Goal: Task Accomplishment & Management: Manage account settings

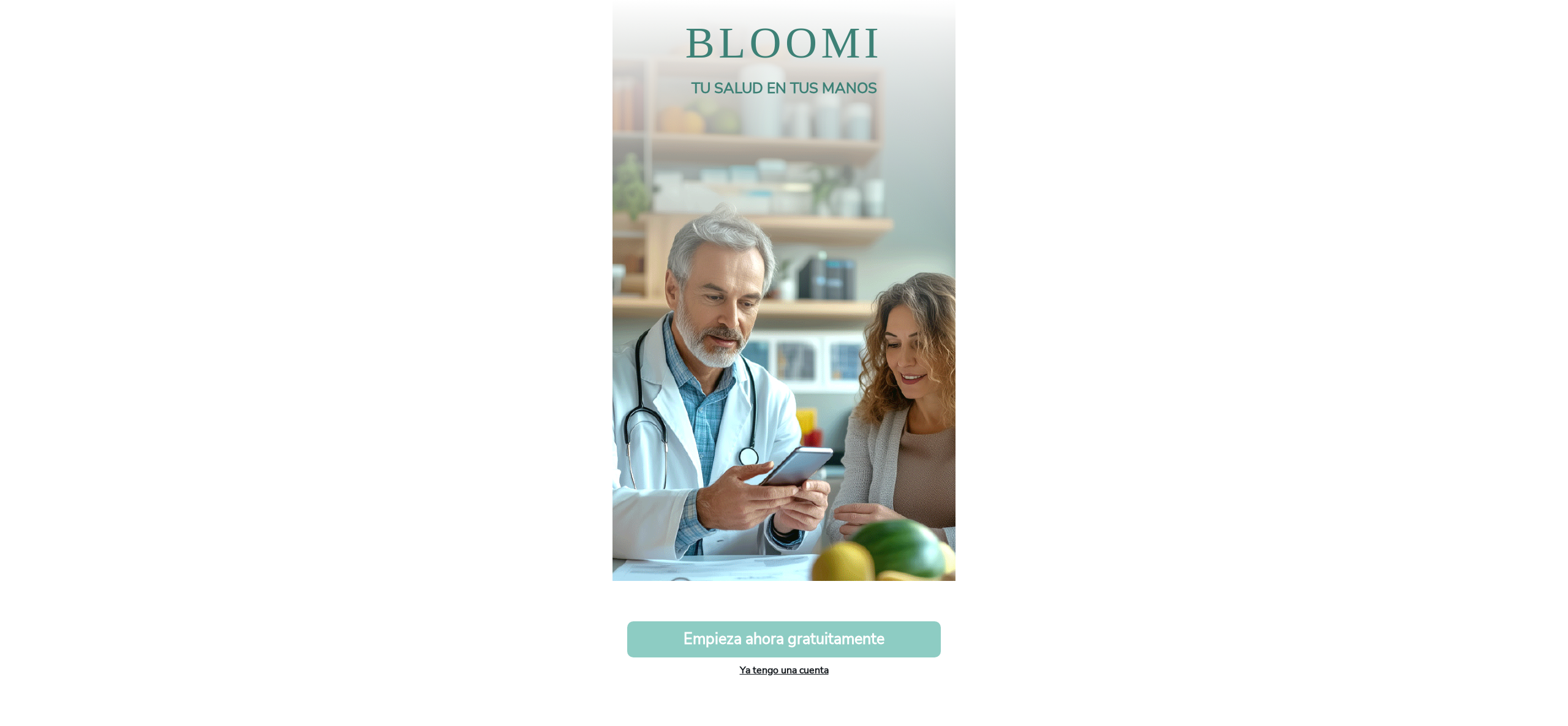
click at [774, 671] on link "Ya tengo una cuenta" at bounding box center [784, 670] width 89 height 14
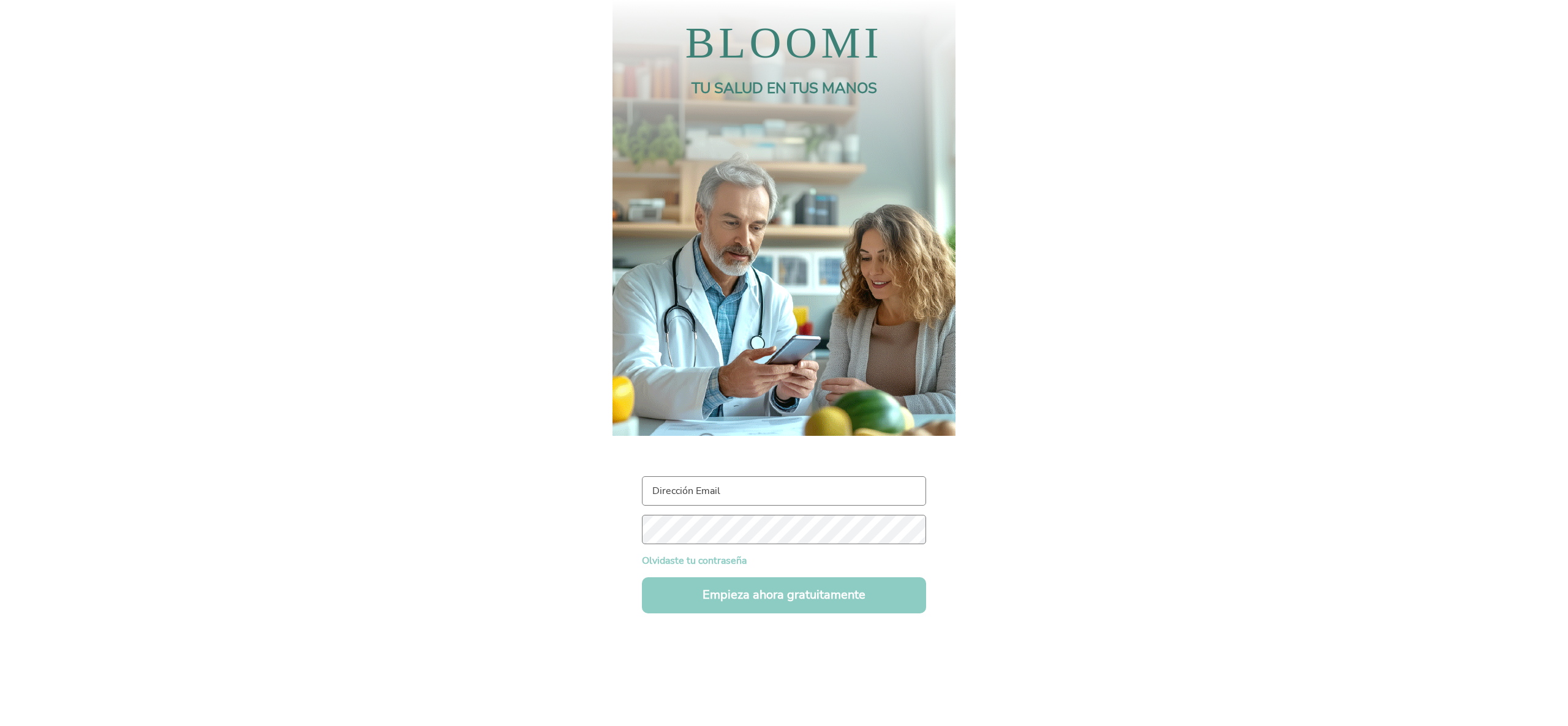
click at [713, 497] on input "text" at bounding box center [784, 490] width 284 height 29
type input "m"
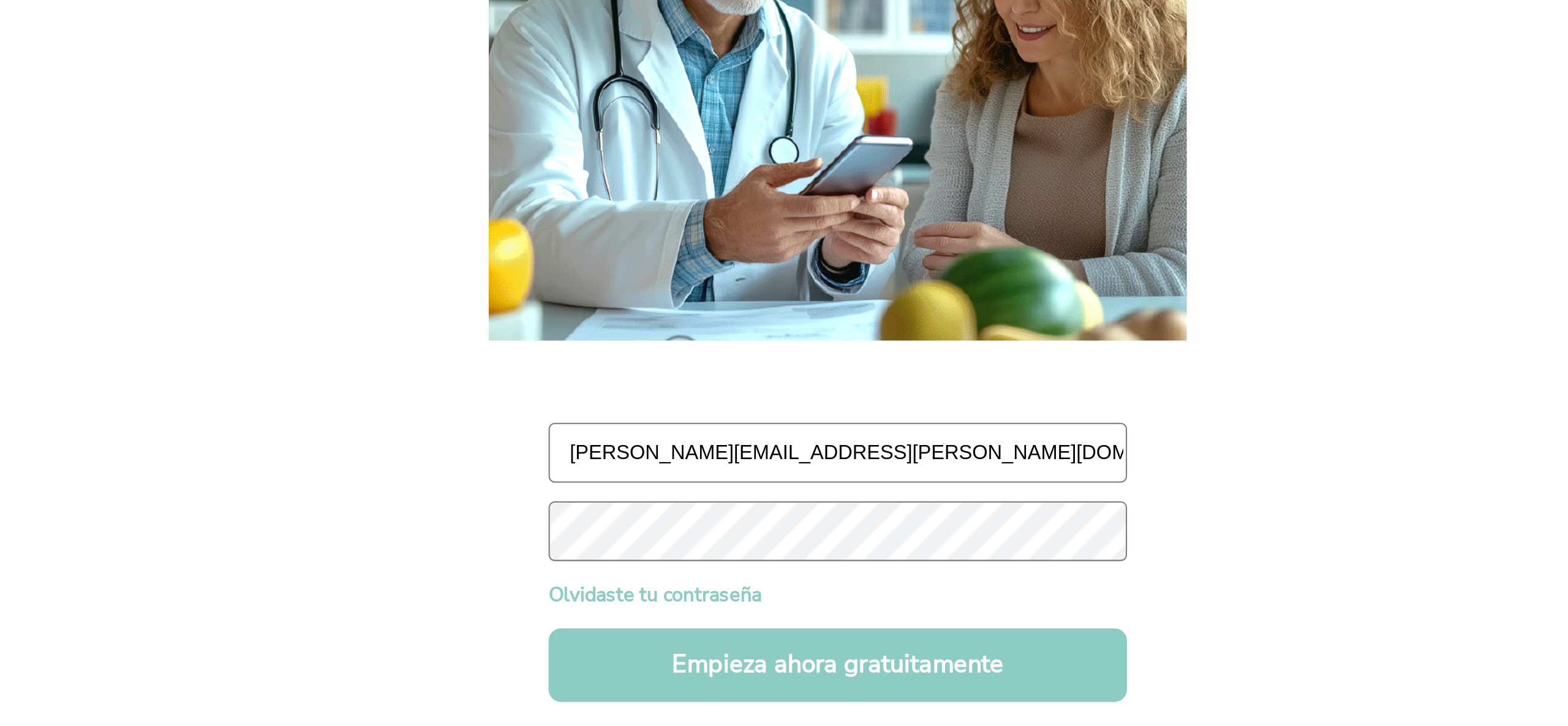
click at [740, 493] on input "maddalena.angeloni@gmail.com" at bounding box center [784, 490] width 284 height 29
type input "maddalena.angelonii@gmail.com"
click at [590, 552] on body "BLOOMI TU SALUD EN TUS MANOS maddalena.angelonii@gmail.com Olvidaste tu contras…" at bounding box center [784, 363] width 1568 height 726
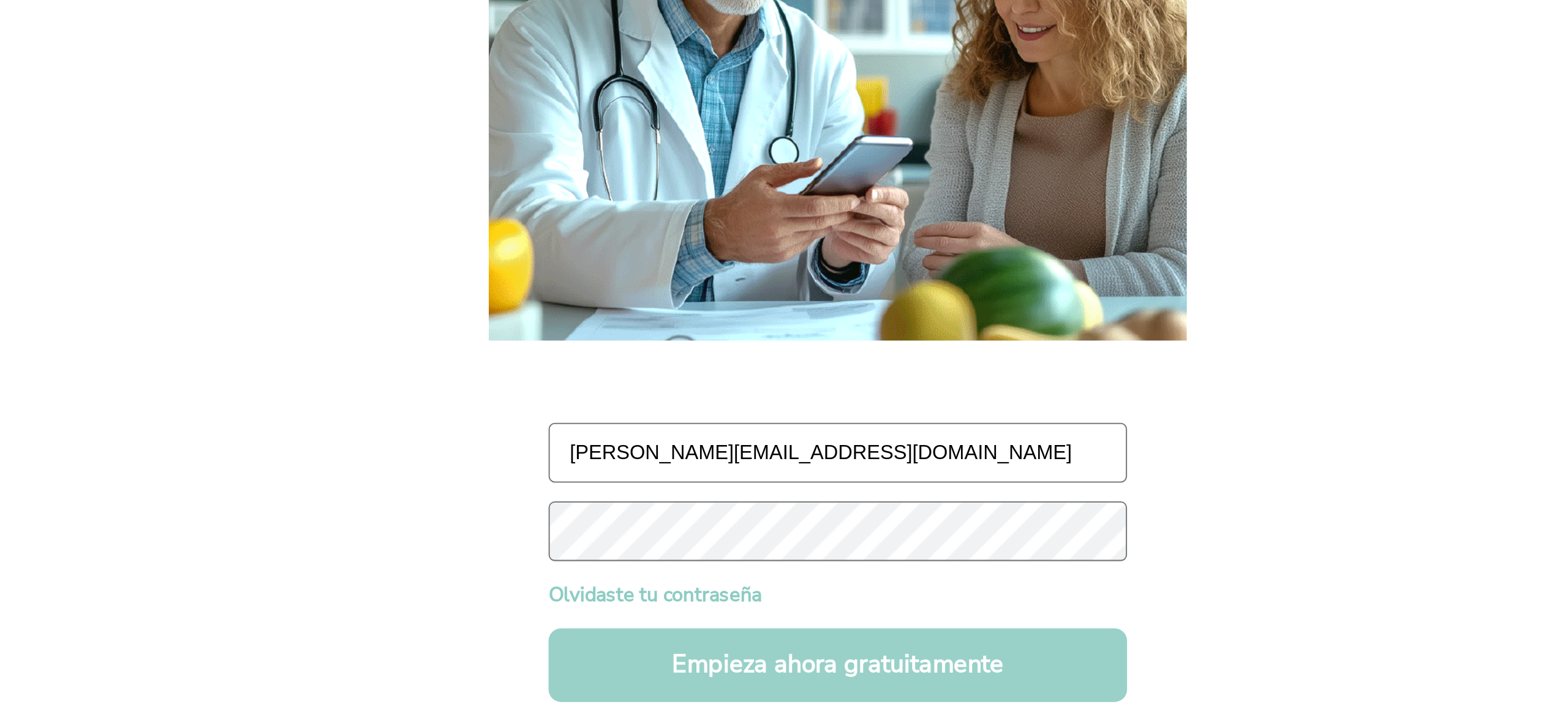
click at [706, 590] on button "Empieza ahora gratuitamente" at bounding box center [784, 595] width 284 height 36
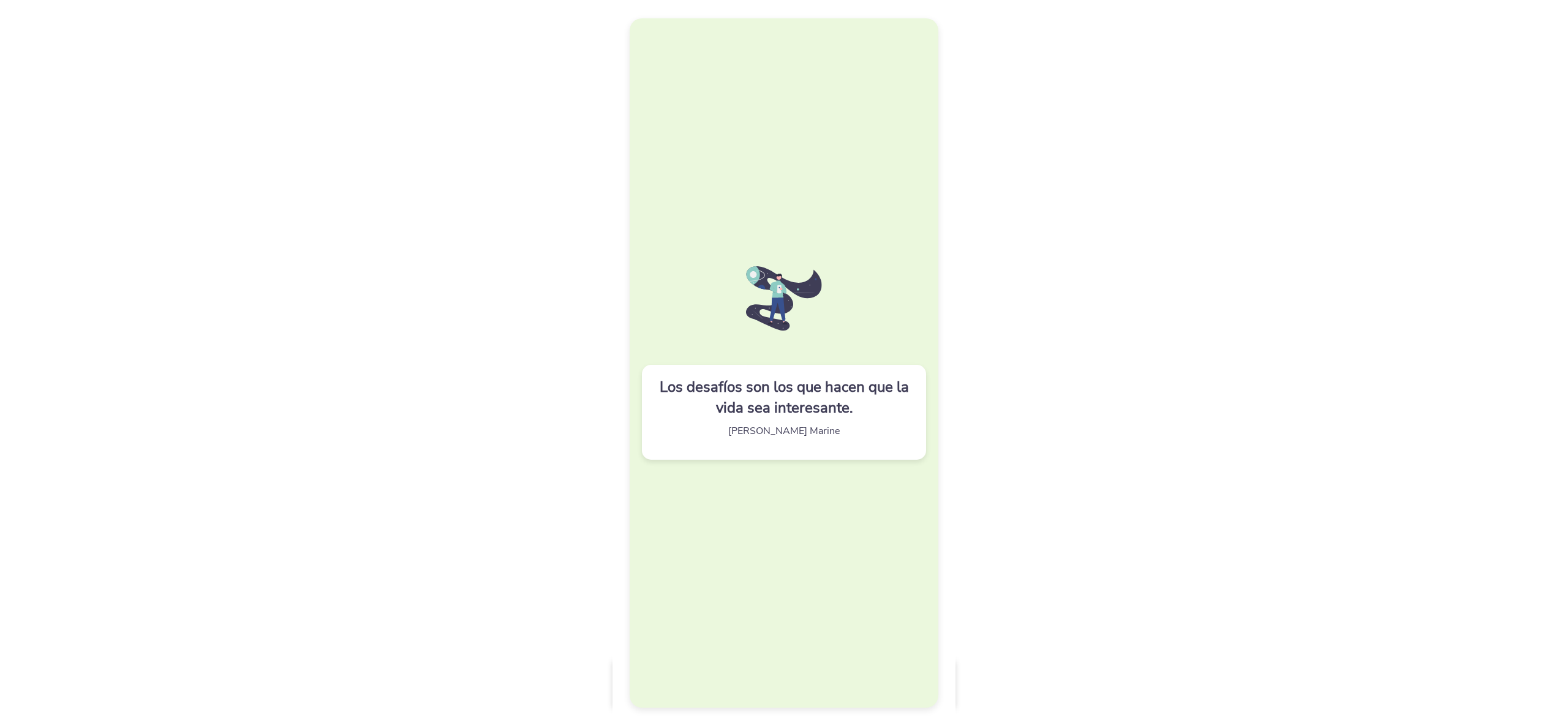
click at [829, 313] on div "Los desafíos son los que hacen que la vida sea interesante. Joshua J. Marine" at bounding box center [784, 363] width 309 height 690
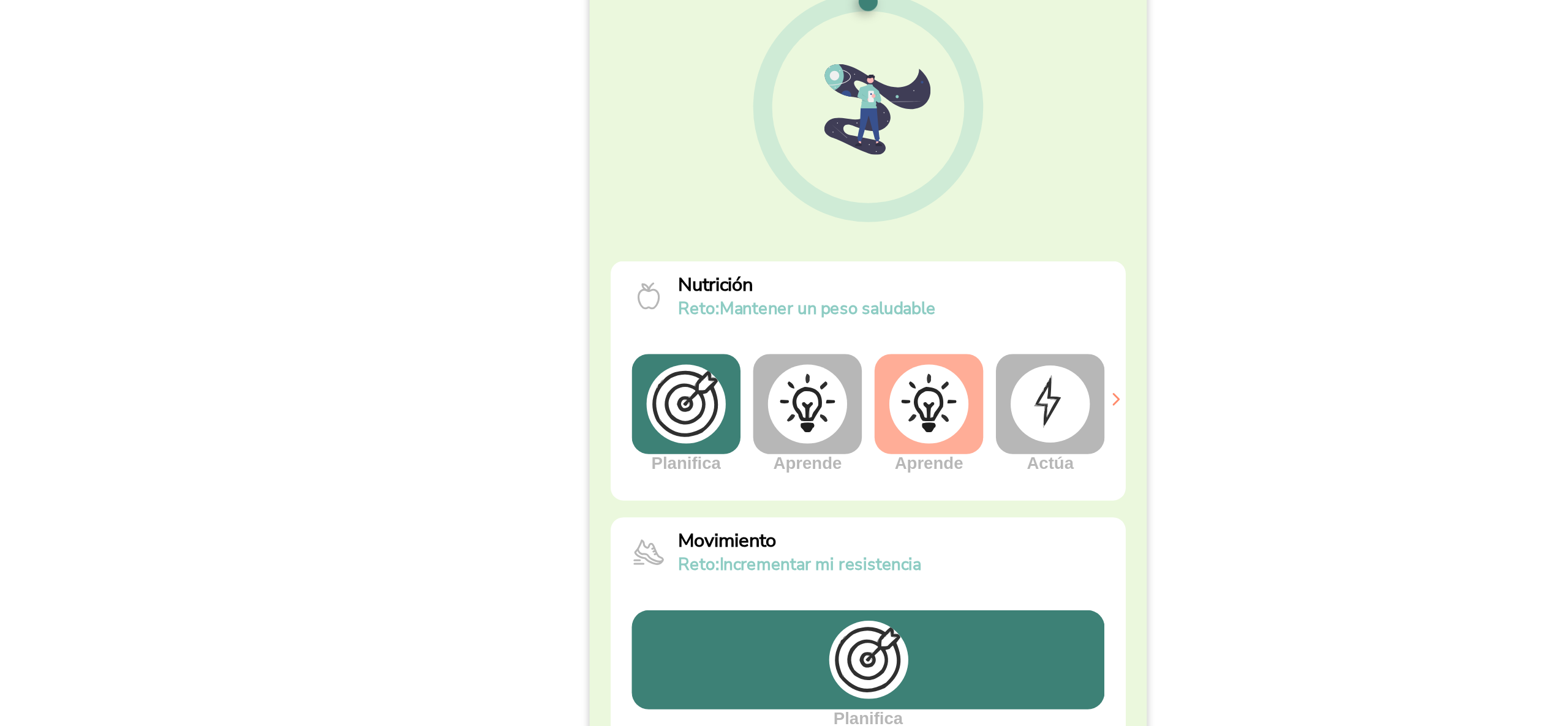
scroll to position [168, 0]
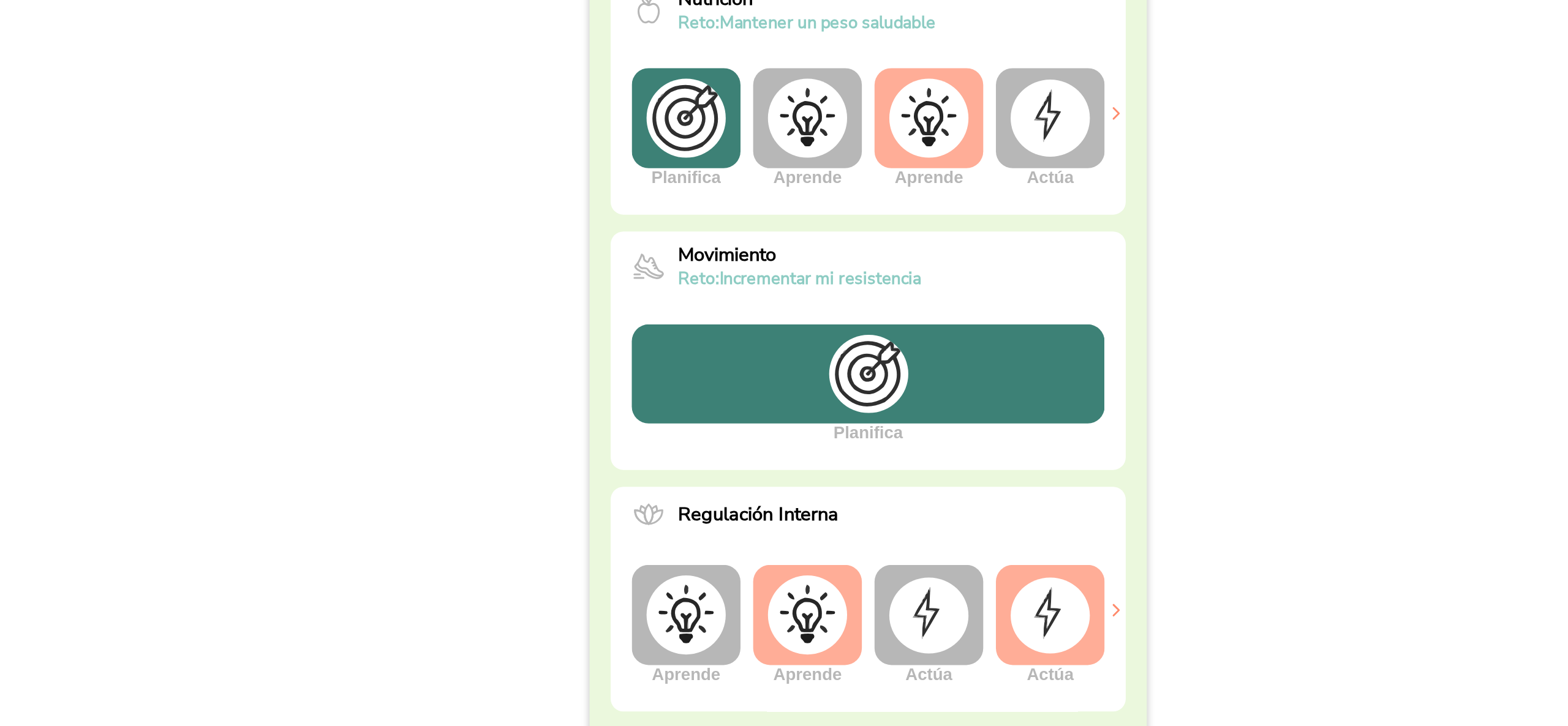
click at [882, 186] on img at bounding box center [889, 190] width 46 height 44
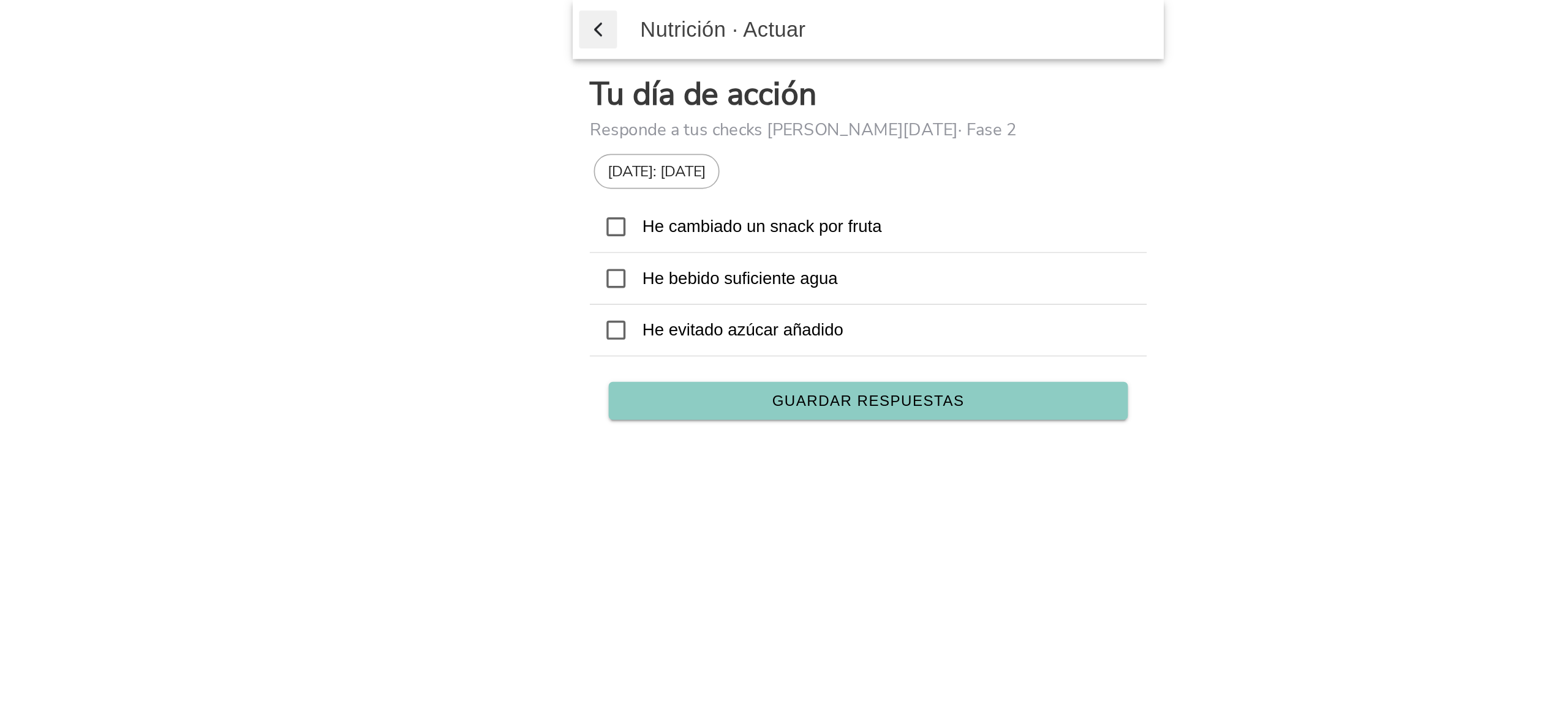
click at [642, 195] on icon at bounding box center [637, 191] width 11 height 11
click at [746, 231] on span "Guardar respuestas" at bounding box center [783, 232] width 111 height 8
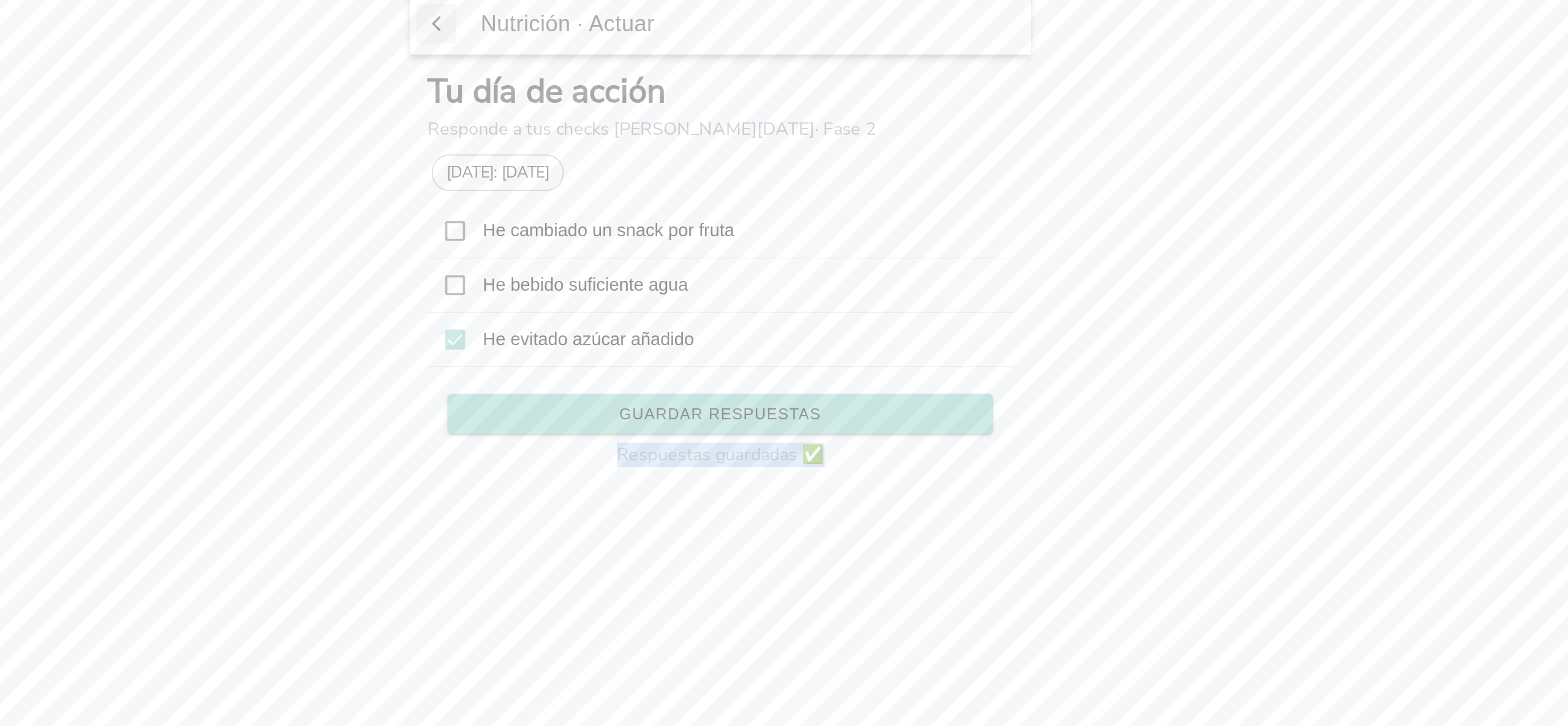
drag, startPoint x: 727, startPoint y: 259, endPoint x: 857, endPoint y: 257, distance: 130.0
click at [857, 257] on p "Respuestas guardadas ✅" at bounding box center [784, 256] width 304 height 14
click at [851, 257] on p "Respuestas guardadas ✅" at bounding box center [784, 256] width 304 height 14
click at [824, 291] on div "Tu día de acción Responde a tus checks de hoy · Fase 2 Hoy: 08/10/2025 He cambi…" at bounding box center [783, 189] width 343 height 309
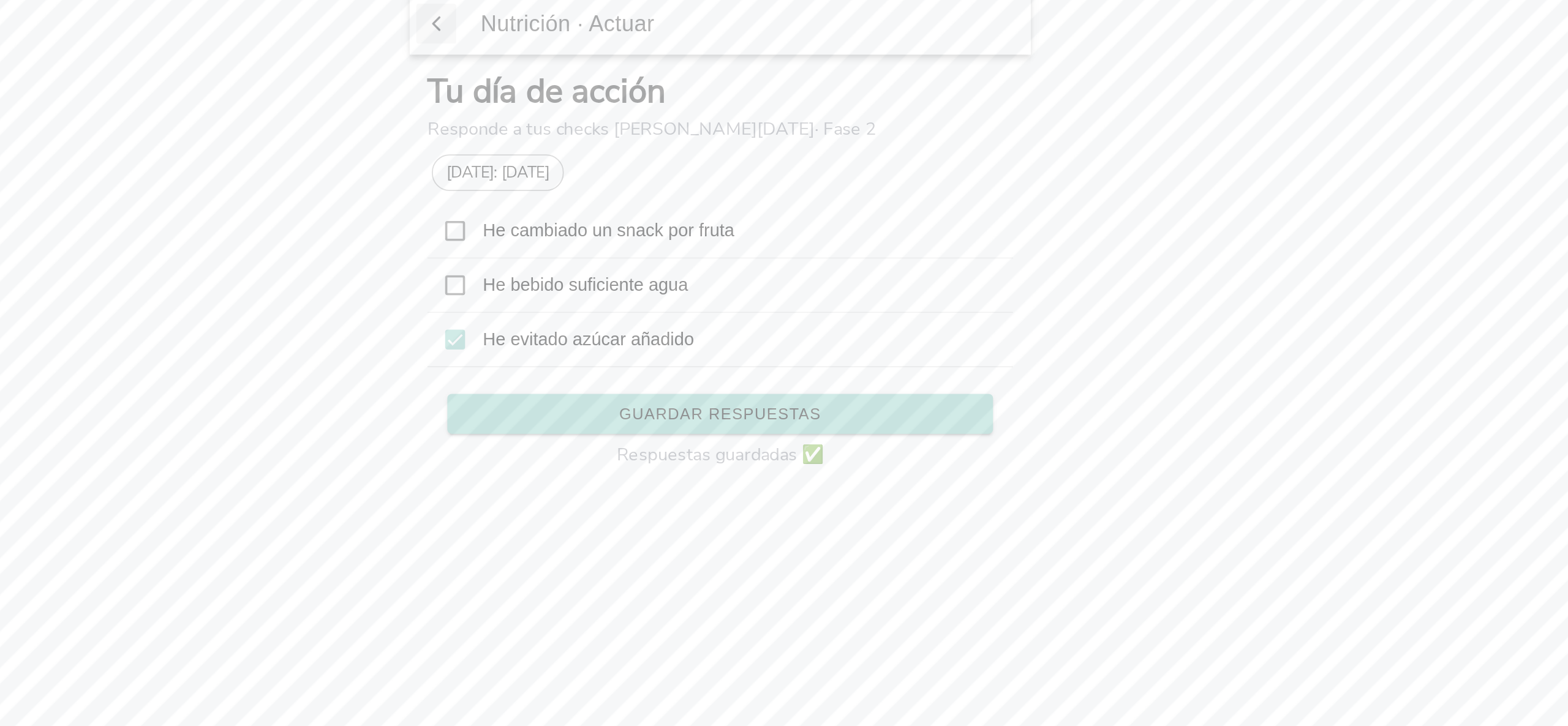
click at [640, 162] on icon at bounding box center [637, 161] width 11 height 11
click at [709, 234] on span "Guardar respuestas" at bounding box center [784, 232] width 283 height 8
click at [633, 162] on icon at bounding box center [637, 161] width 11 height 11
click at [706, 235] on span "Guardar respuestas" at bounding box center [784, 232] width 283 height 8
click at [636, 26] on button "button" at bounding box center [627, 17] width 22 height 22
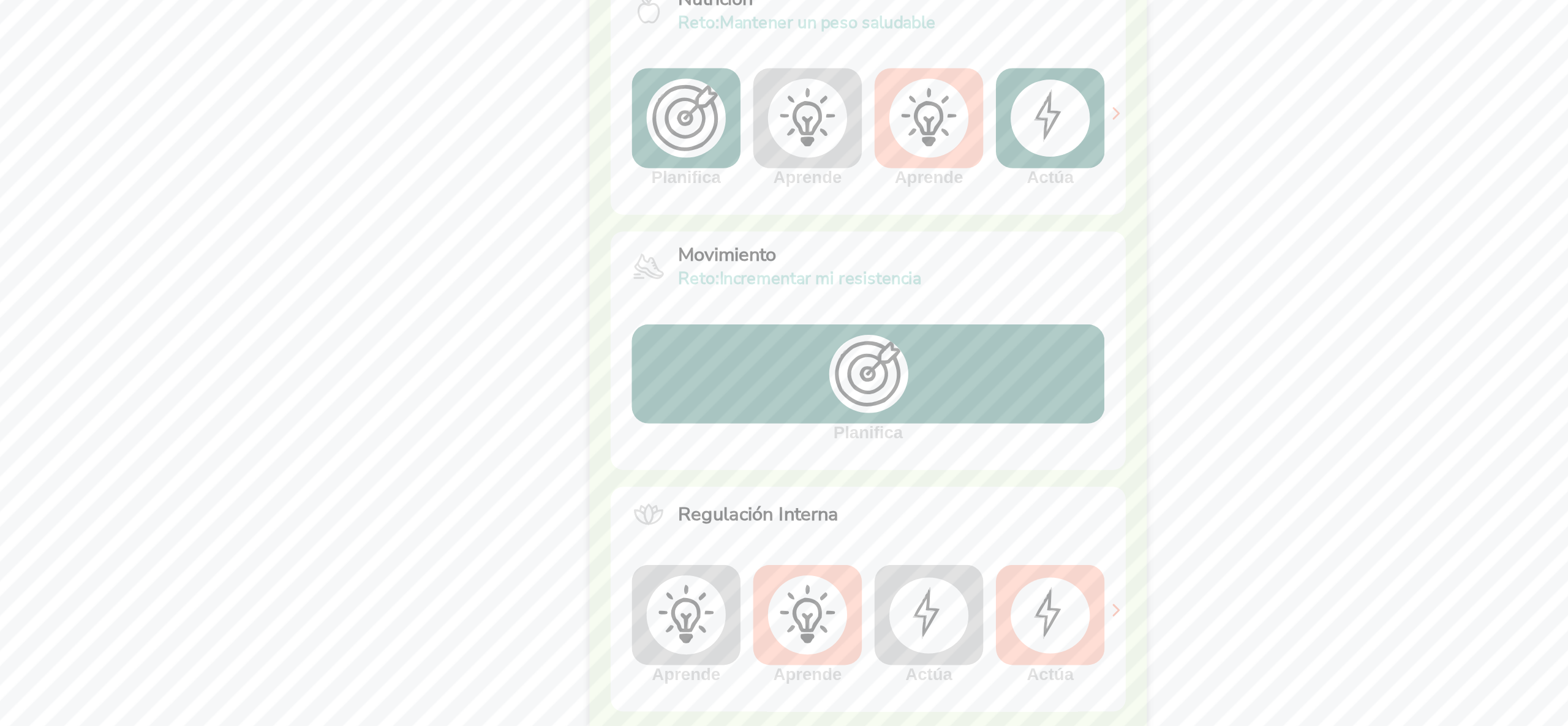
click at [866, 191] on img at bounding box center [889, 190] width 46 height 44
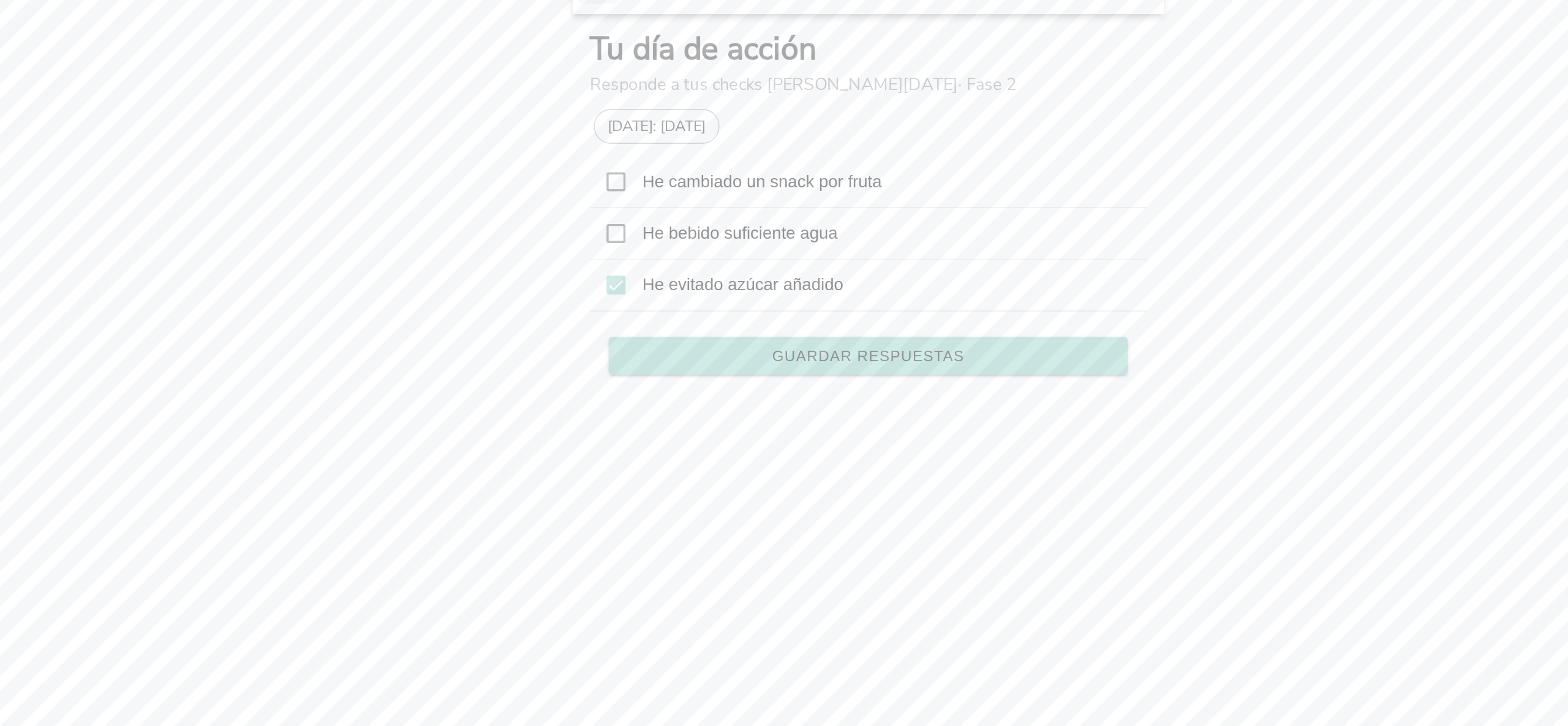
click at [637, 158] on icon at bounding box center [637, 161] width 11 height 11
click at [762, 236] on span "Guardar respuestas" at bounding box center [783, 232] width 111 height 8
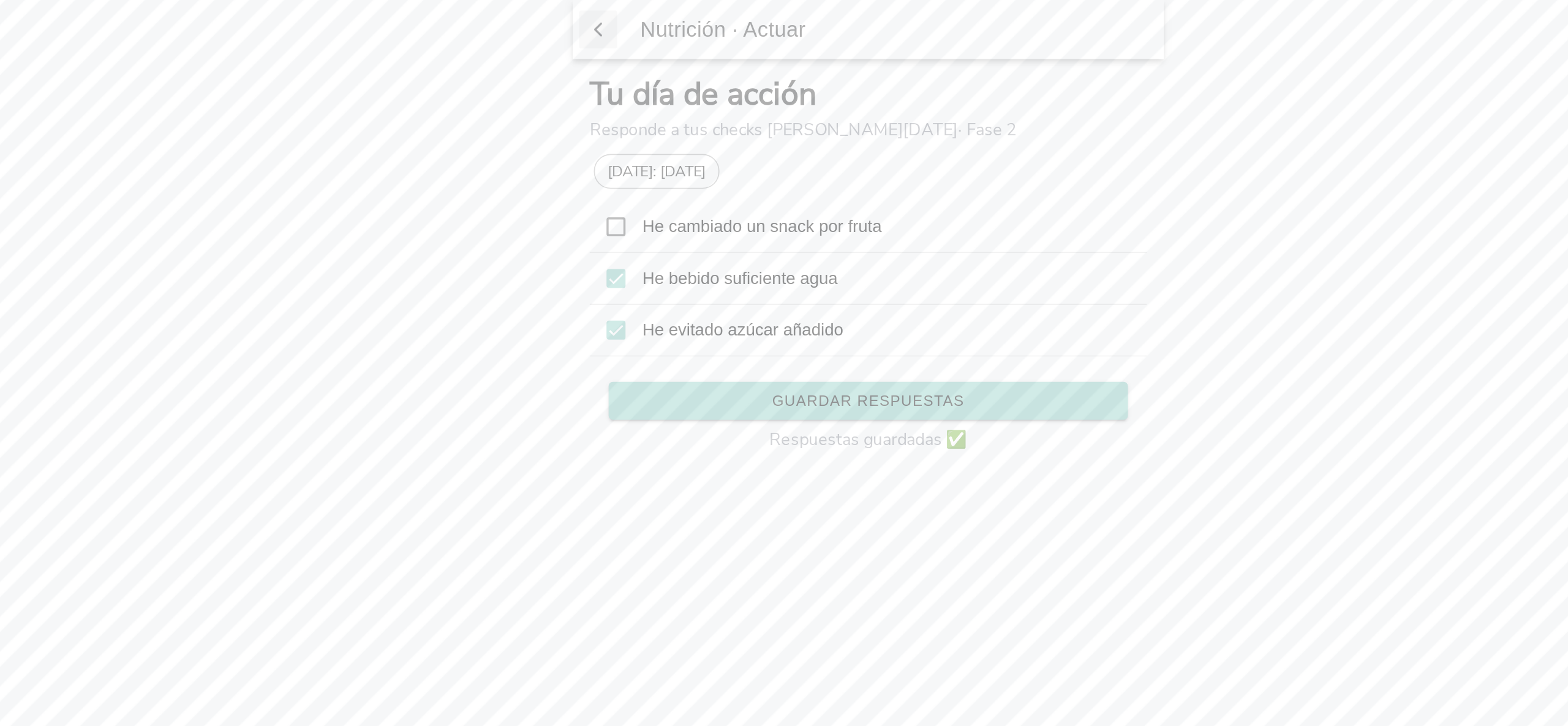
click at [629, 19] on span "button" at bounding box center [627, 17] width 12 height 18
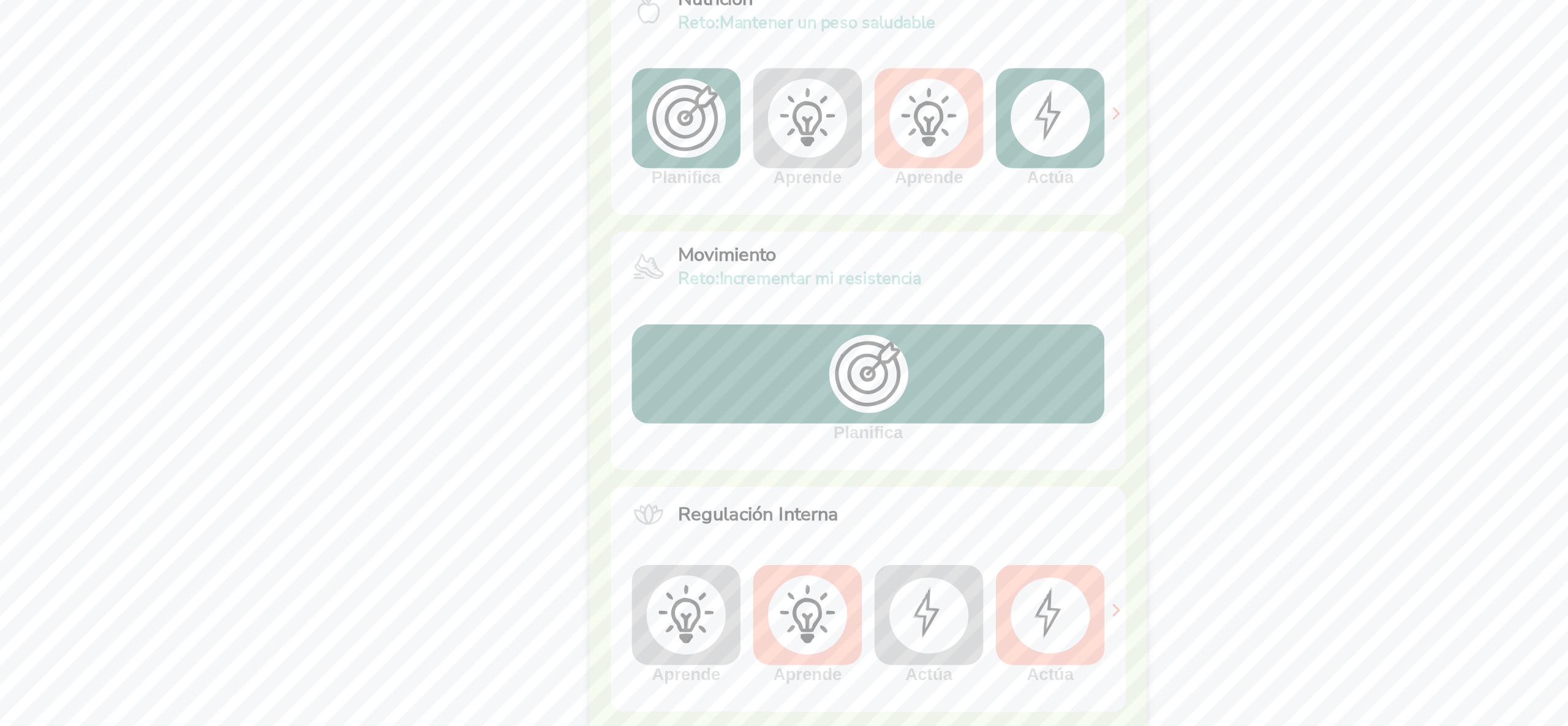
click at [869, 186] on img at bounding box center [889, 190] width 46 height 44
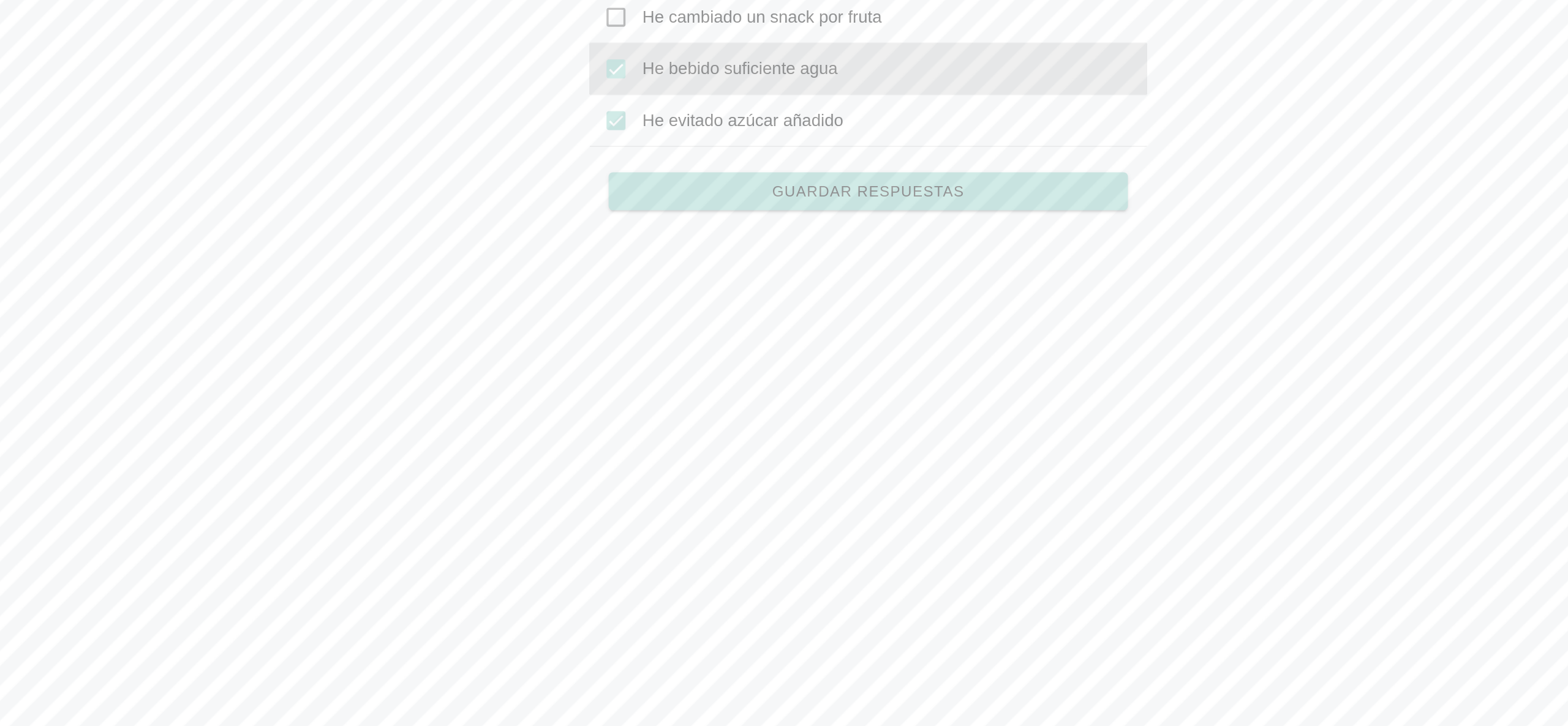
click at [634, 163] on icon at bounding box center [637, 161] width 8 height 5
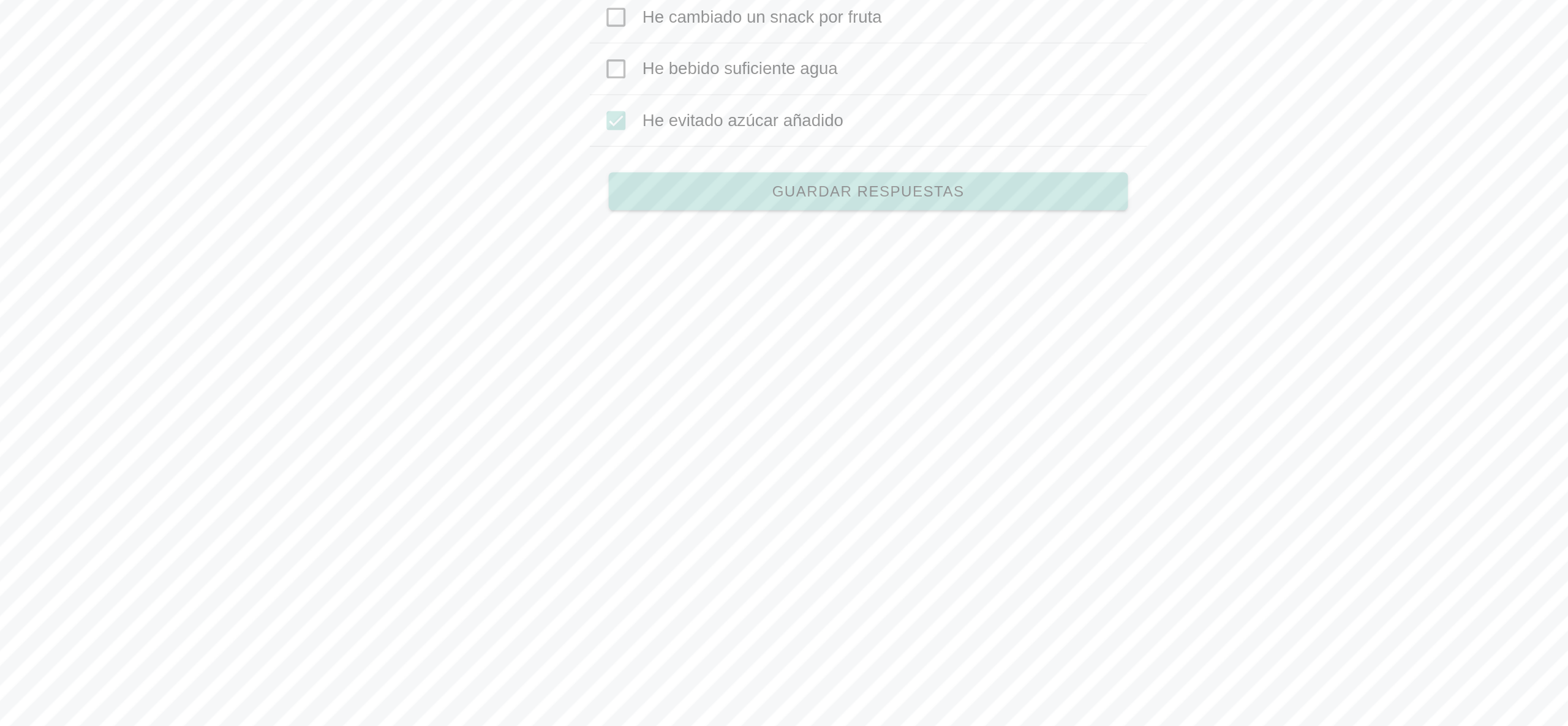
click at [799, 232] on span "Guardar respuestas" at bounding box center [783, 232] width 111 height 8
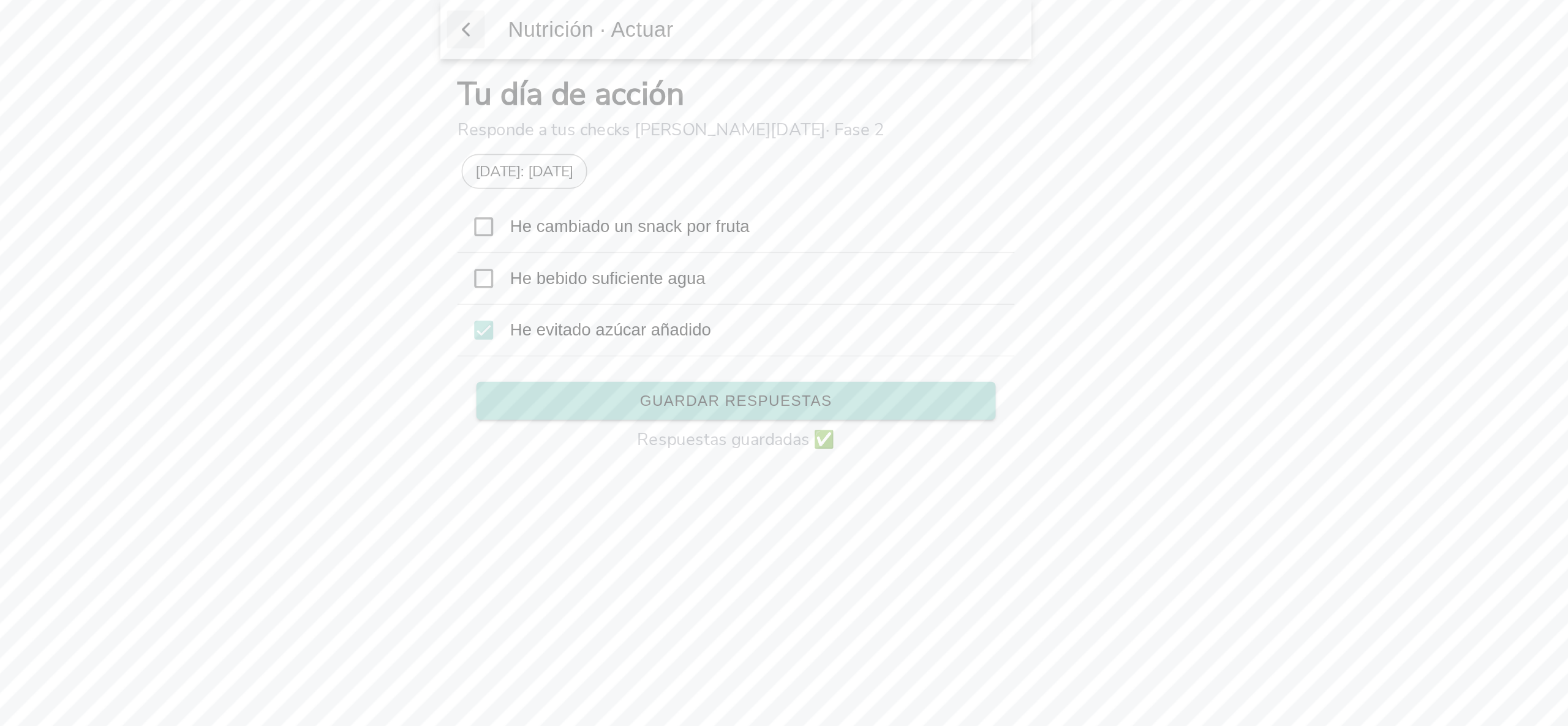
click at [624, 19] on span "button" at bounding box center [627, 17] width 12 height 18
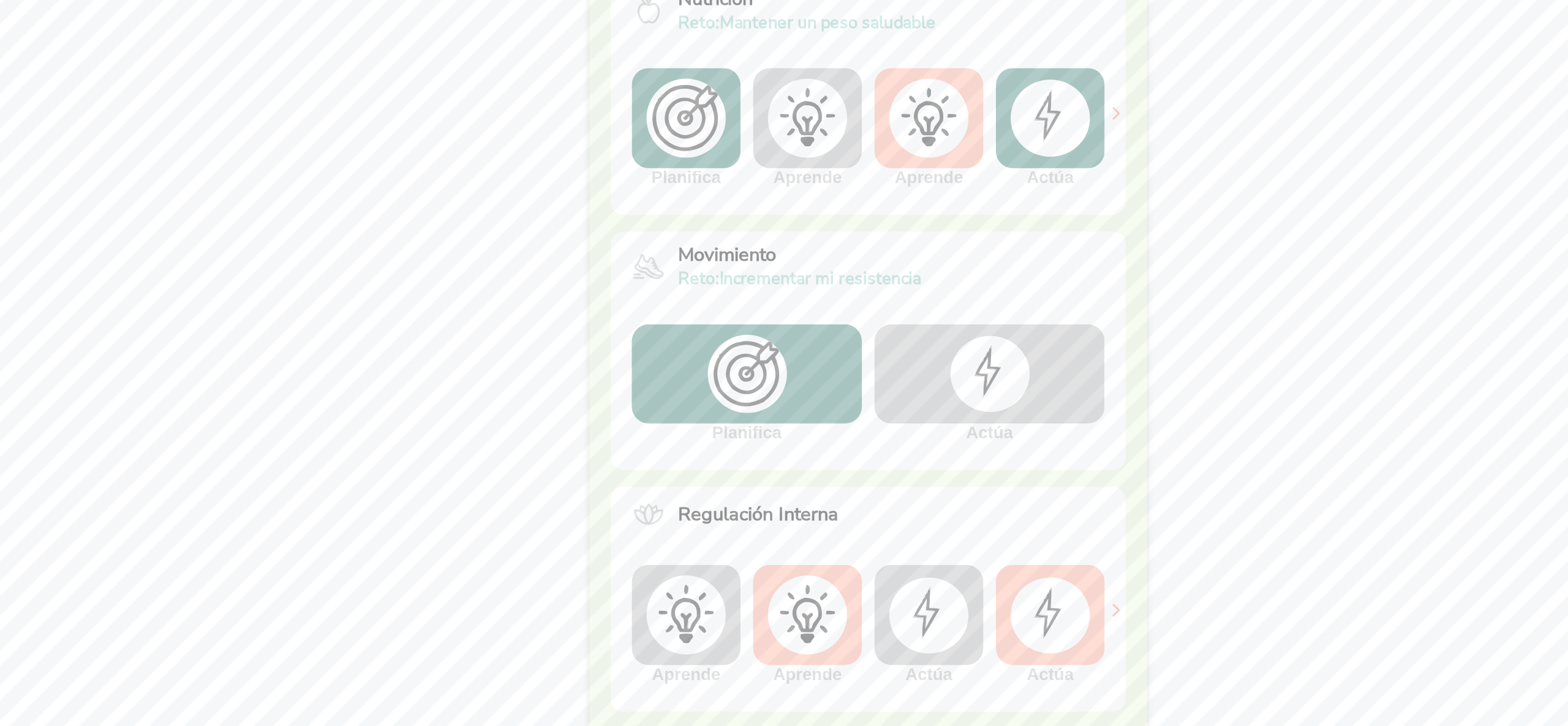
click at [869, 343] on div at bounding box center [855, 338] width 134 height 58
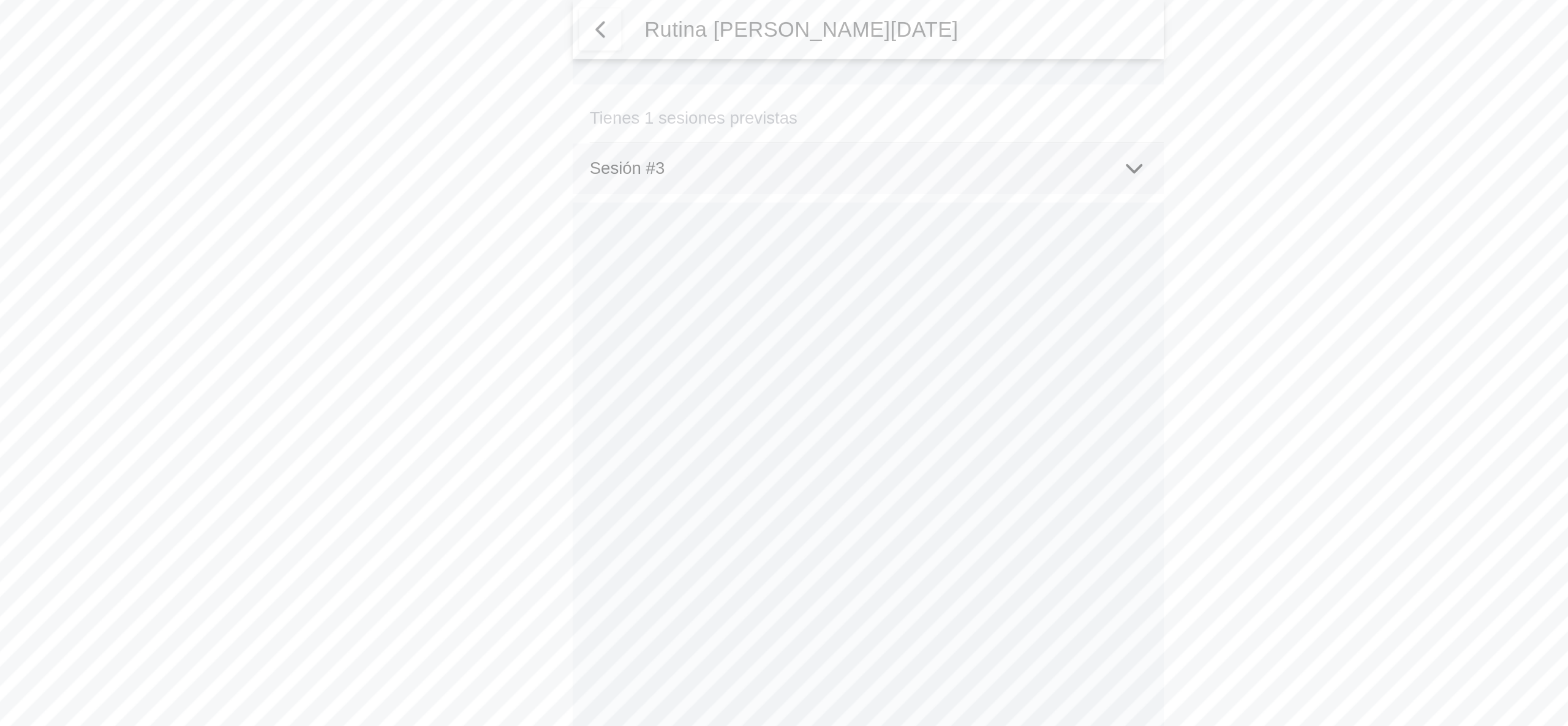
click at [942, 95] on icon at bounding box center [938, 97] width 15 height 15
click at [942, 91] on icon at bounding box center [938, 97] width 15 height 15
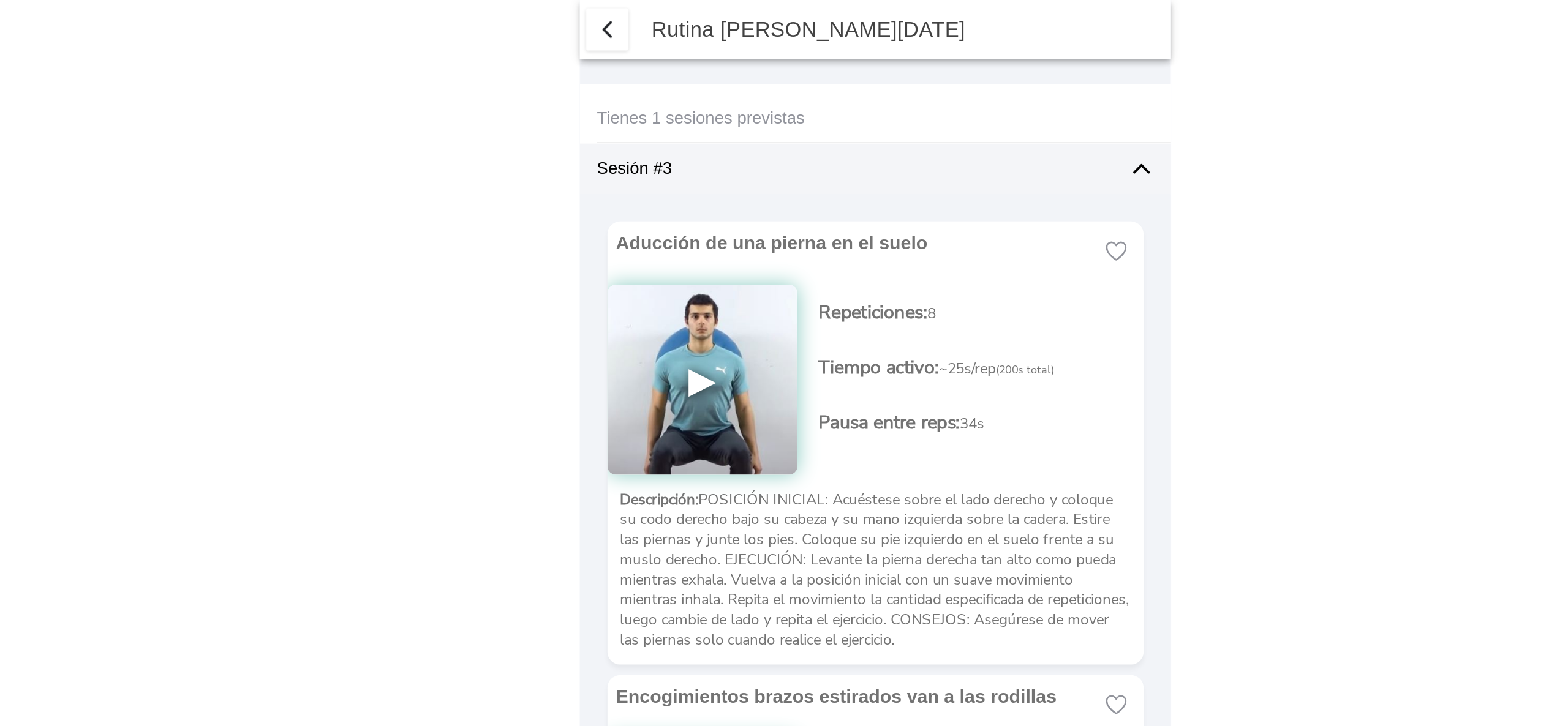
click at [916, 153] on icon at bounding box center [923, 145] width 15 height 15
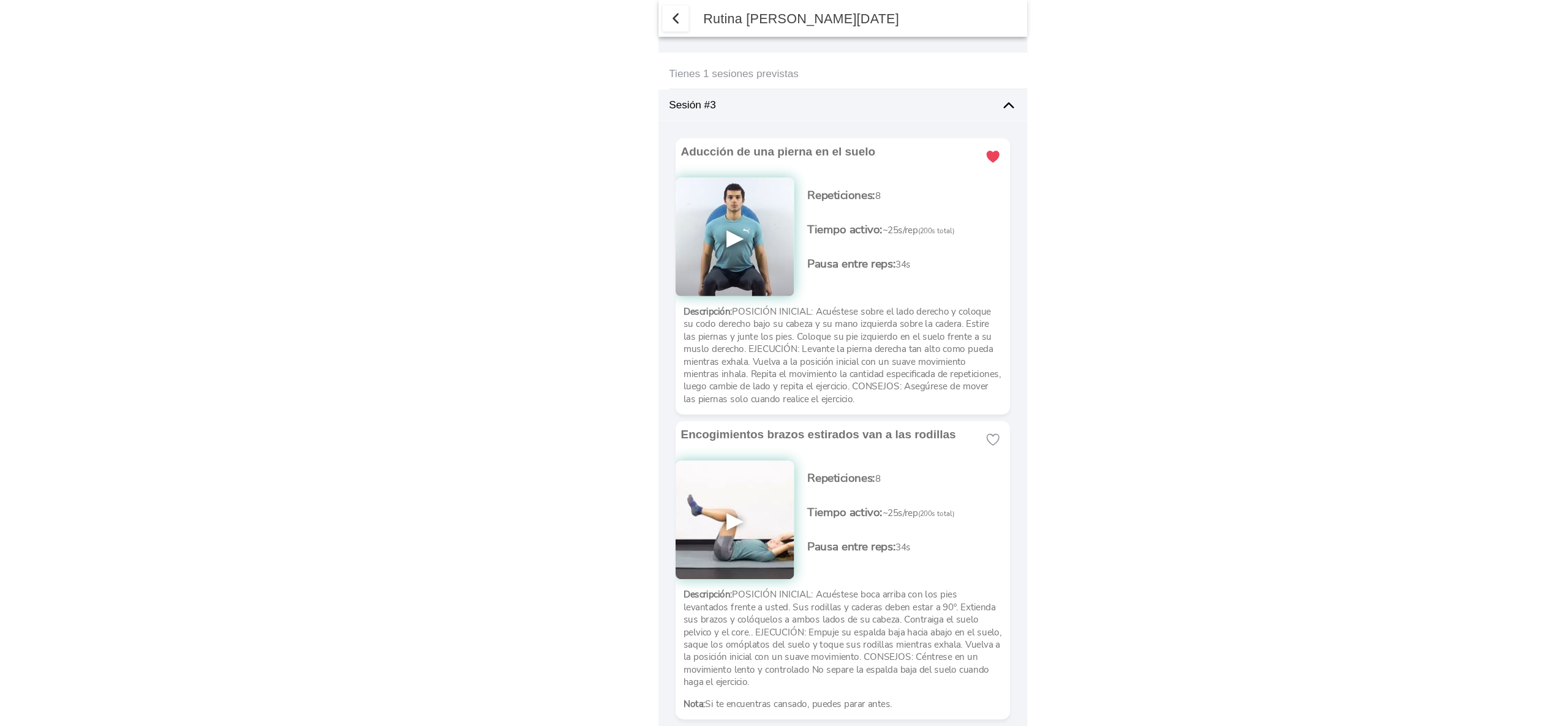
click at [627, 22] on span "button" at bounding box center [628, 17] width 15 height 15
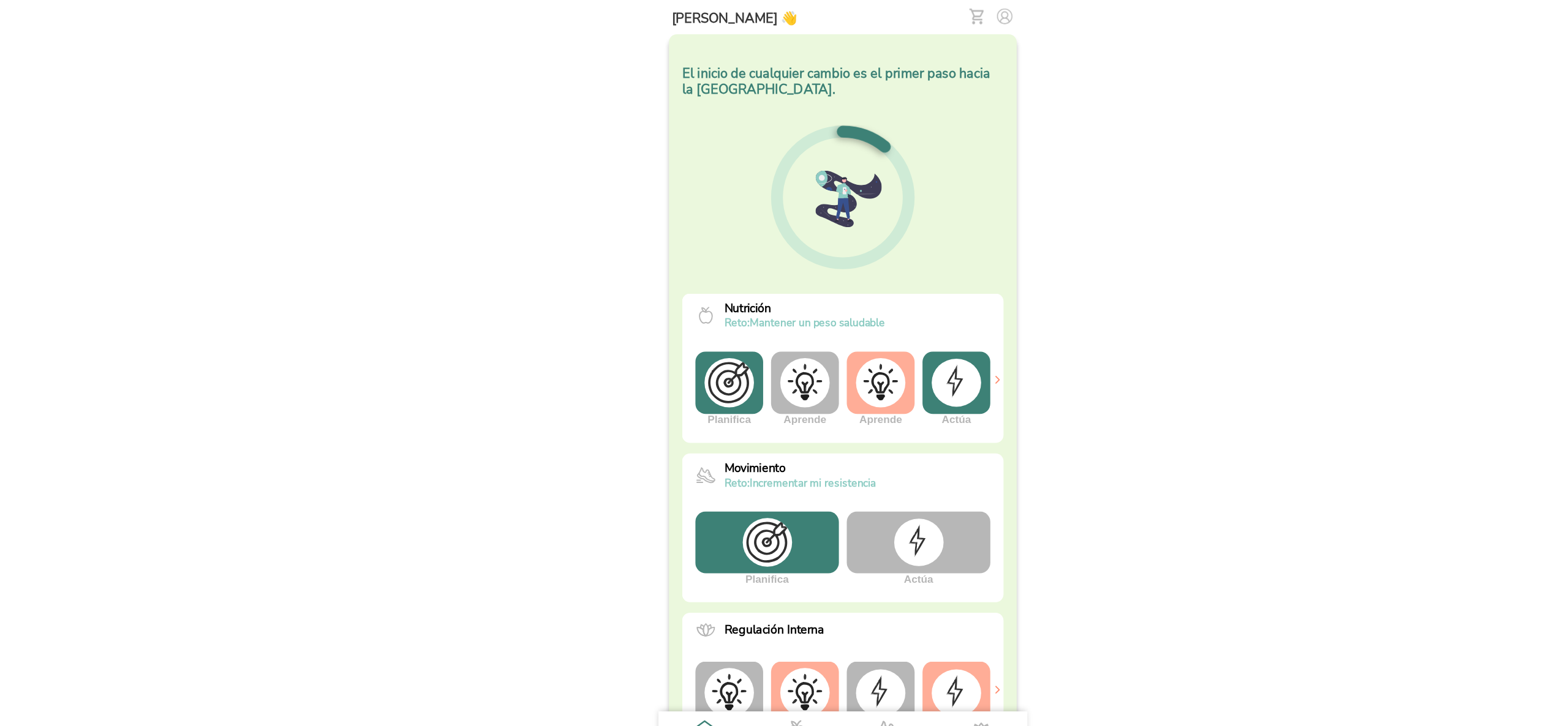
click at [927, 12] on img at bounding box center [934, 15] width 15 height 15
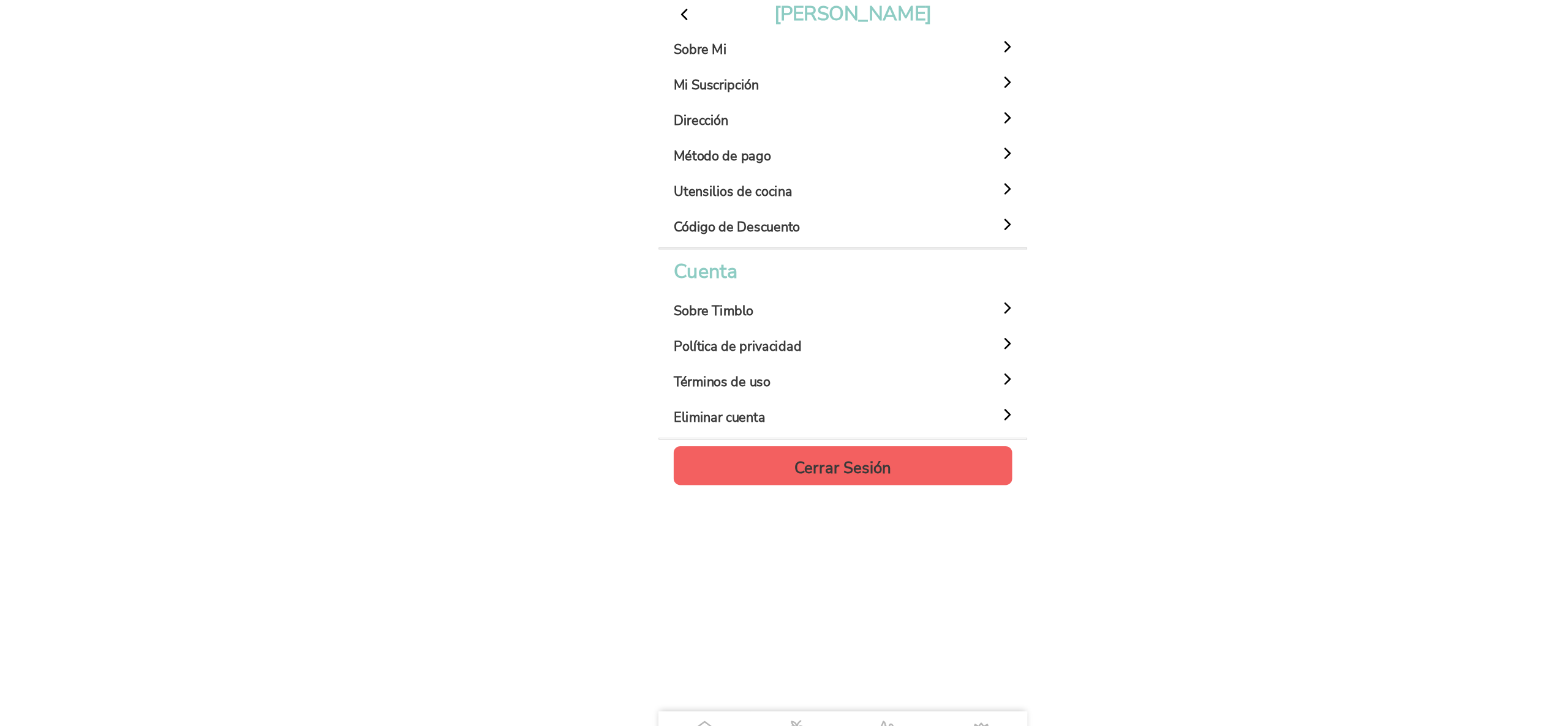
click at [633, 13] on span "button" at bounding box center [636, 13] width 16 height 16
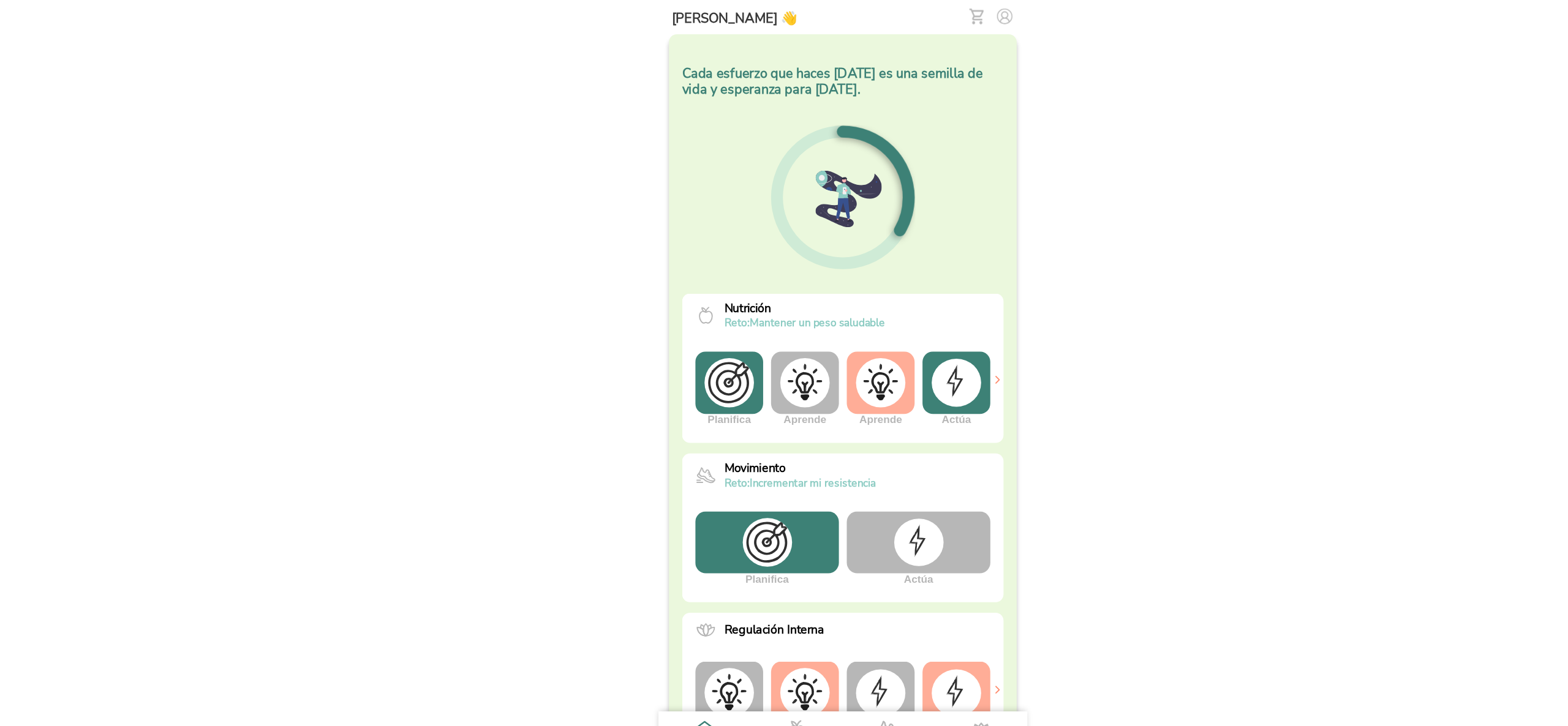
scroll to position [168, 0]
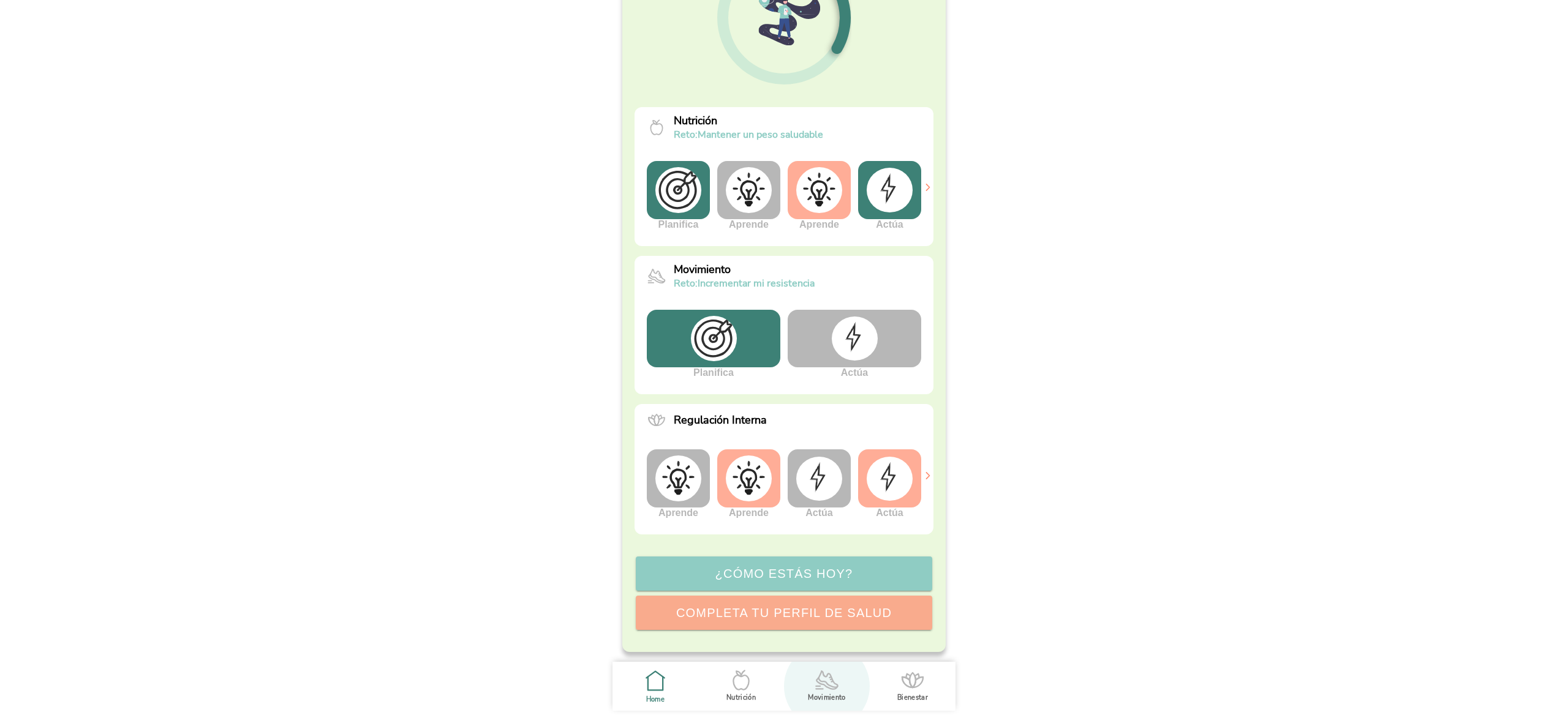
click at [825, 679] on icon ".cls-1 { stroke-width: 0px; } .cls-1, .cls-2 { fill: none; } .cls-2 { stroke-li…" at bounding box center [826, 679] width 25 height 25
click at [819, 695] on ion-label "Movimiento" at bounding box center [826, 699] width 38 height 9
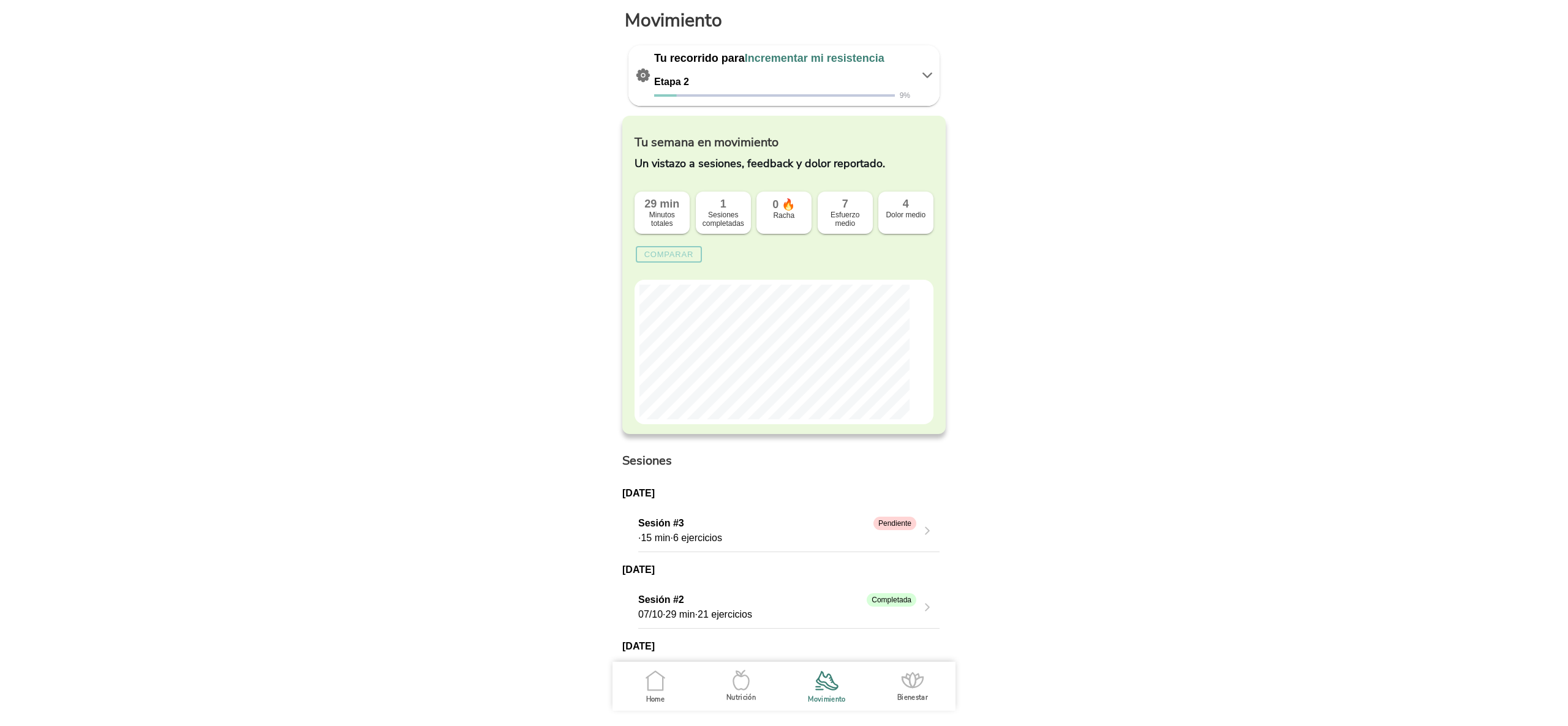
click at [920, 80] on icon at bounding box center [927, 75] width 15 height 15
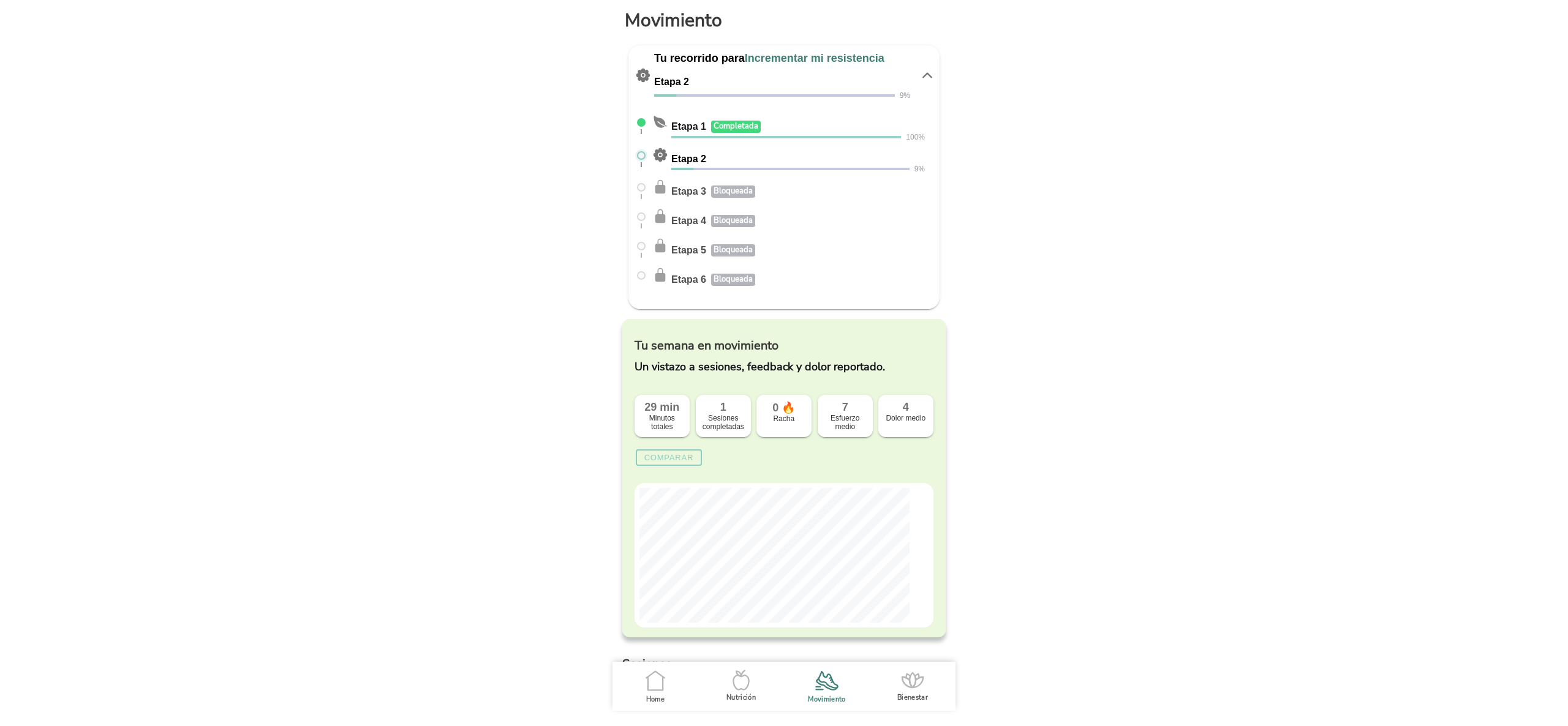
click at [920, 76] on icon at bounding box center [927, 75] width 15 height 15
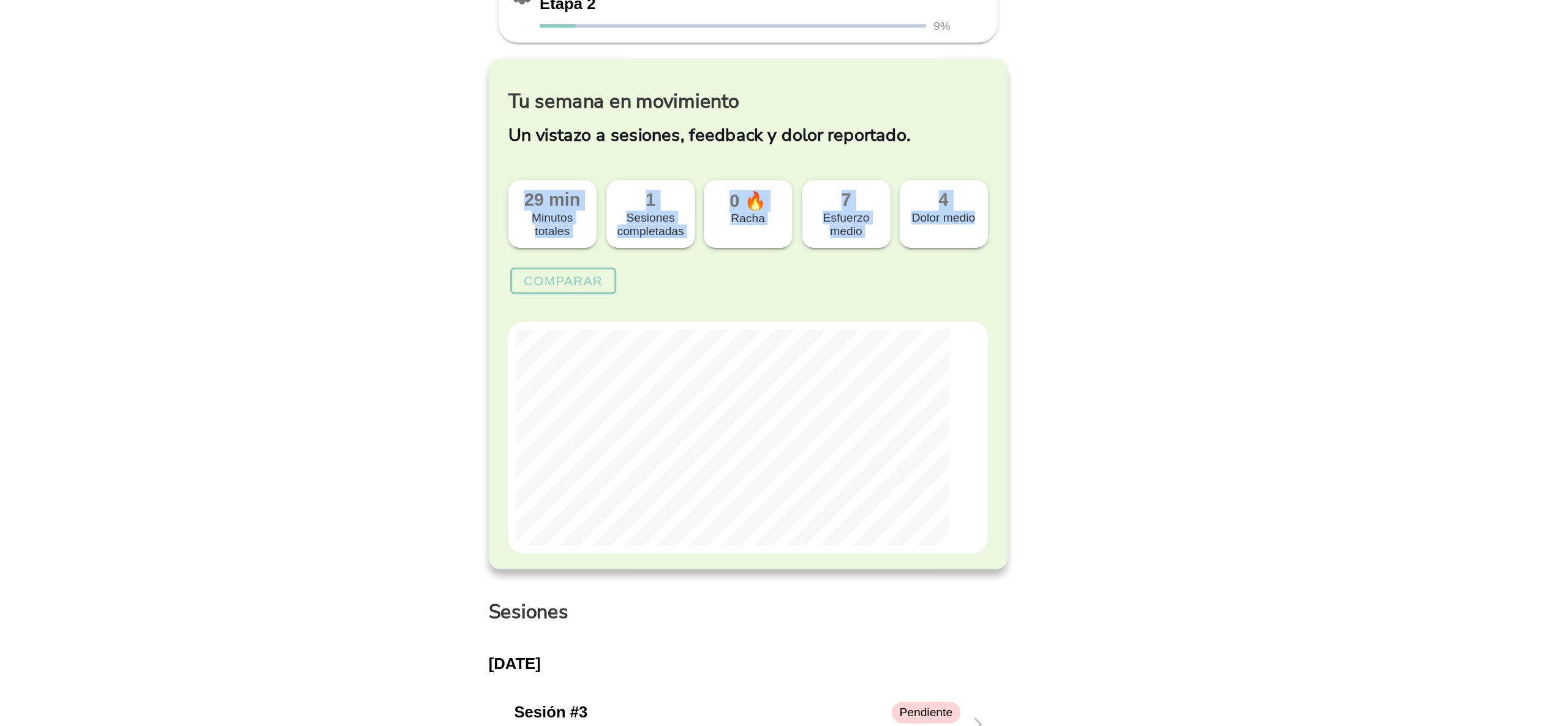
drag, startPoint x: 654, startPoint y: 204, endPoint x: 905, endPoint y: 226, distance: 252.0
click at [905, 226] on div "29 min Minutos totales 1 Sesiones completadas 0 🔥 Racha 7 Esfuerzo medio 4 Dolo…" at bounding box center [783, 213] width 299 height 42
click at [905, 219] on div "Dolor medio" at bounding box center [906, 214] width 43 height 8
click at [846, 234] on ion-card "7 Esfuerzo medio" at bounding box center [845, 213] width 55 height 42
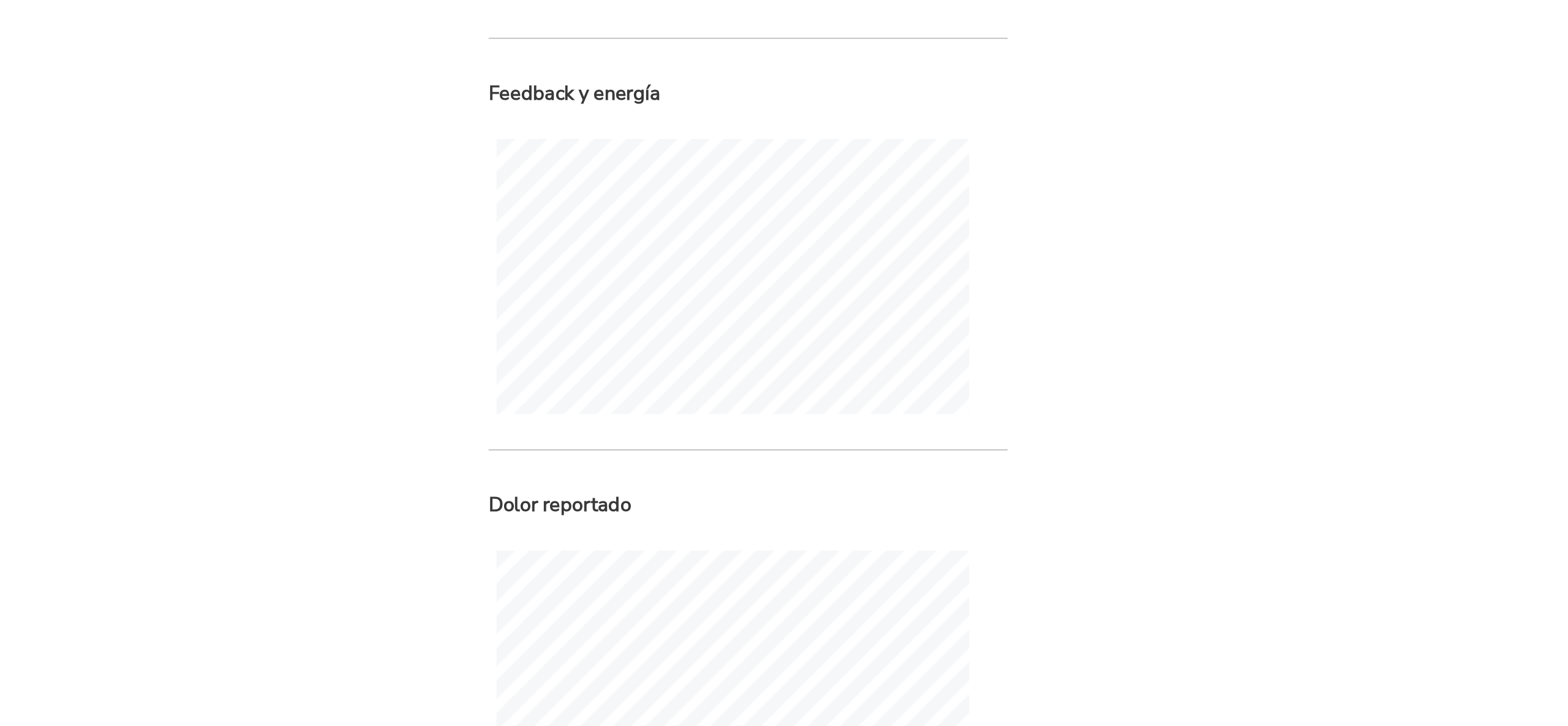
scroll to position [886, 0]
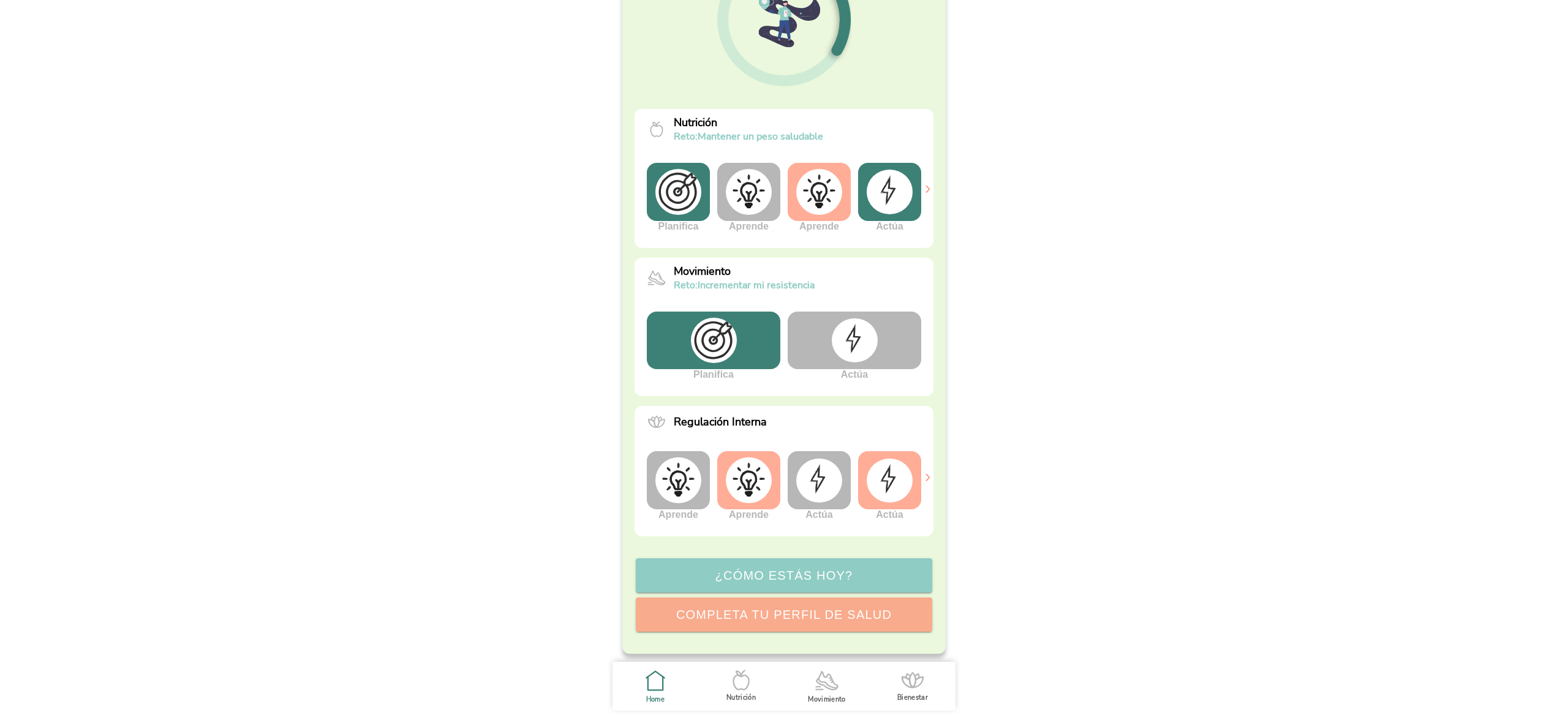
scroll to position [163, 0]
click at [832, 349] on img at bounding box center [855, 341] width 46 height 44
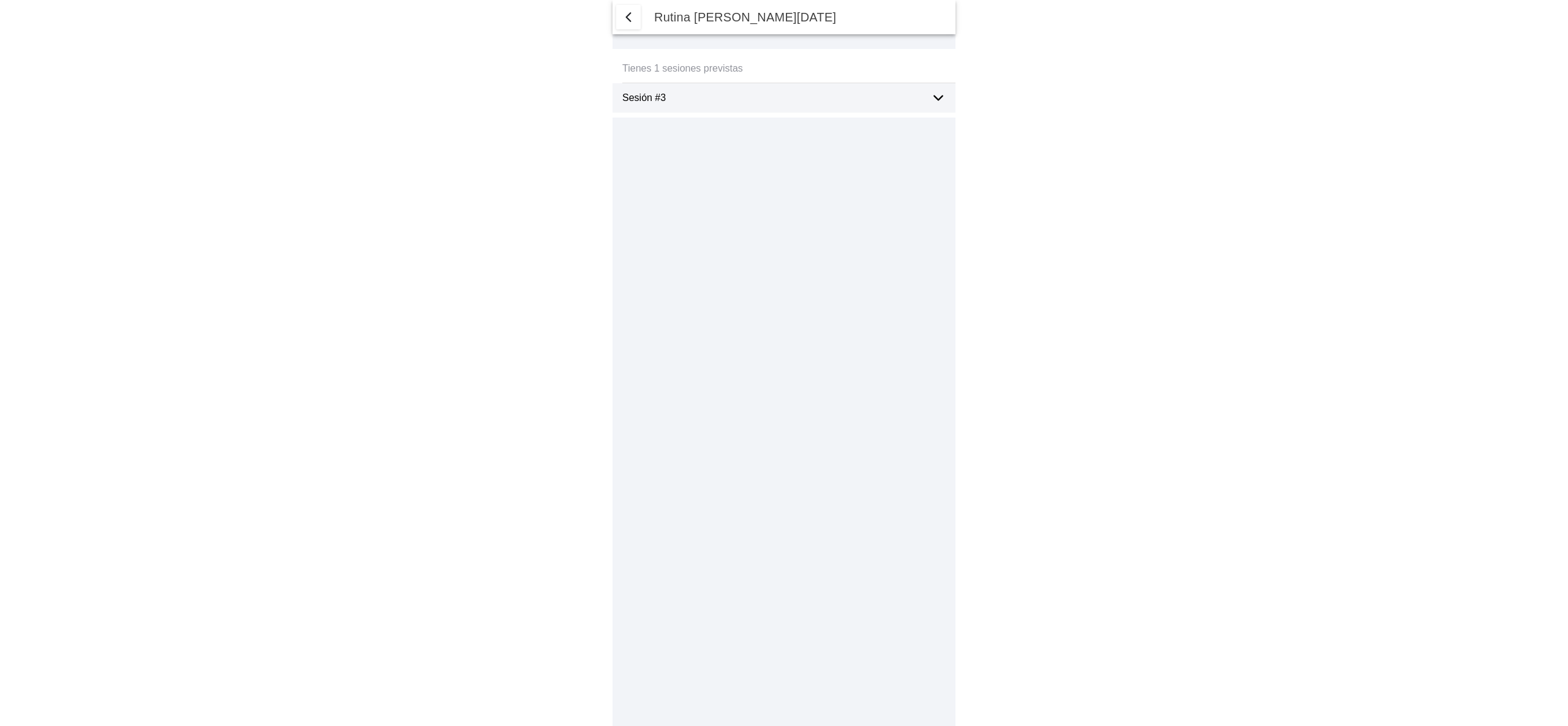
click at [927, 97] on div "Sesión #3" at bounding box center [789, 97] width 333 height 29
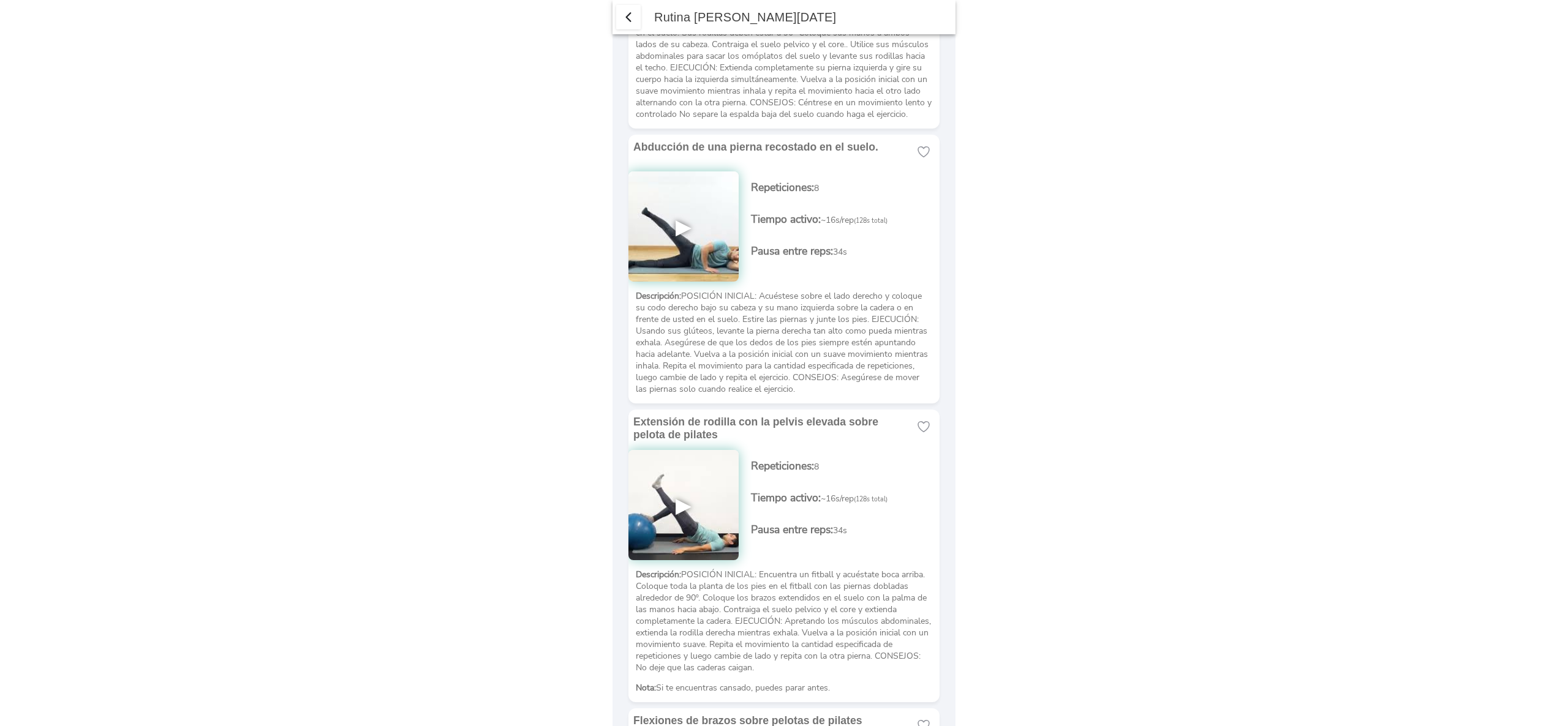
scroll to position [1249, 0]
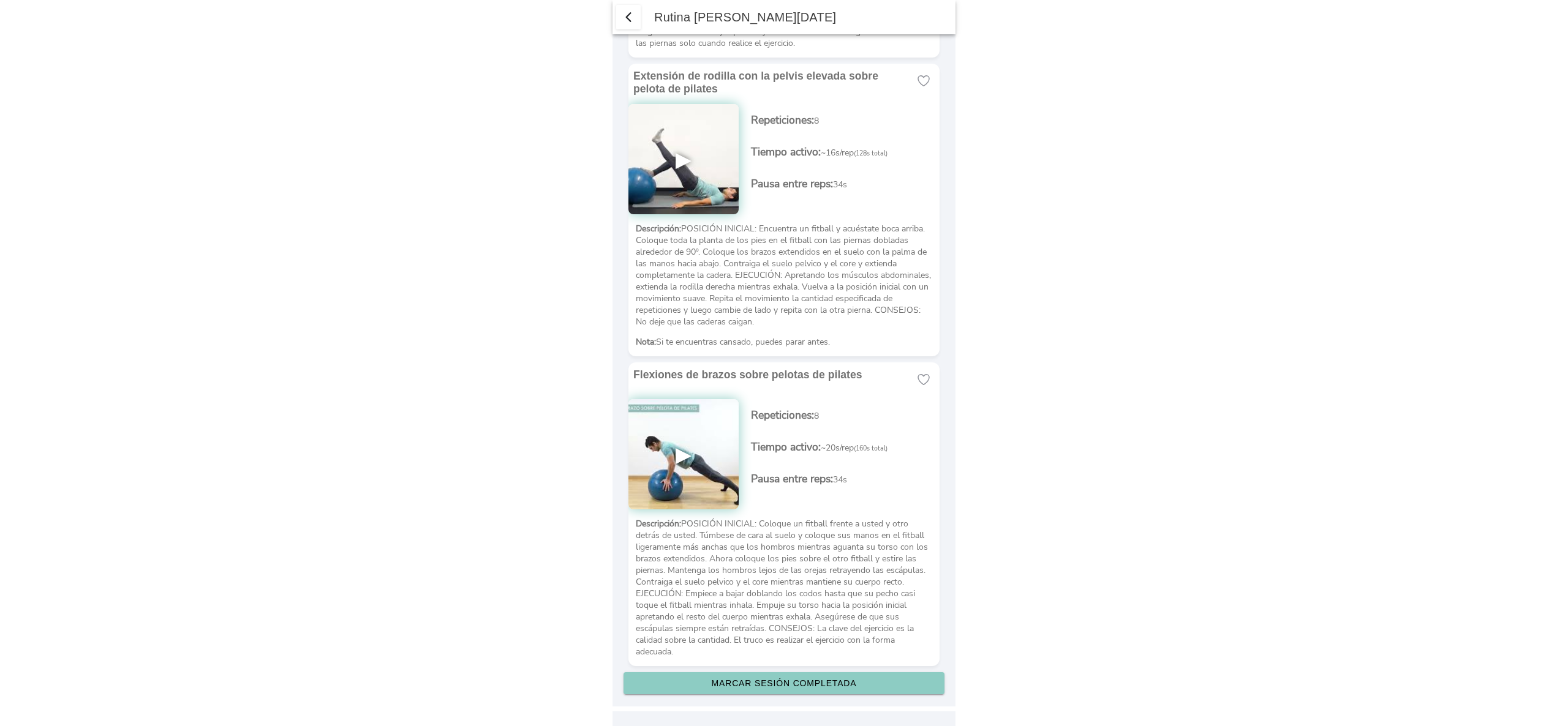
click at [696, 458] on img at bounding box center [683, 454] width 111 height 111
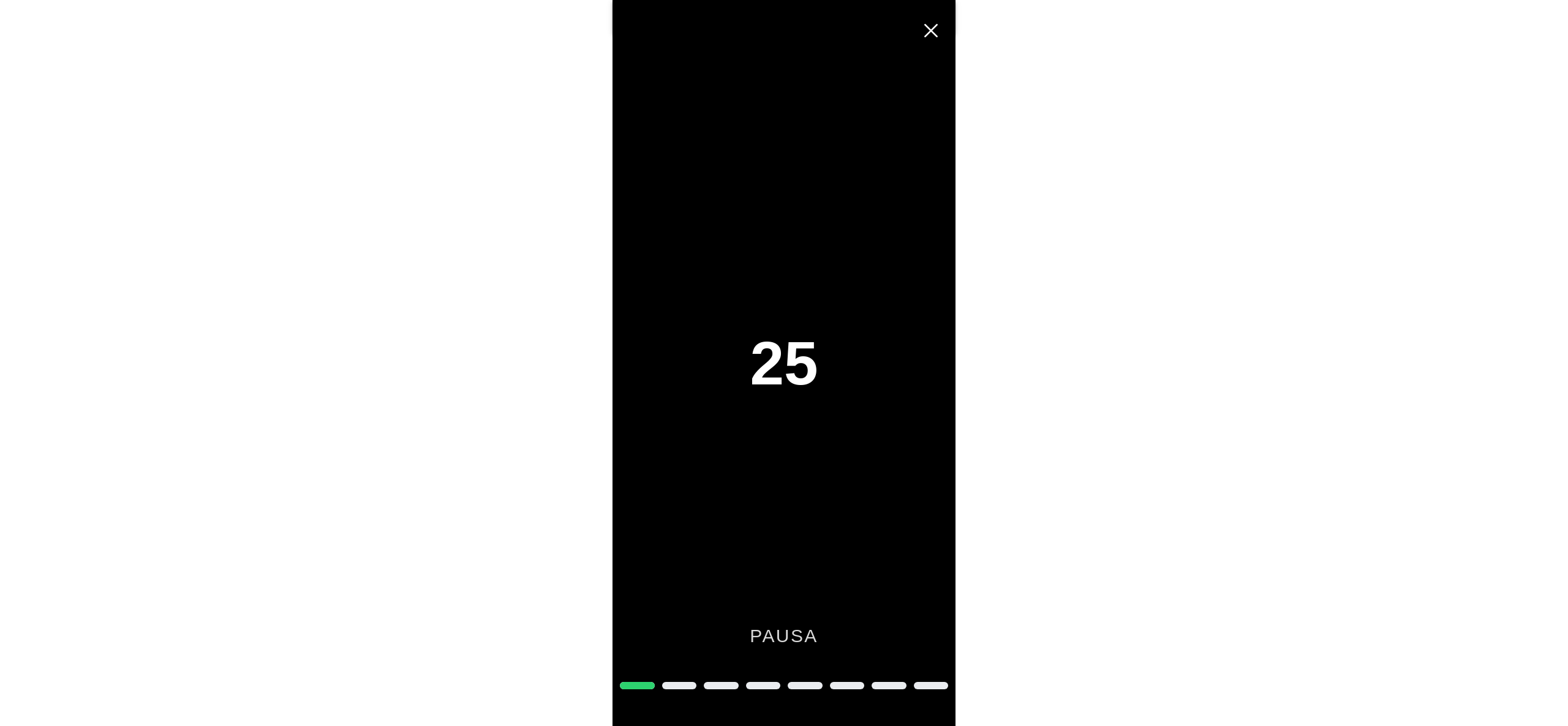
click at [924, 39] on span "Cerrar" at bounding box center [931, 30] width 27 height 27
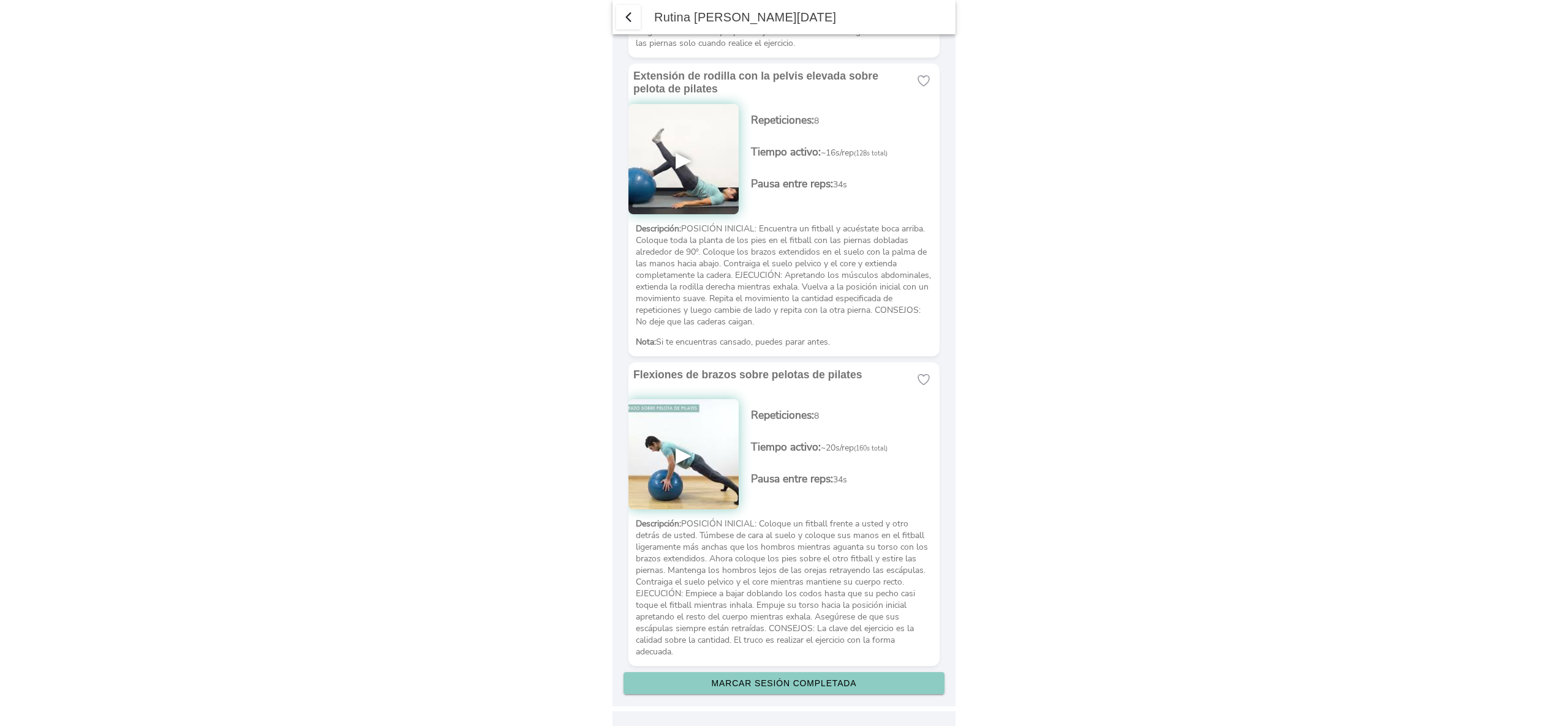
scroll to position [0, 0]
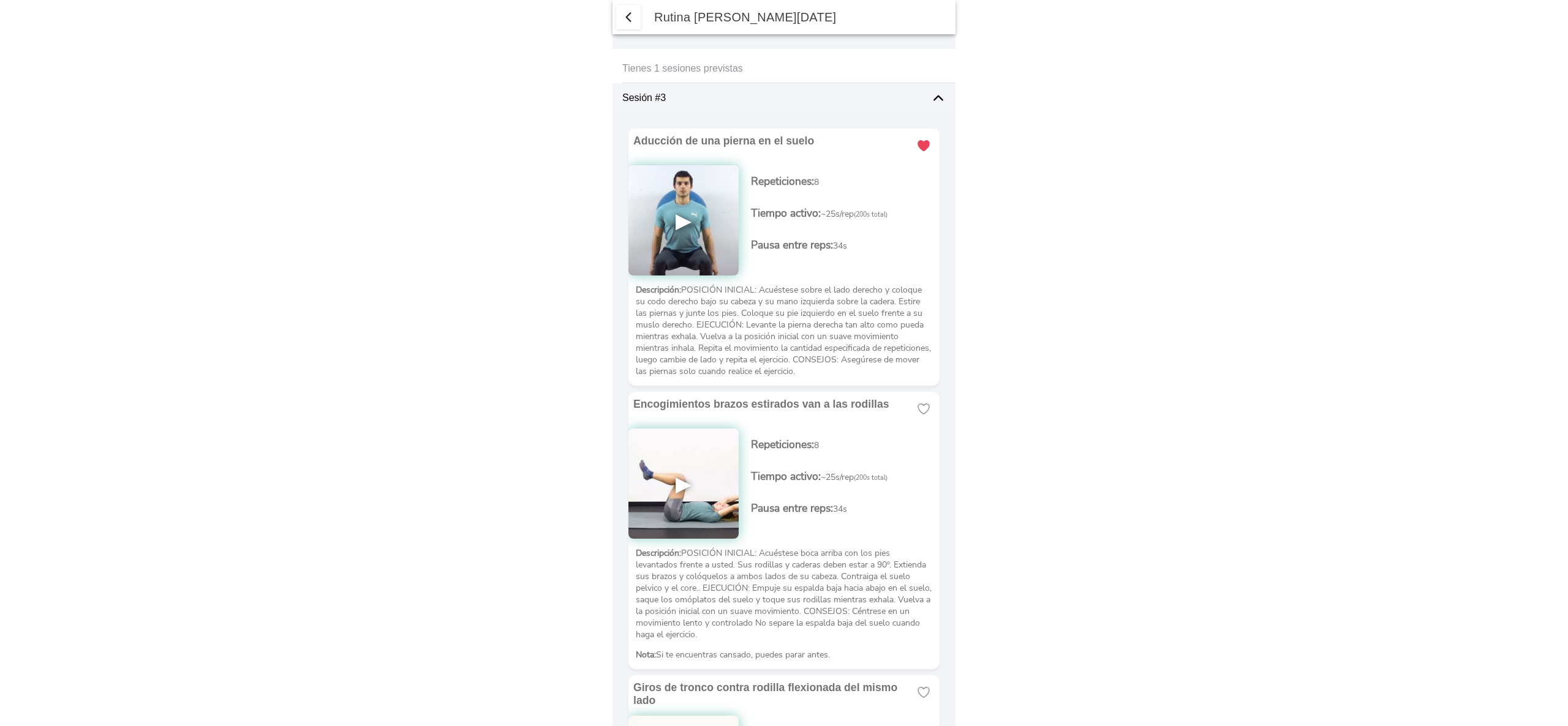
click at [623, 16] on span "button" at bounding box center [628, 17] width 15 height 15
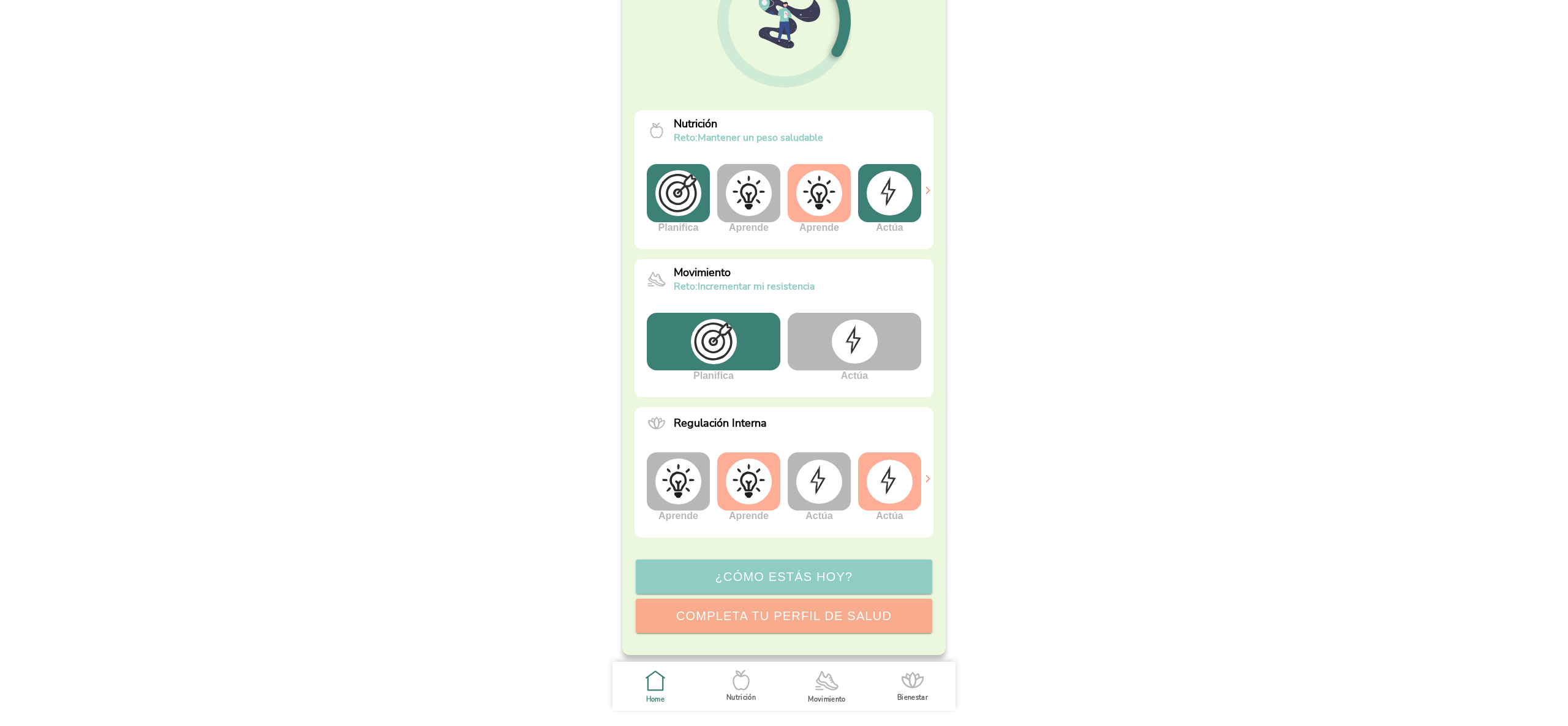
drag, startPoint x: 609, startPoint y: 332, endPoint x: 409, endPoint y: 37, distance: 356.4
click at [409, 37] on body "Movimiento Tu recorrido para Incrementar mi resistencia Etapa 2 9% Etapa 1 Comp…" at bounding box center [784, 363] width 1568 height 726
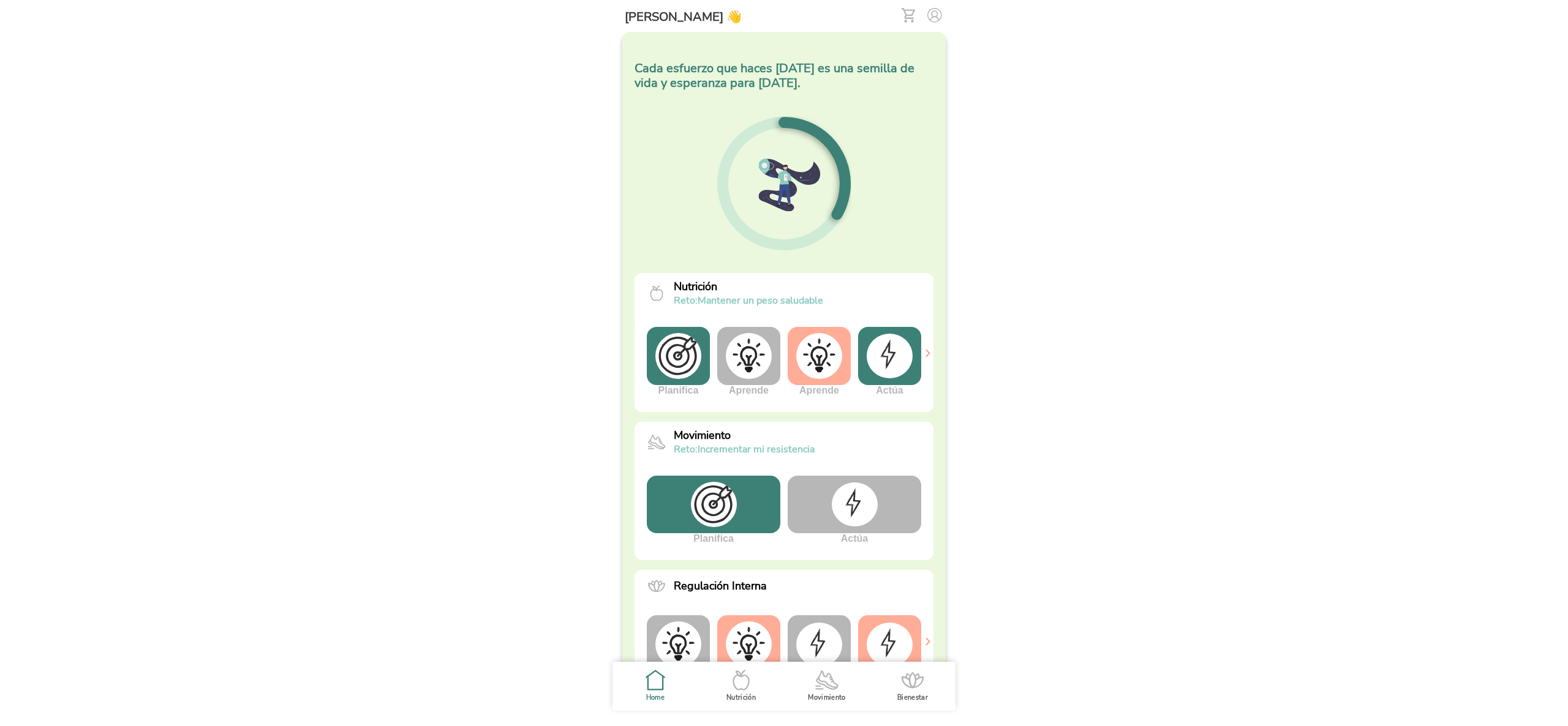
scroll to position [168, 0]
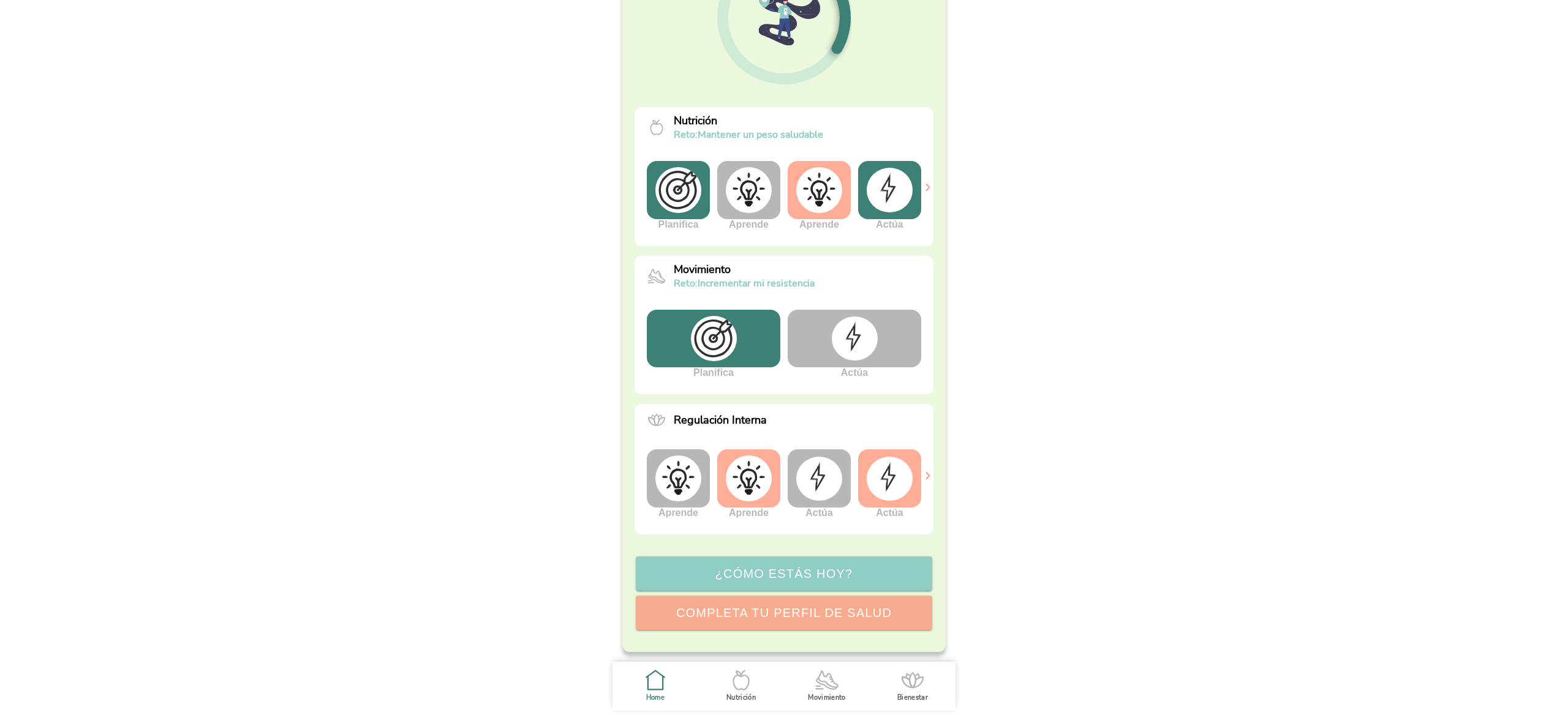
click at [0, 0] on slot "¿Cómo estás hoy?" at bounding box center [0, 0] width 0 height 0
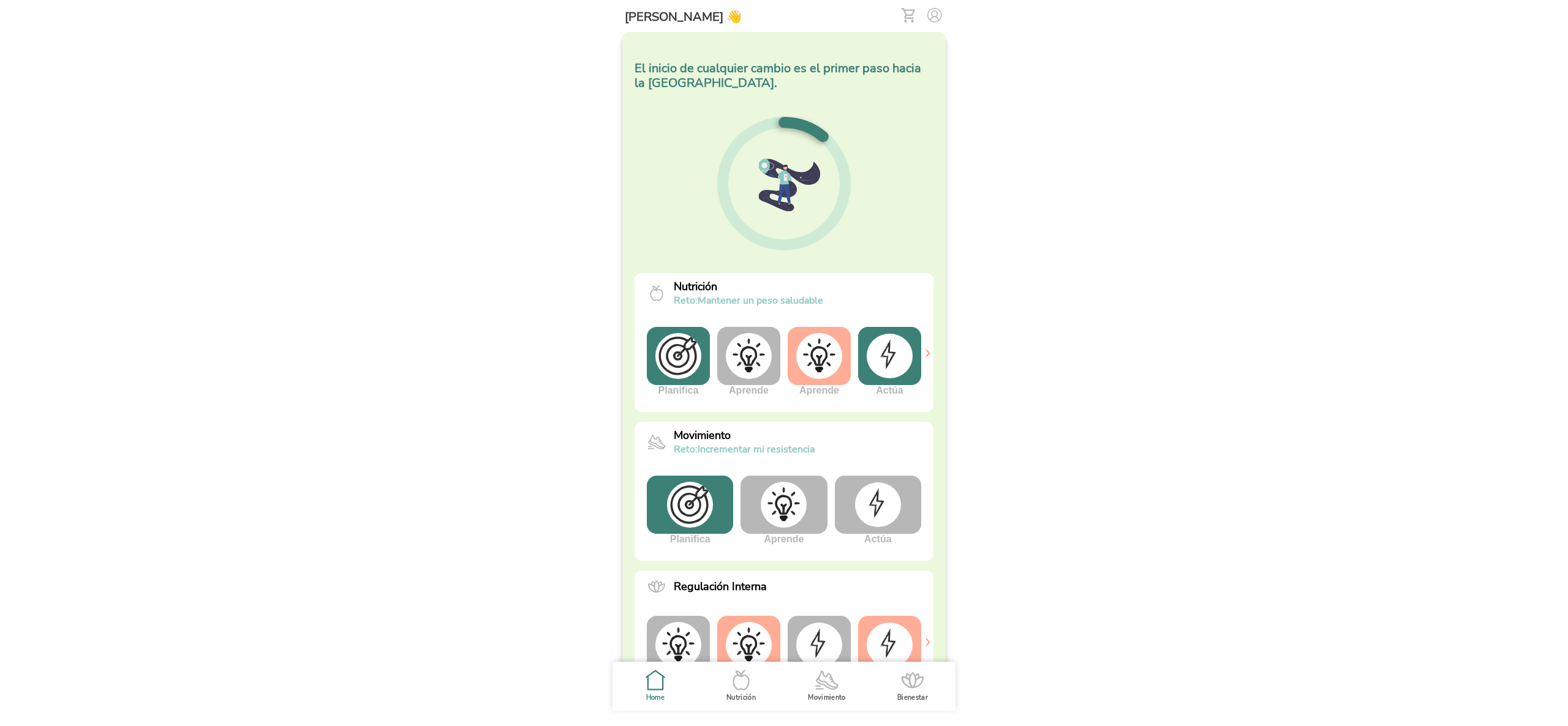
click at [788, 520] on img at bounding box center [783, 505] width 46 height 46
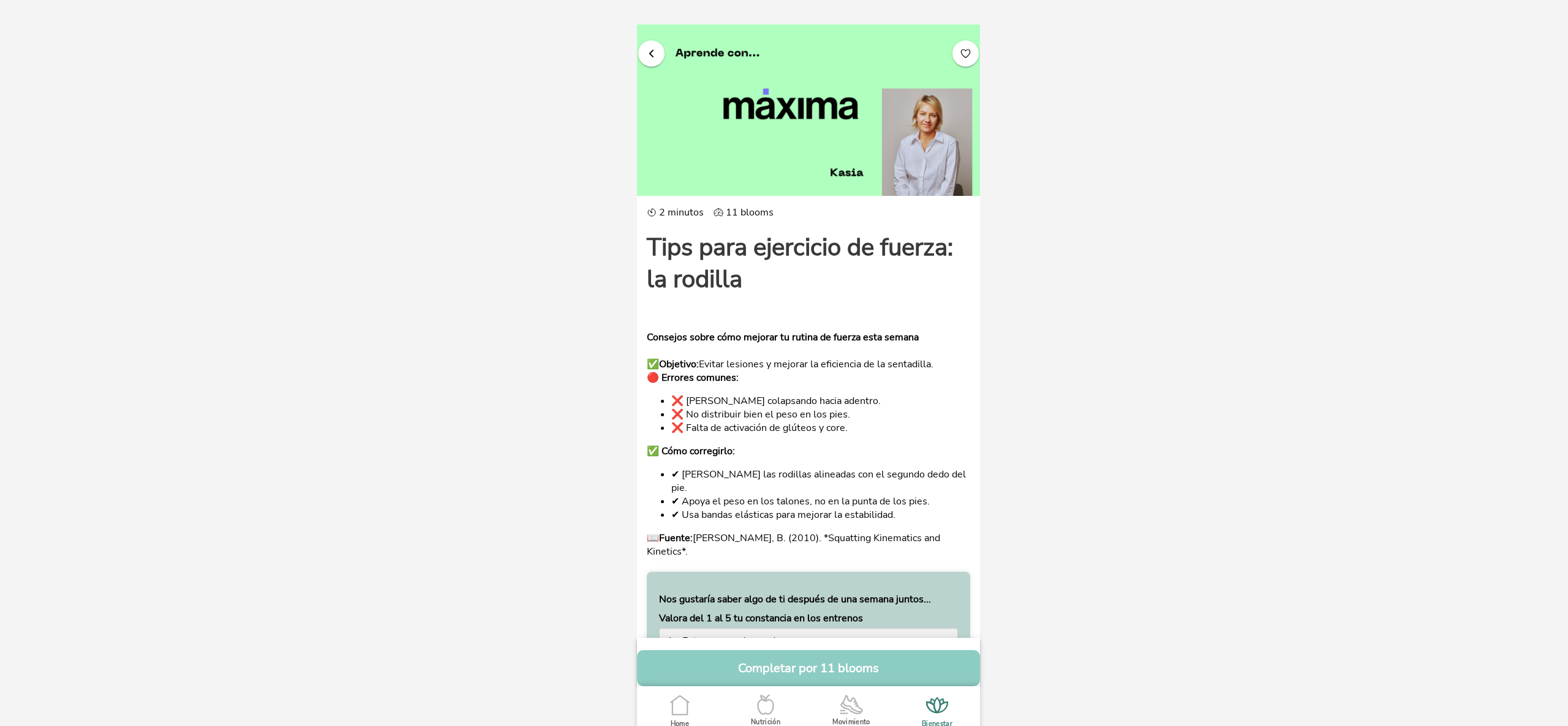
click at [960, 55] on span "button" at bounding box center [965, 53] width 12 height 12
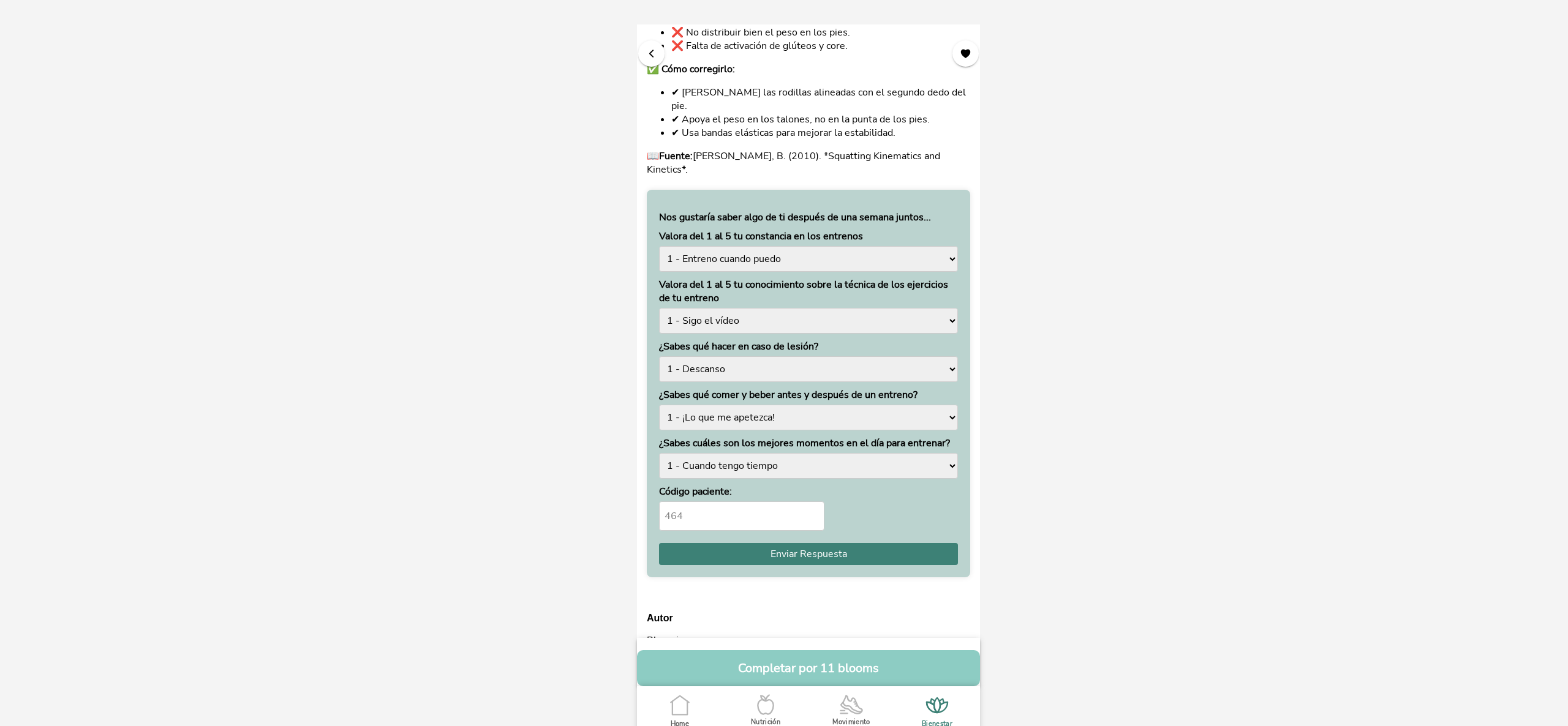
scroll to position [403, 0]
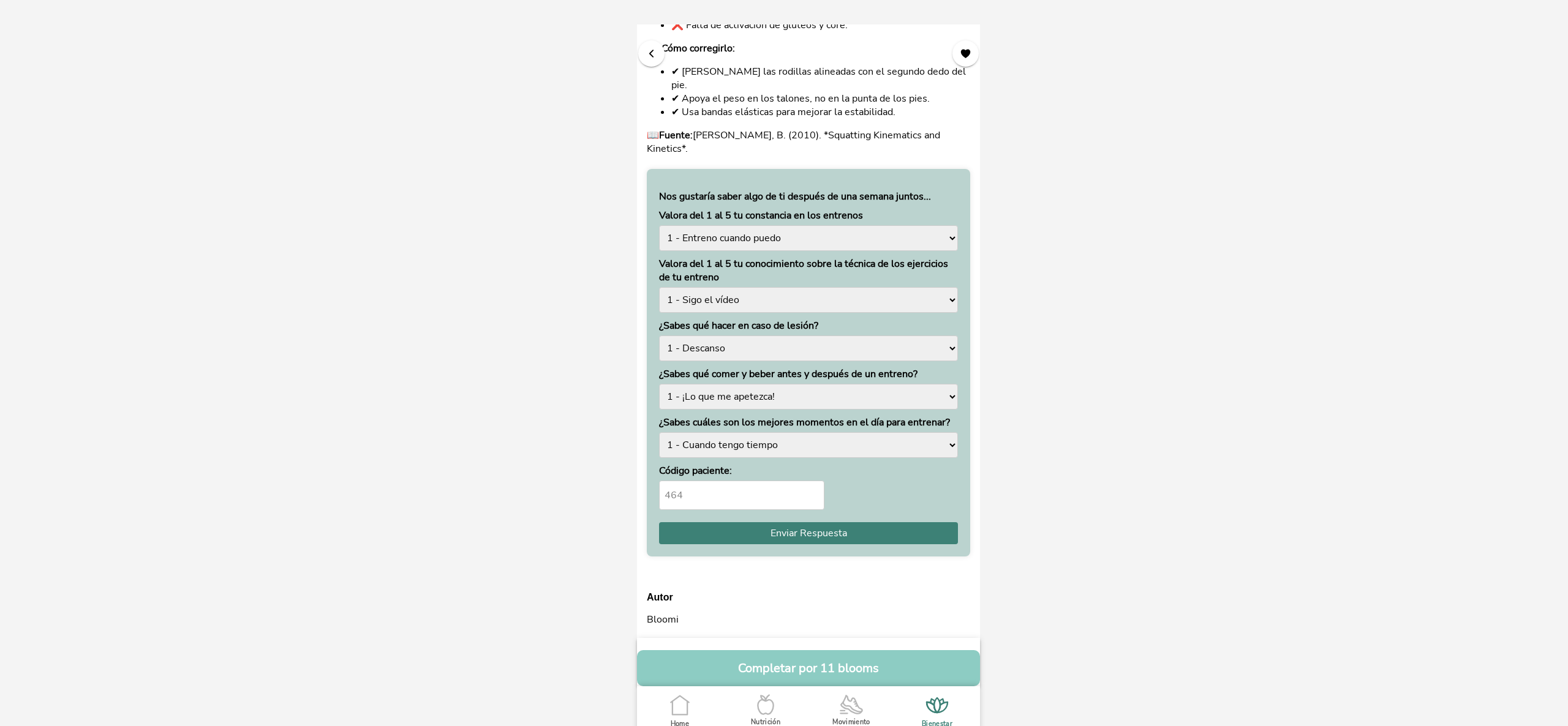
click at [647, 58] on span "button" at bounding box center [651, 53] width 12 height 12
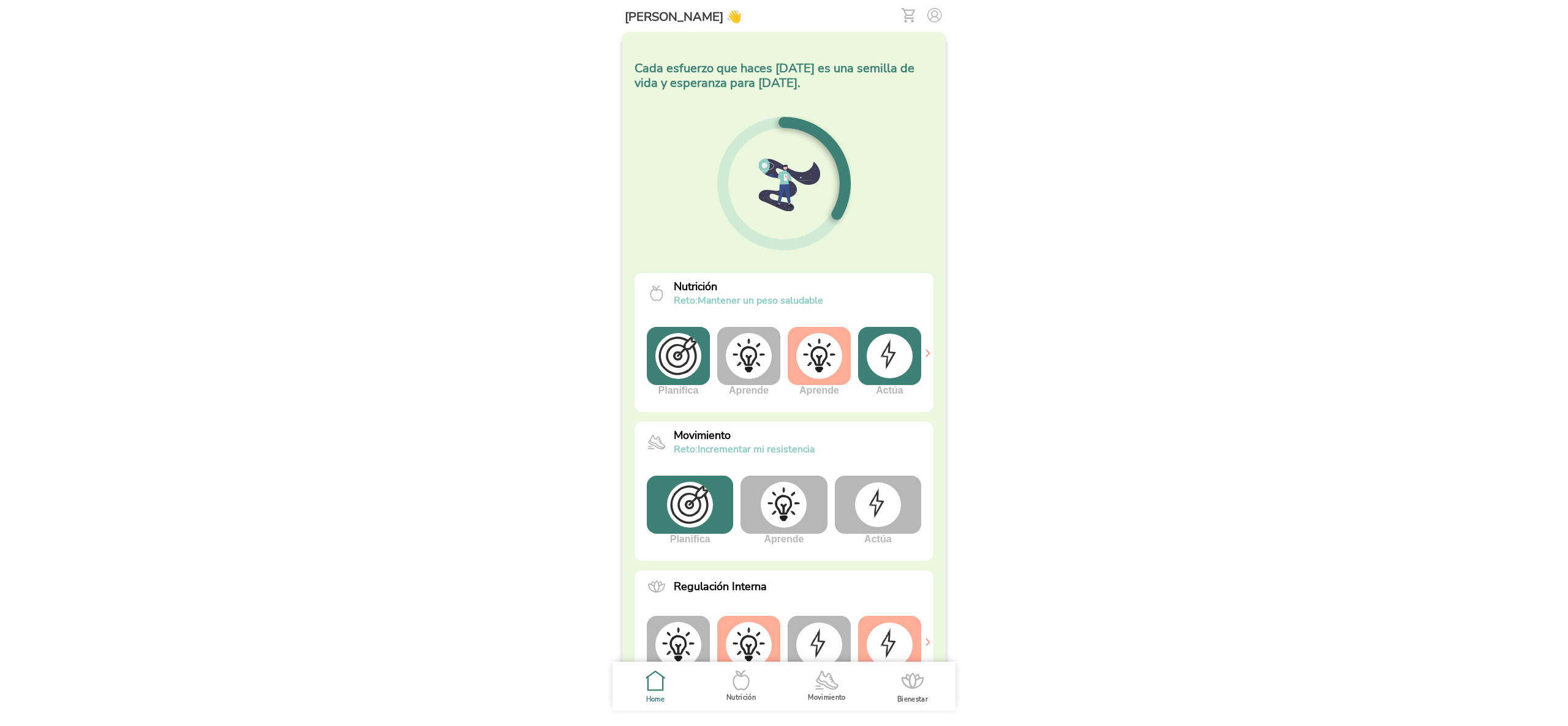
scroll to position [168, 0]
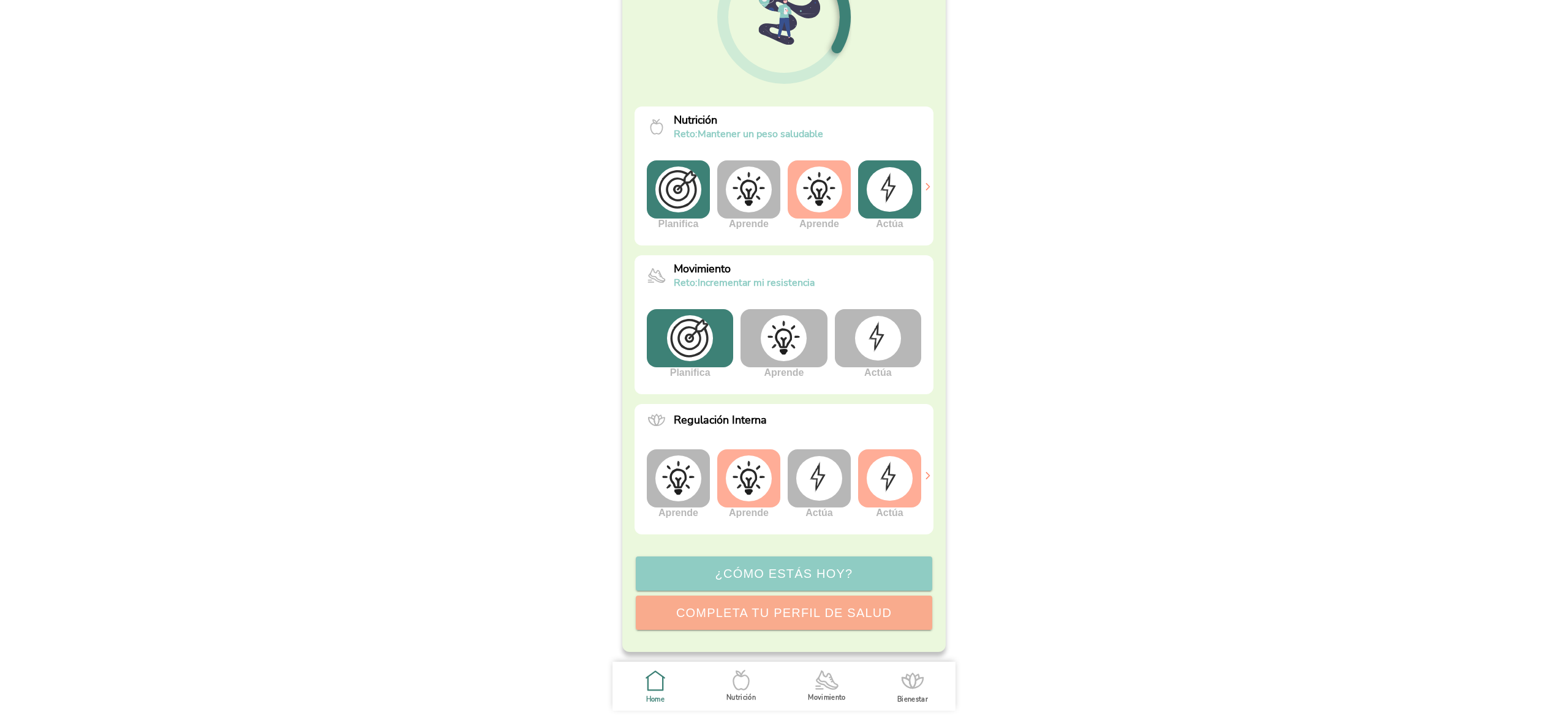
click at [818, 685] on line at bounding box center [818, 685] width 5 height 0
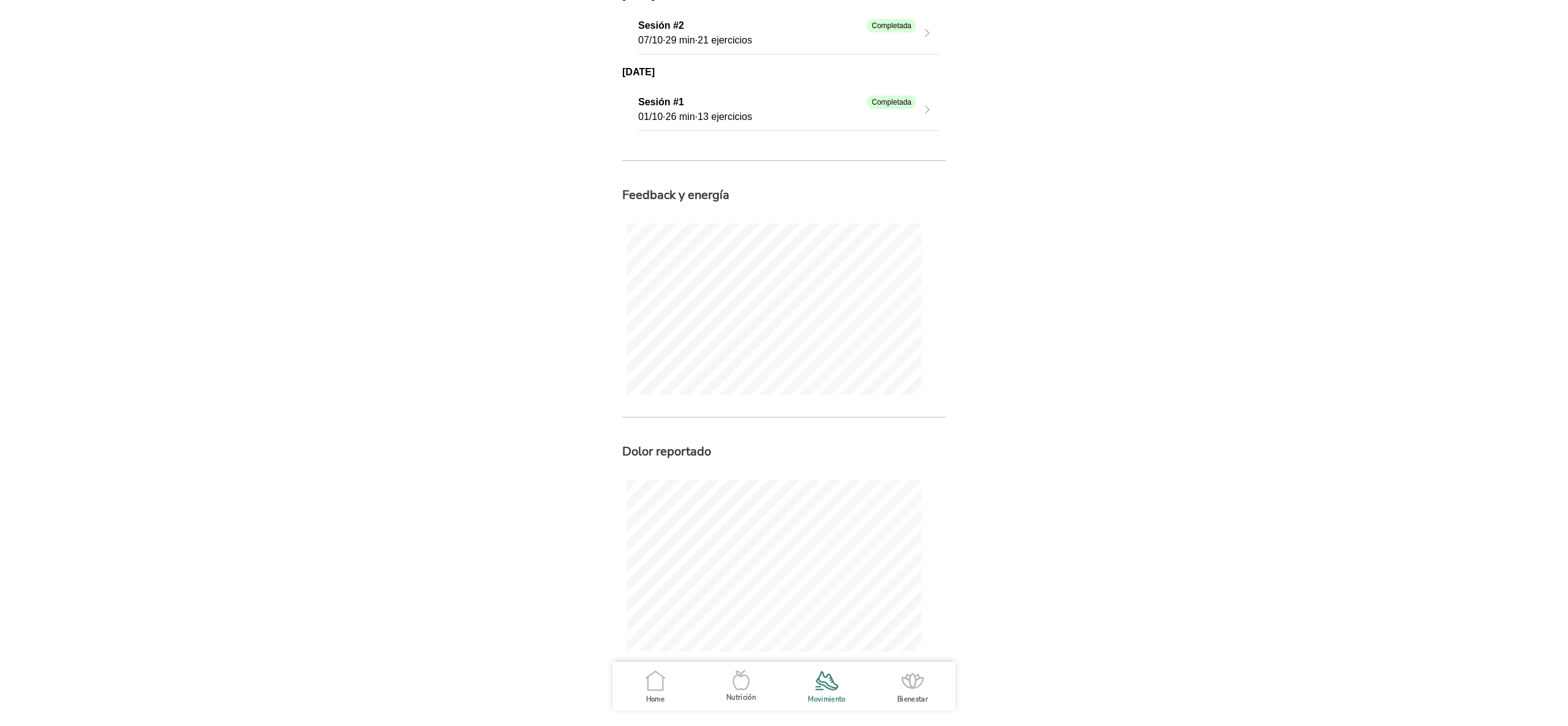
scroll to position [953, 0]
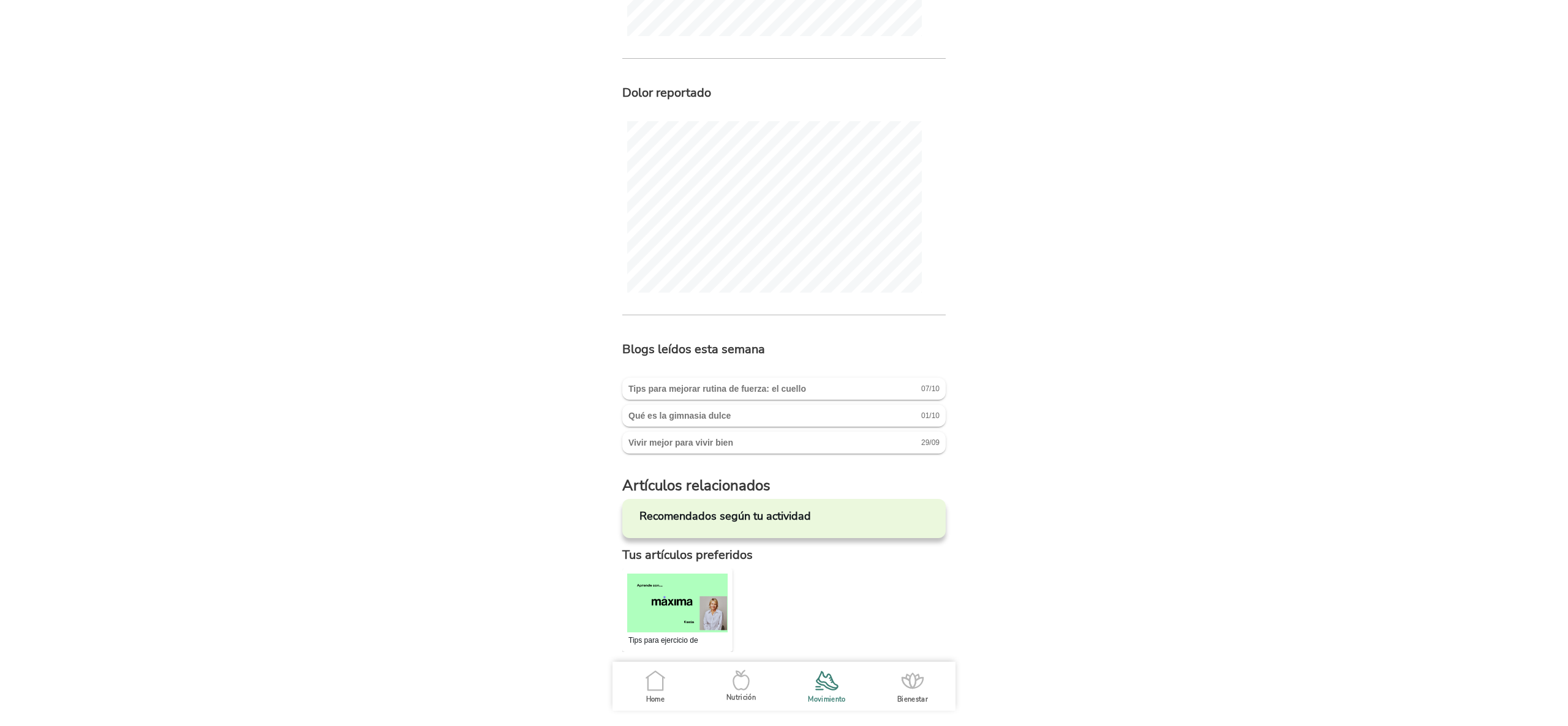
click at [905, 688] on icon ".cls-1 { stroke-width: 0px; } .cls-1, .cls-2 { fill: none; } .cls-2 { stroke-li…" at bounding box center [912, 680] width 25 height 25
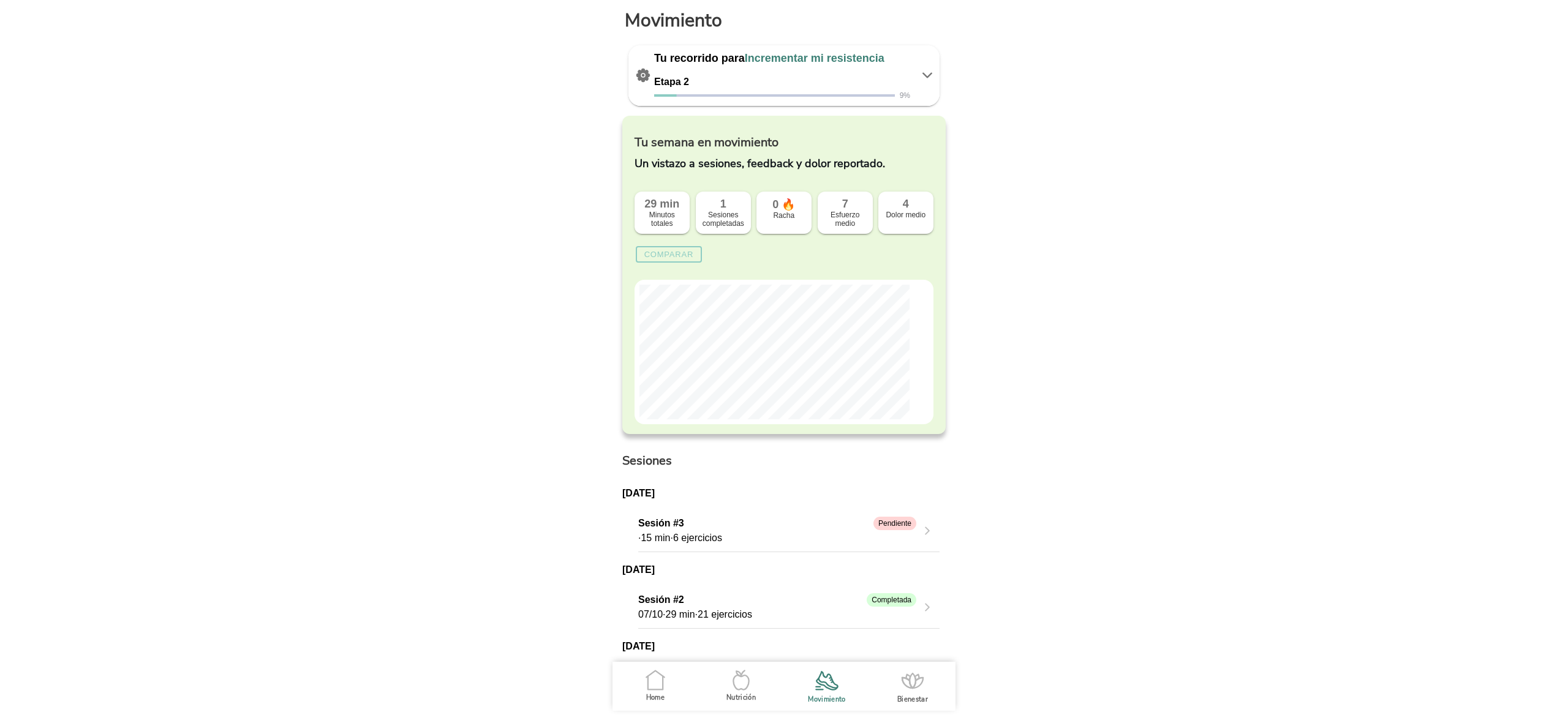
click at [0, 0] on span "Home" at bounding box center [0, 0] width 0 height 0
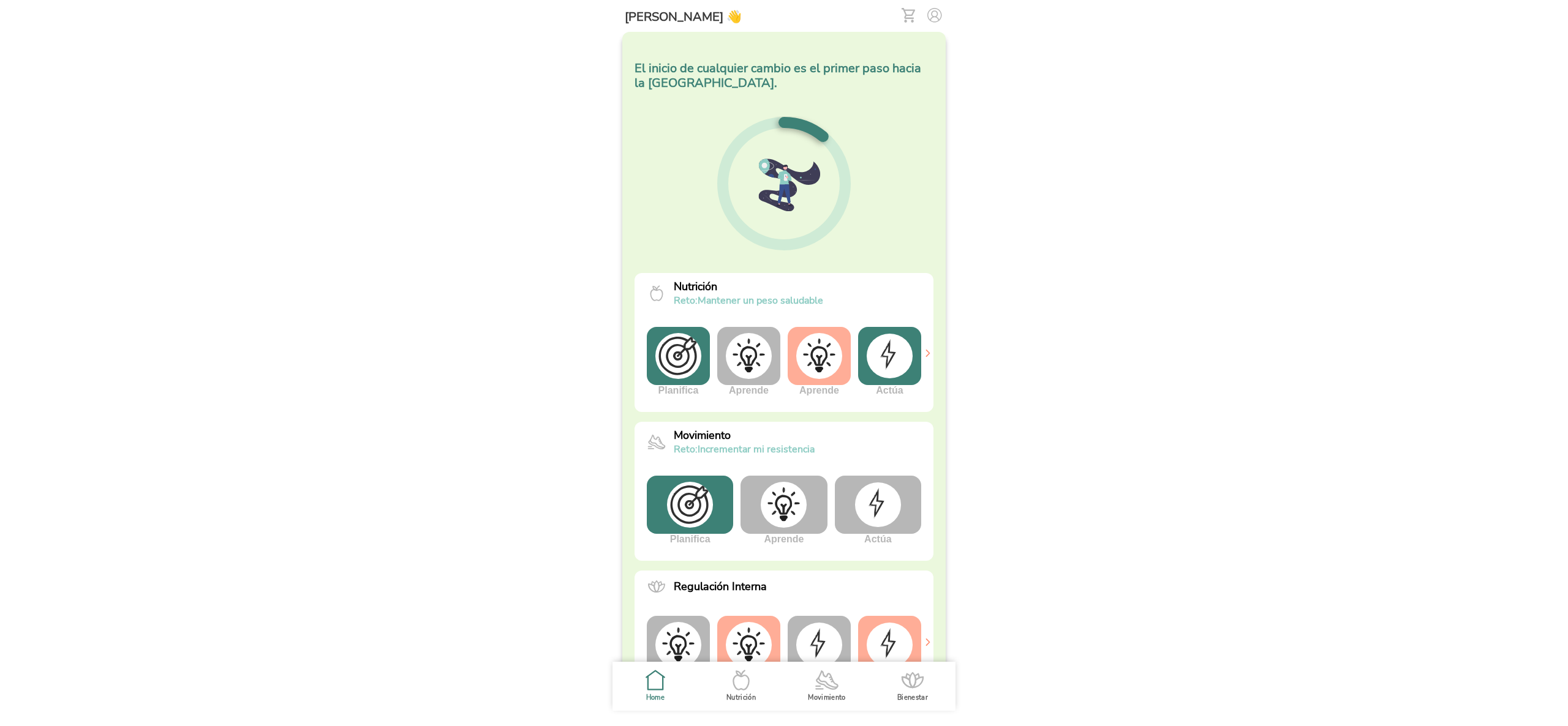
click at [931, 690] on span "Bienestar" at bounding box center [912, 686] width 71 height 49
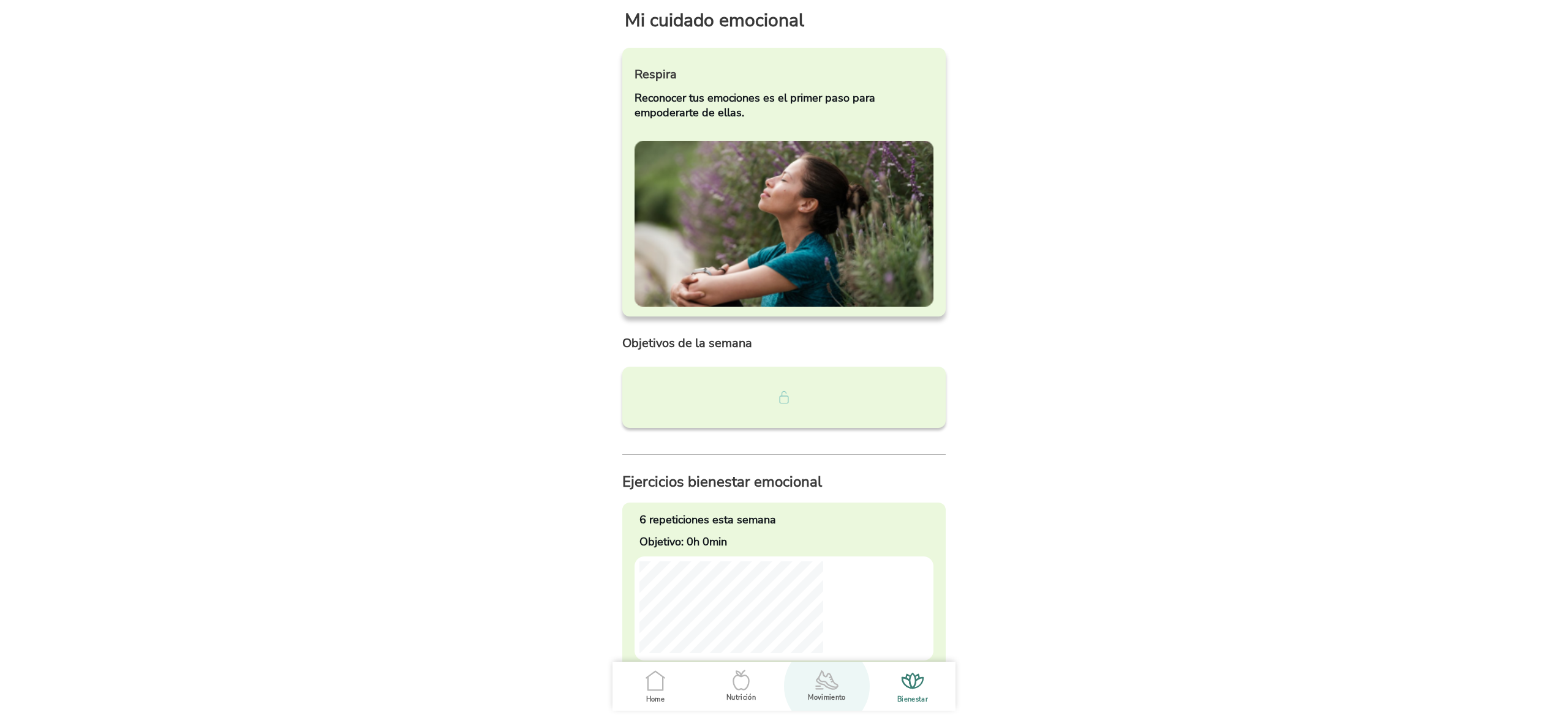
click at [831, 697] on ion-label "Movimiento" at bounding box center [826, 698] width 38 height 9
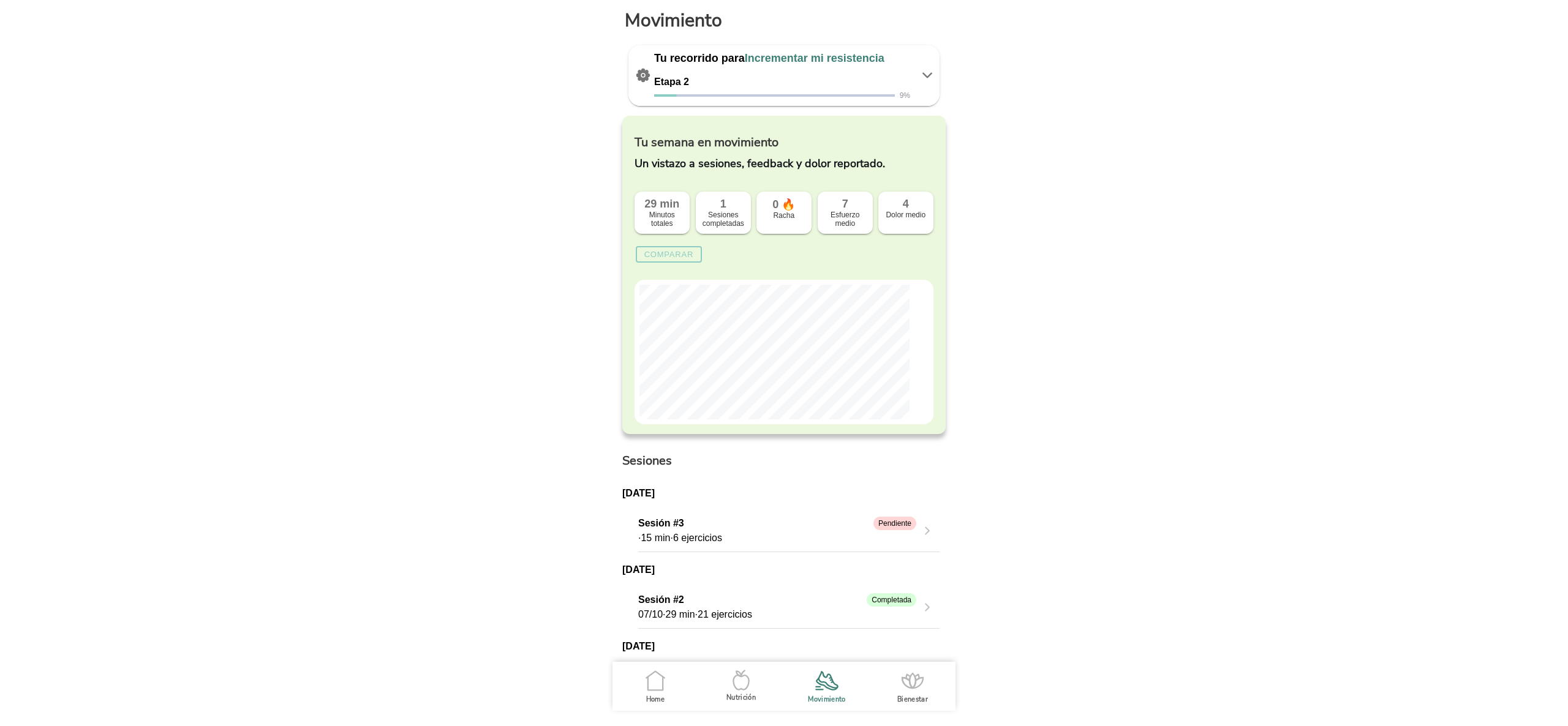
click at [747, 691] on icon ".cls-1 { stroke-width: 0px; } .cls-1, .cls-2 { fill: none; } .cls-2 { stroke-li…" at bounding box center [740, 679] width 25 height 25
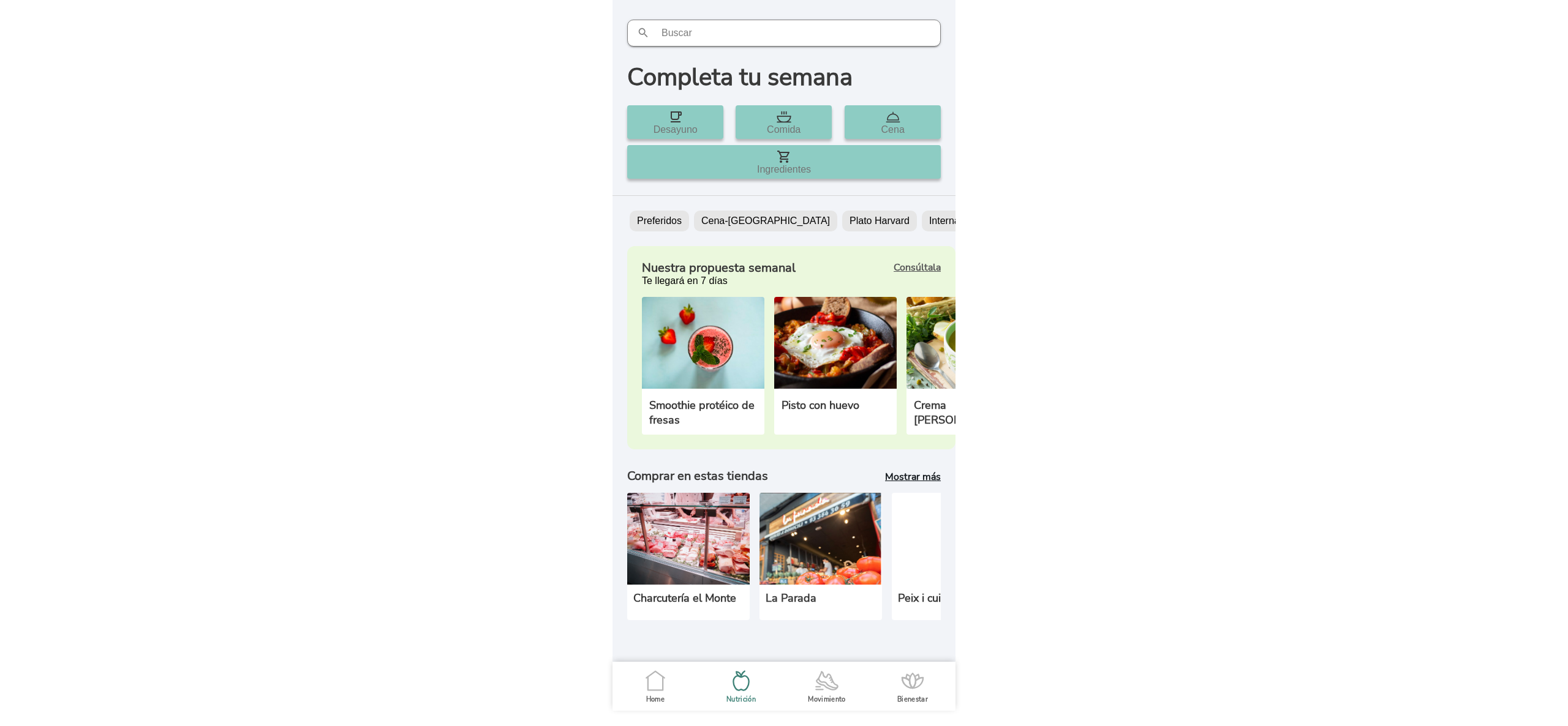
scroll to position [12, 0]
click at [657, 701] on ion-label "Home" at bounding box center [655, 699] width 18 height 9
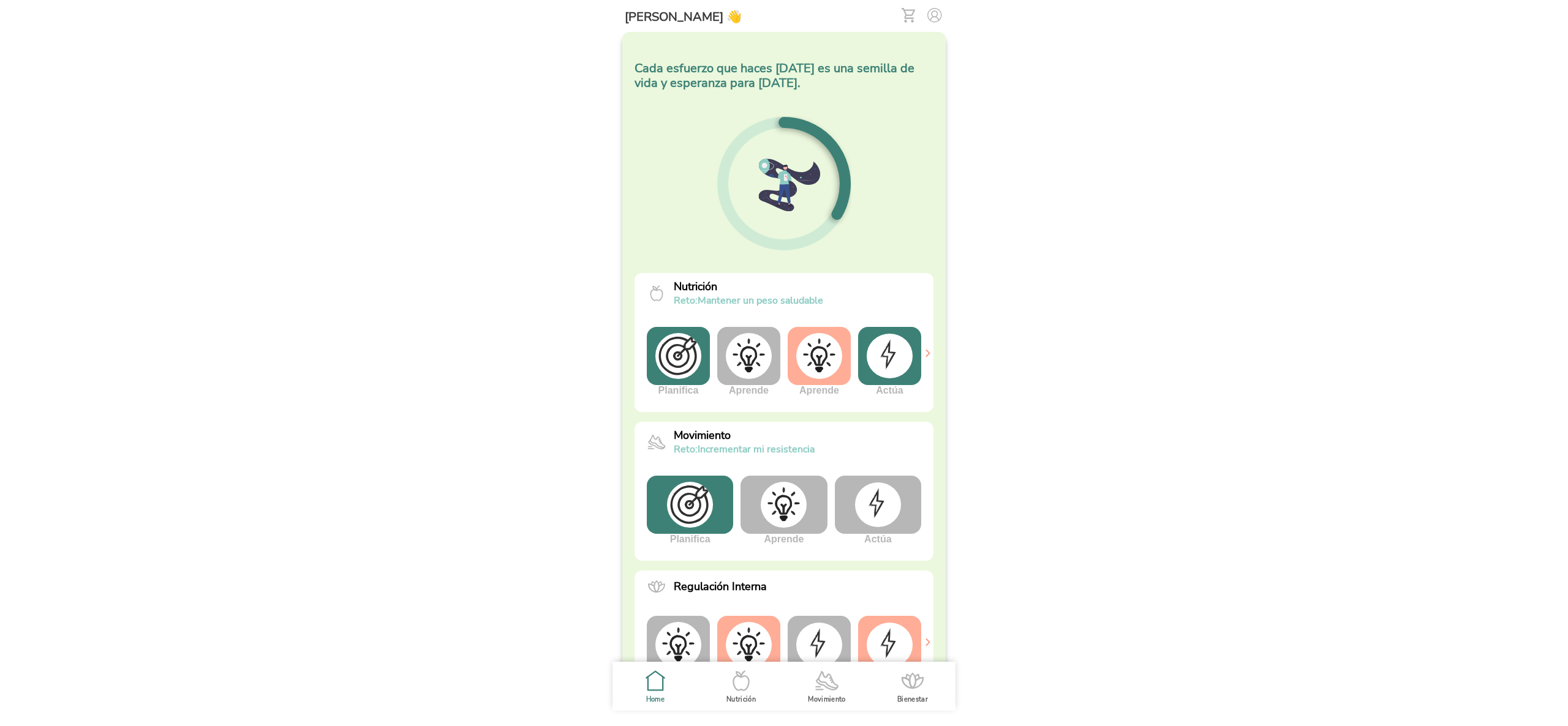
click at [824, 688] on icon ".cls-1 { stroke-width: 0px; } .cls-1, .cls-2 { fill: none; } .cls-2 { stroke-li…" at bounding box center [826, 680] width 25 height 25
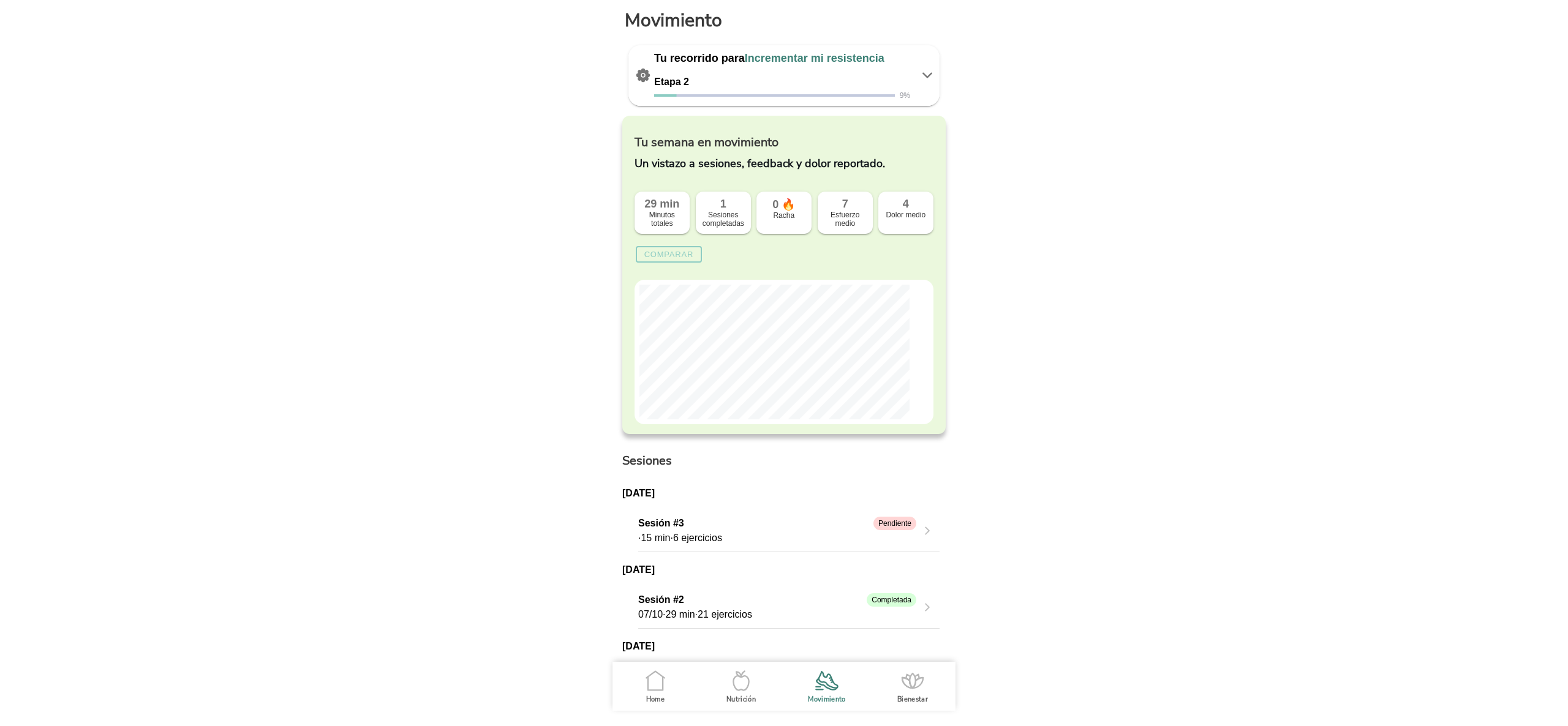
click at [0, 0] on icon ".cls-1 { stroke-width: 0px; } .cls-1, .cls-2 { fill: none; } .cls-2 { stroke-li…" at bounding box center [0, 0] width 0 height 0
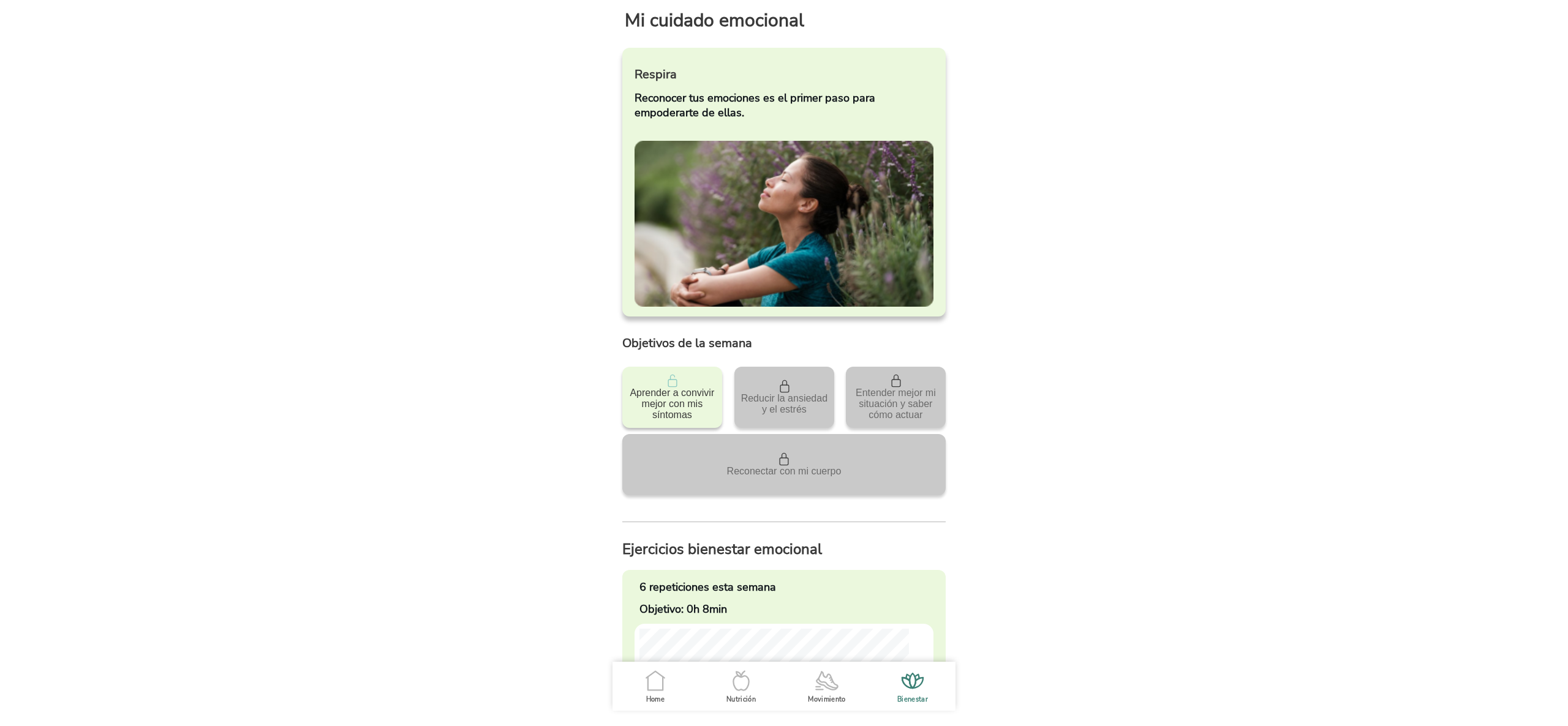
click at [834, 699] on ion-label "Movimiento" at bounding box center [826, 699] width 38 height 9
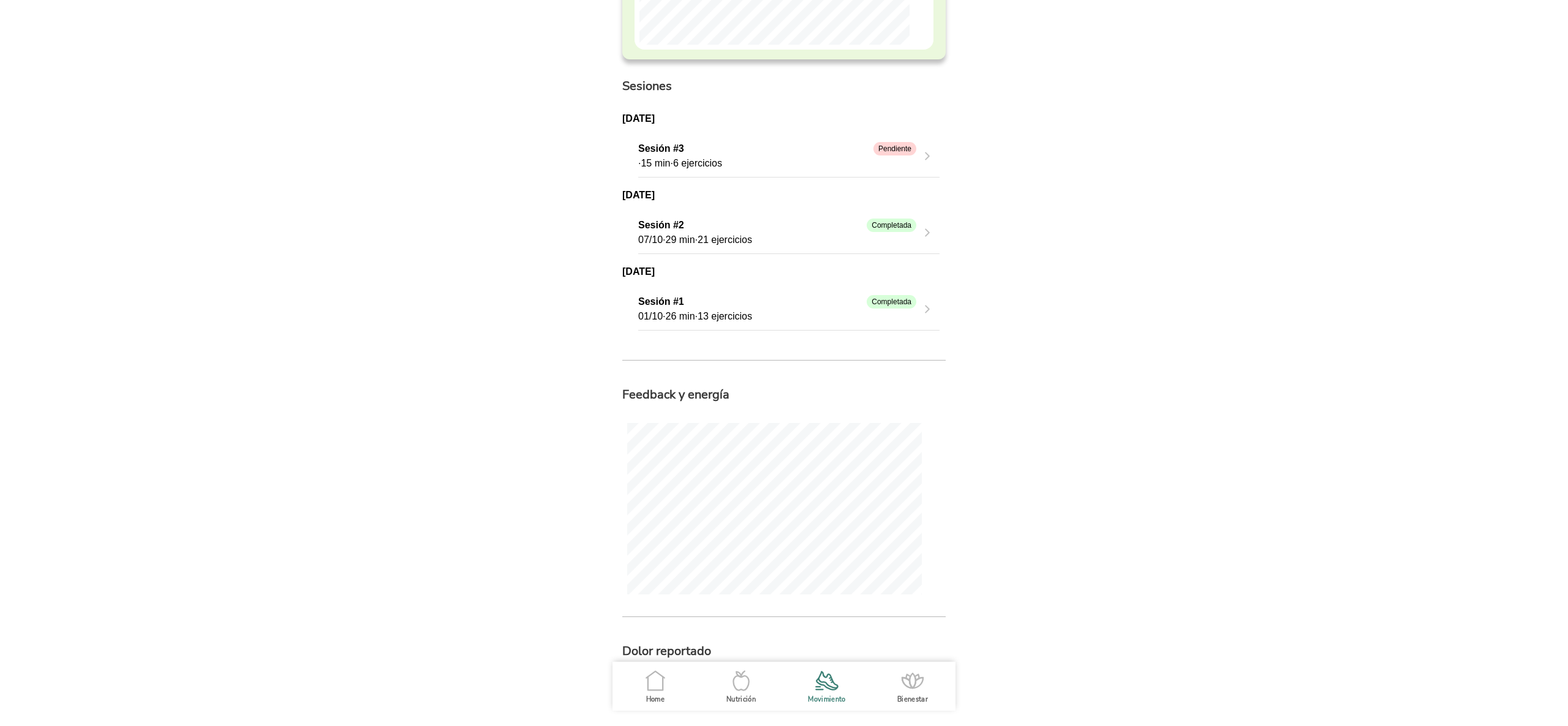
scroll to position [953, 0]
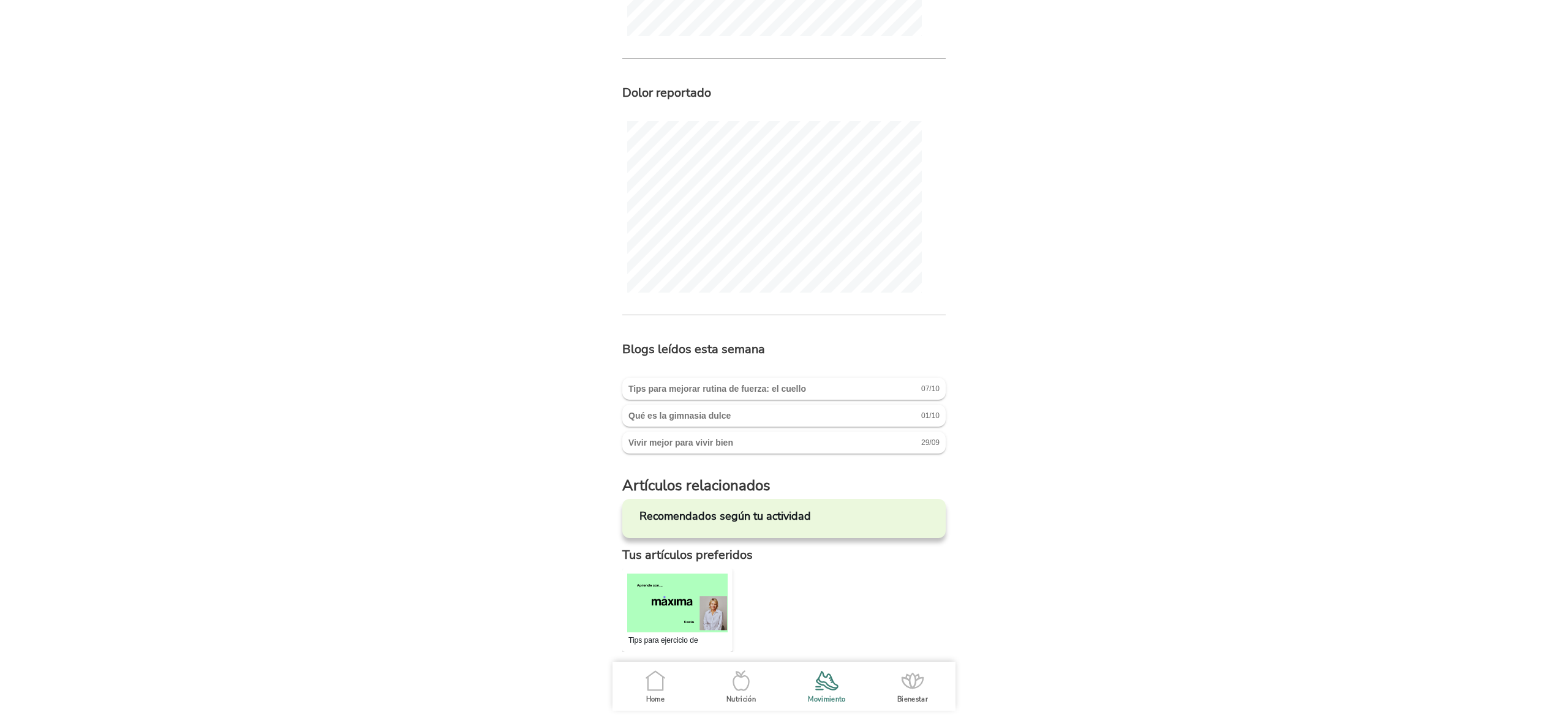
click at [905, 693] on span "Bienestar" at bounding box center [912, 686] width 71 height 49
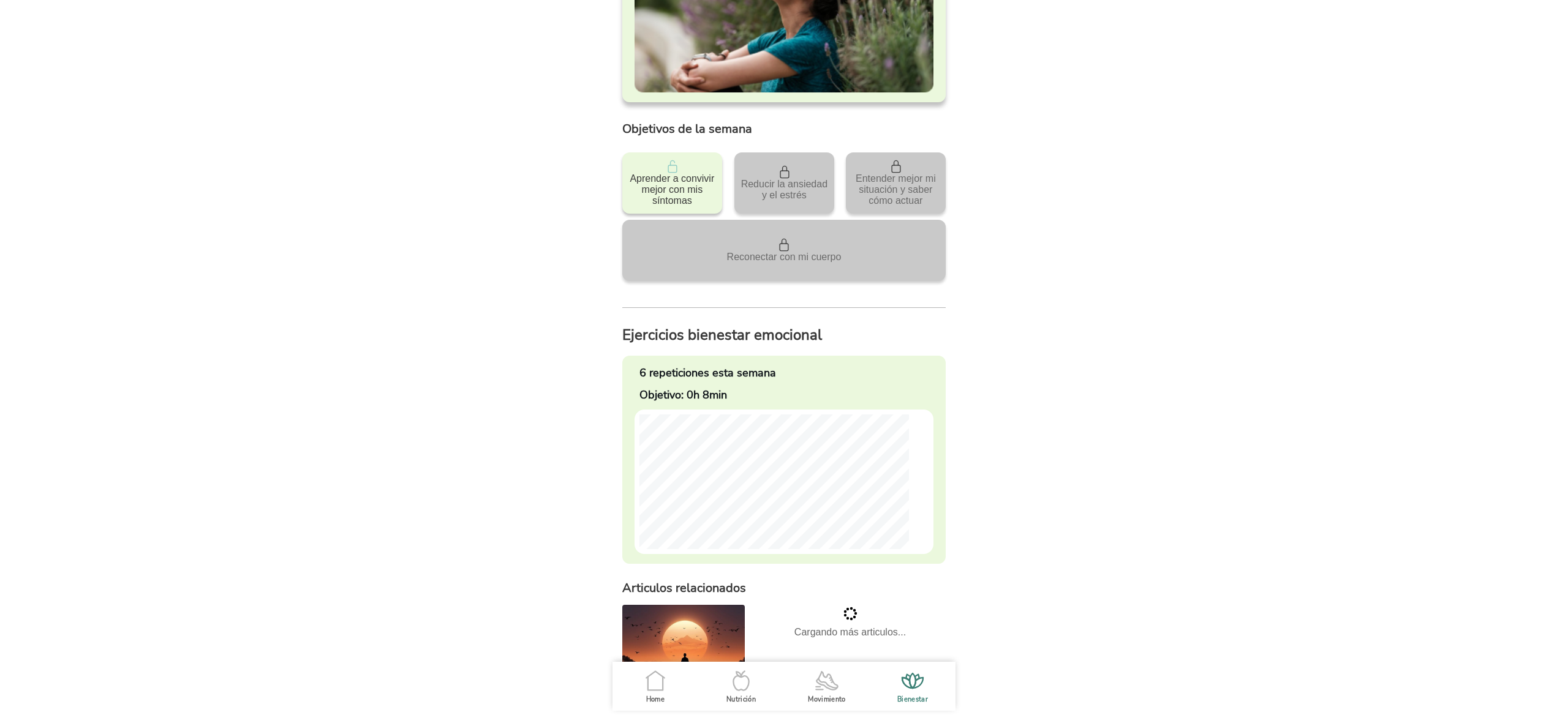
scroll to position [252, 0]
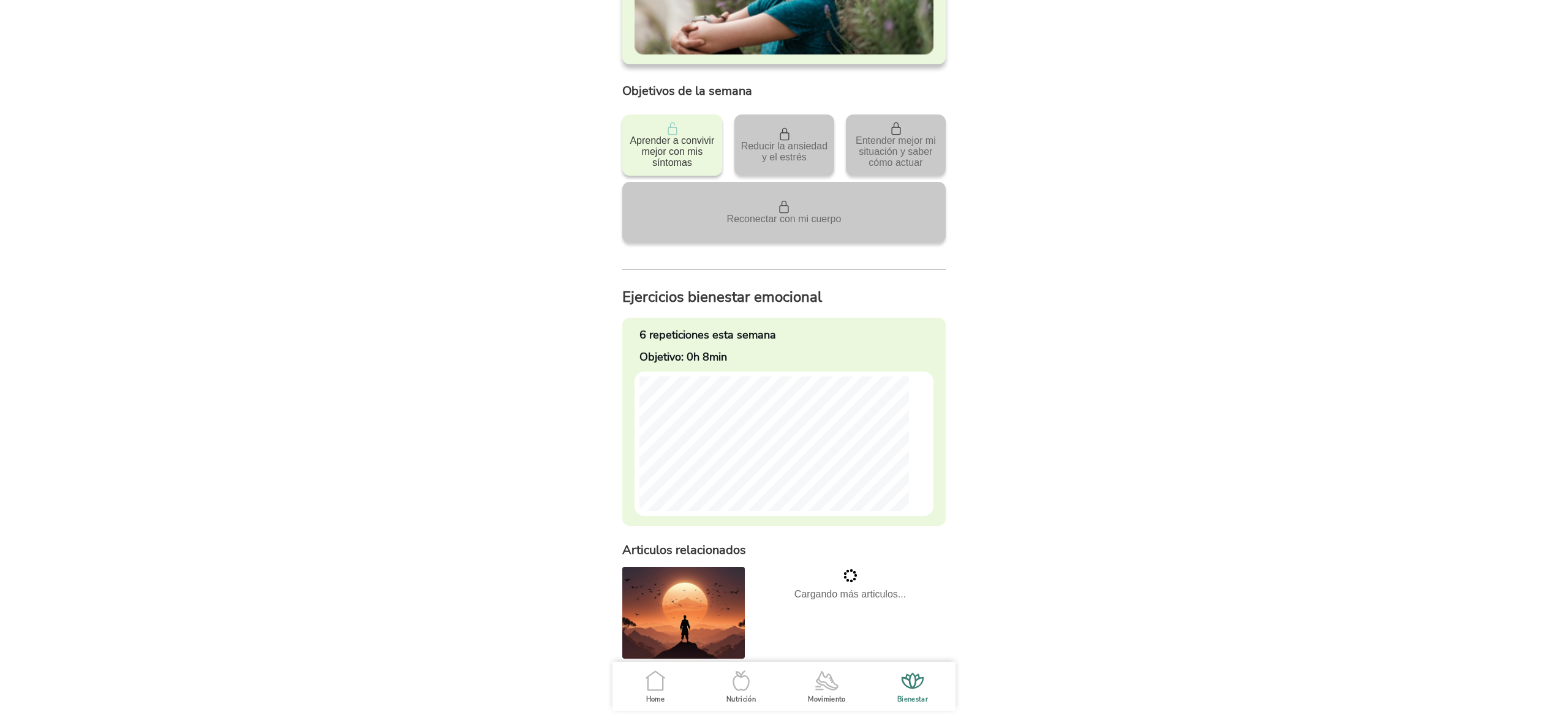
click at [823, 697] on ion-label "Movimiento" at bounding box center [826, 699] width 38 height 9
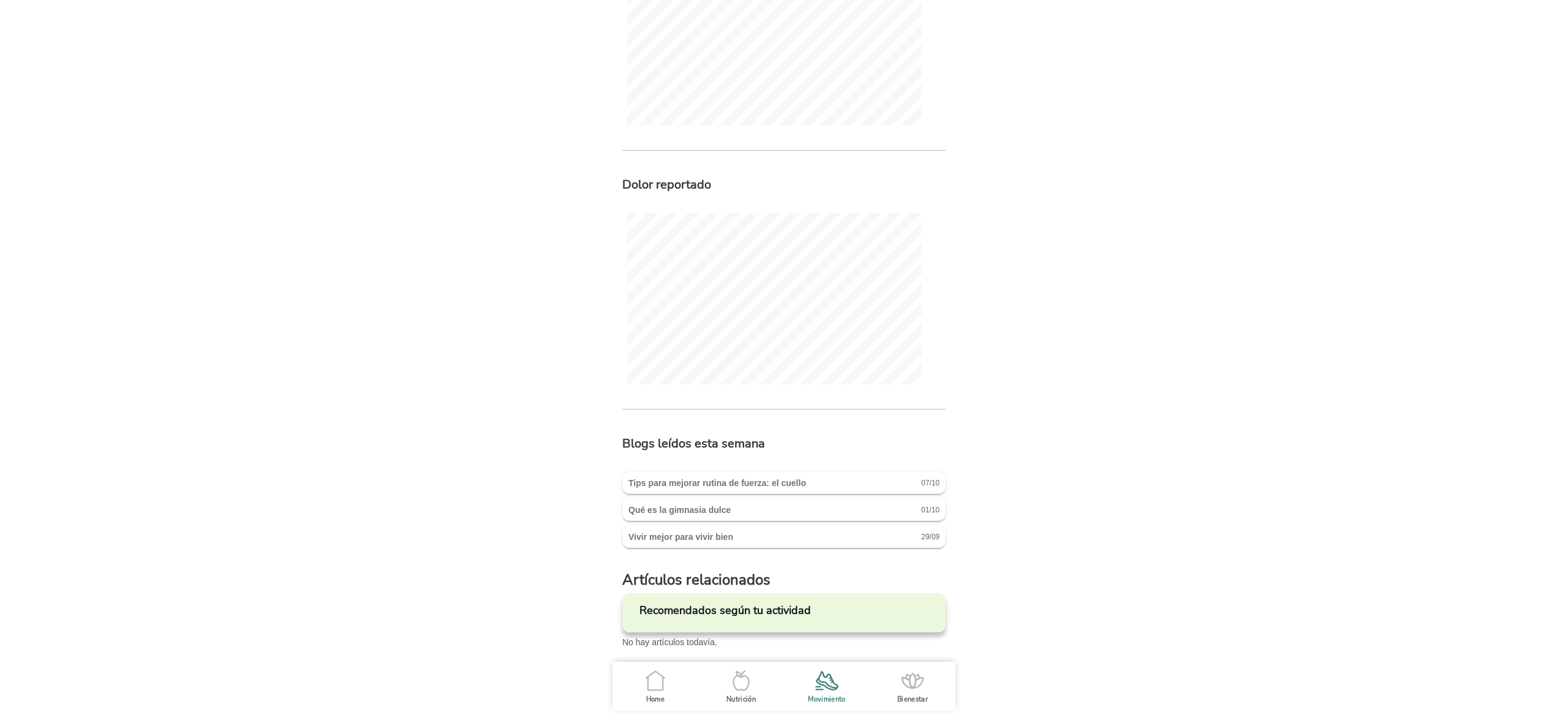
scroll to position [953, 0]
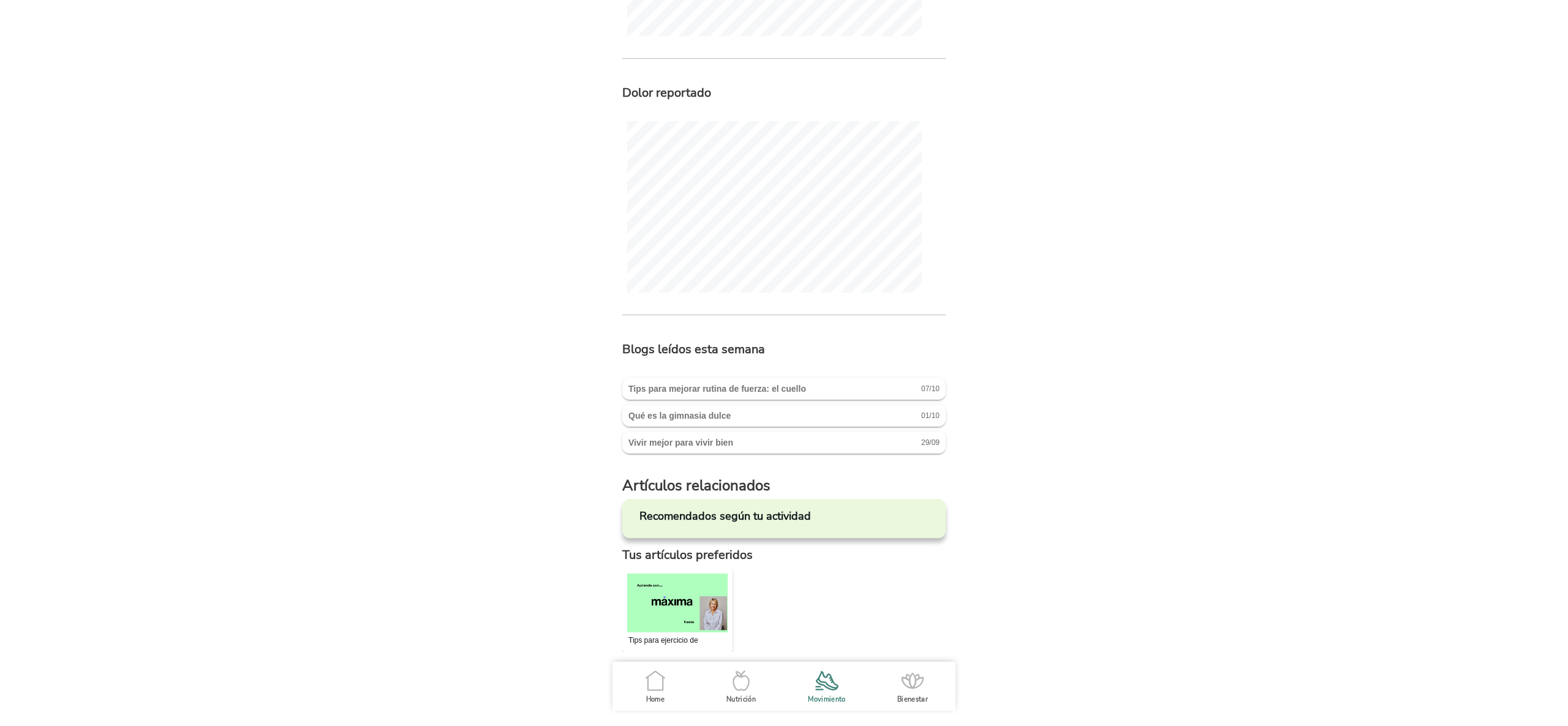
click at [0, 0] on icon ".cls-1 { stroke-width: 0px; } .cls-1, .cls-2 { fill: none; } .cls-2 { stroke-li…" at bounding box center [0, 0] width 0 height 0
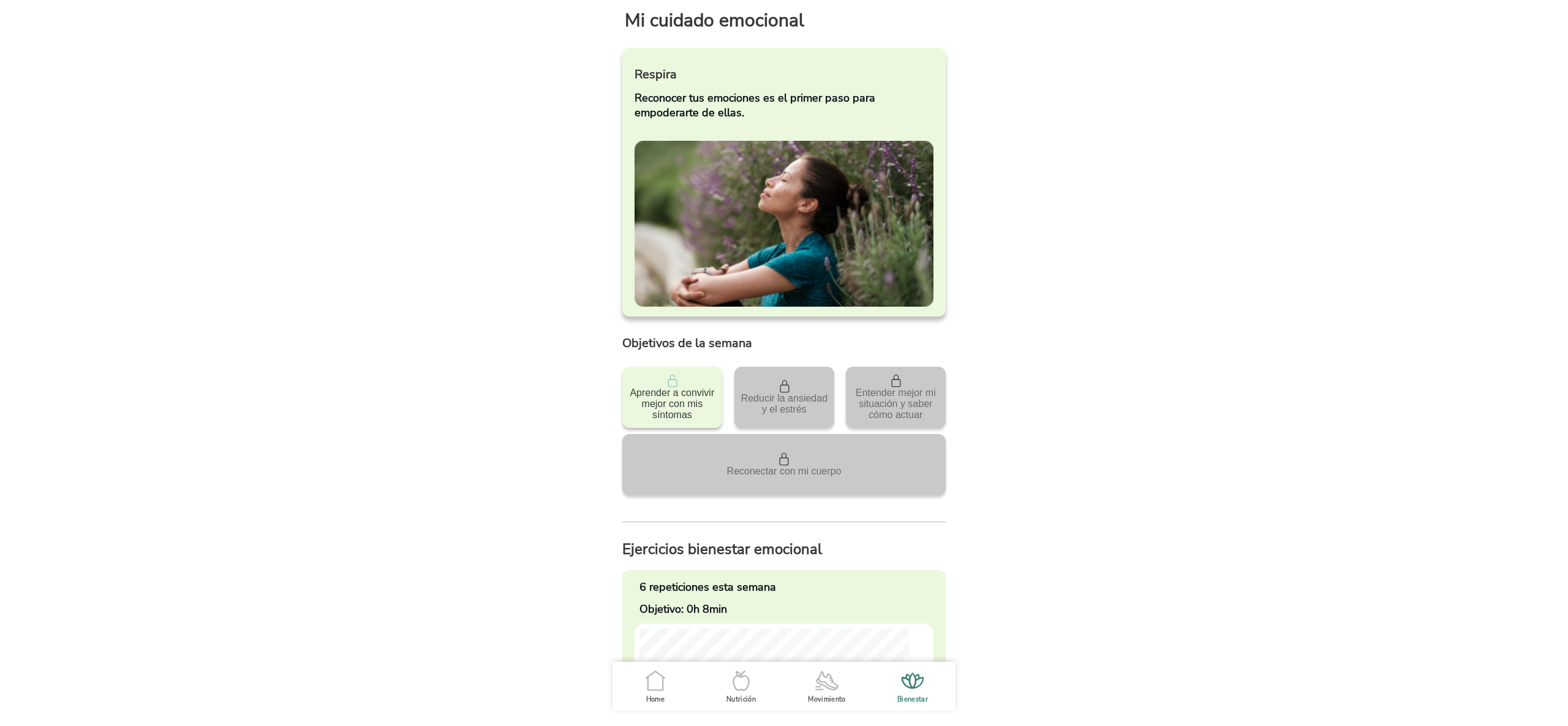
click at [644, 691] on icon ".cls-1 { stroke-width: 0px; } .cls-1, .cls-2 { fill: none; } .cls-2 { stroke-li…" at bounding box center [655, 680] width 25 height 25
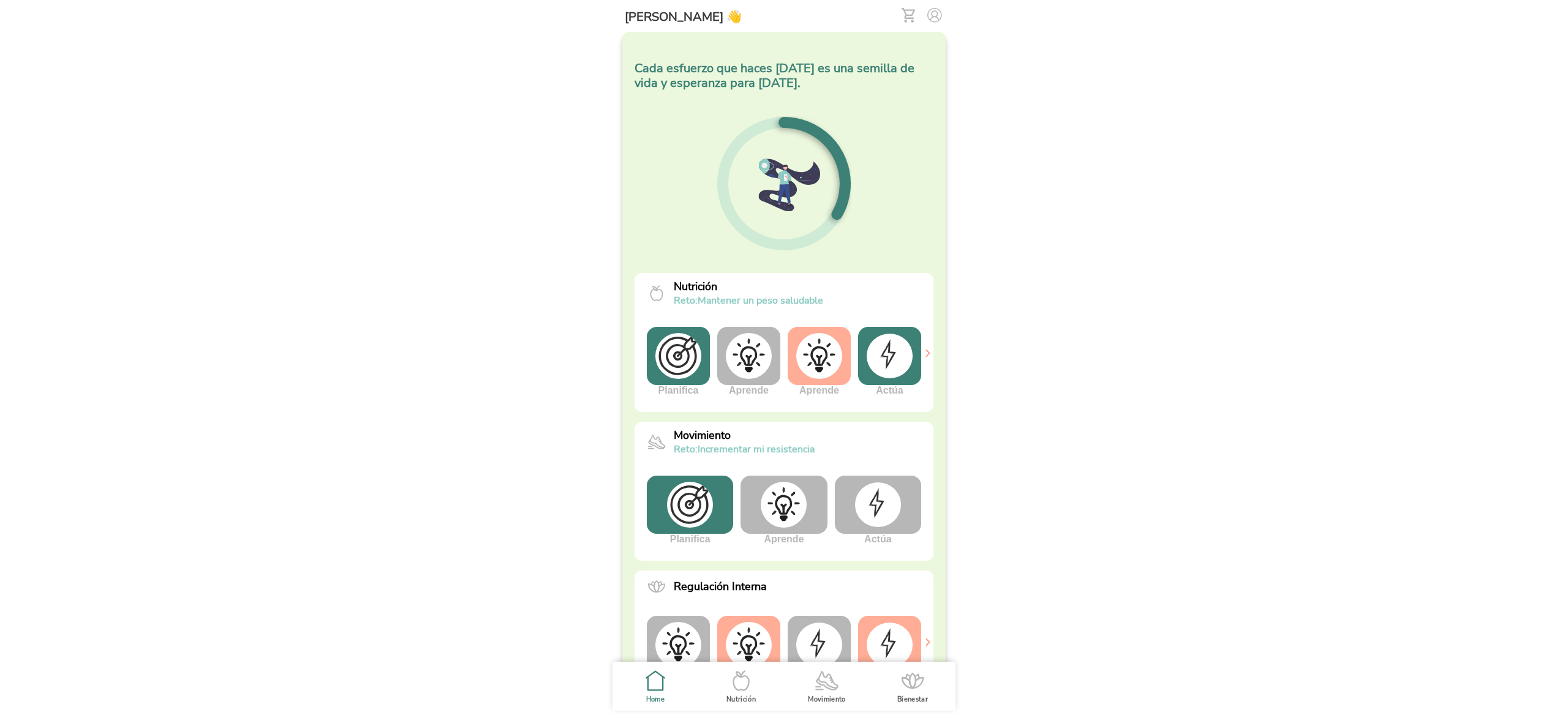
scroll to position [168, 0]
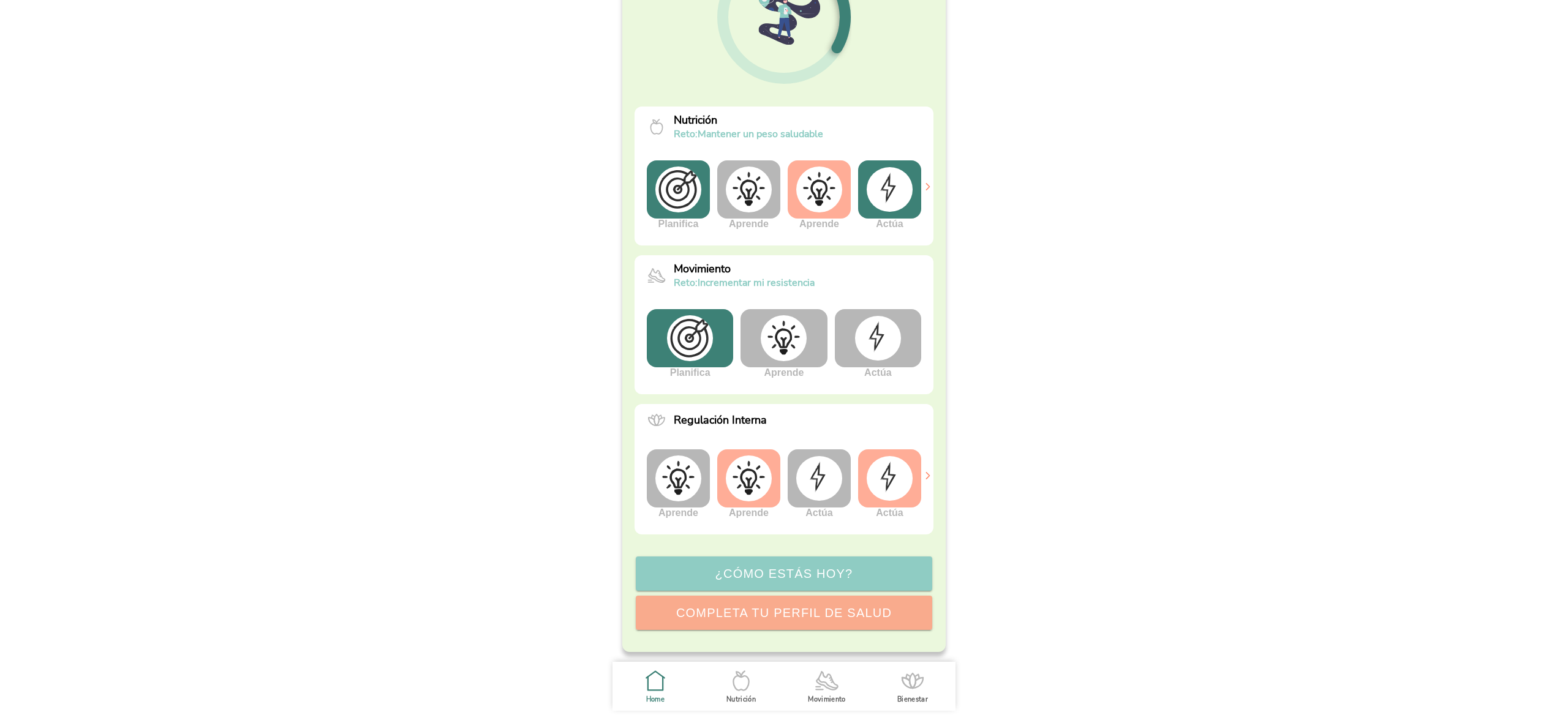
click at [918, 699] on ion-label "Bienestar" at bounding box center [912, 699] width 31 height 9
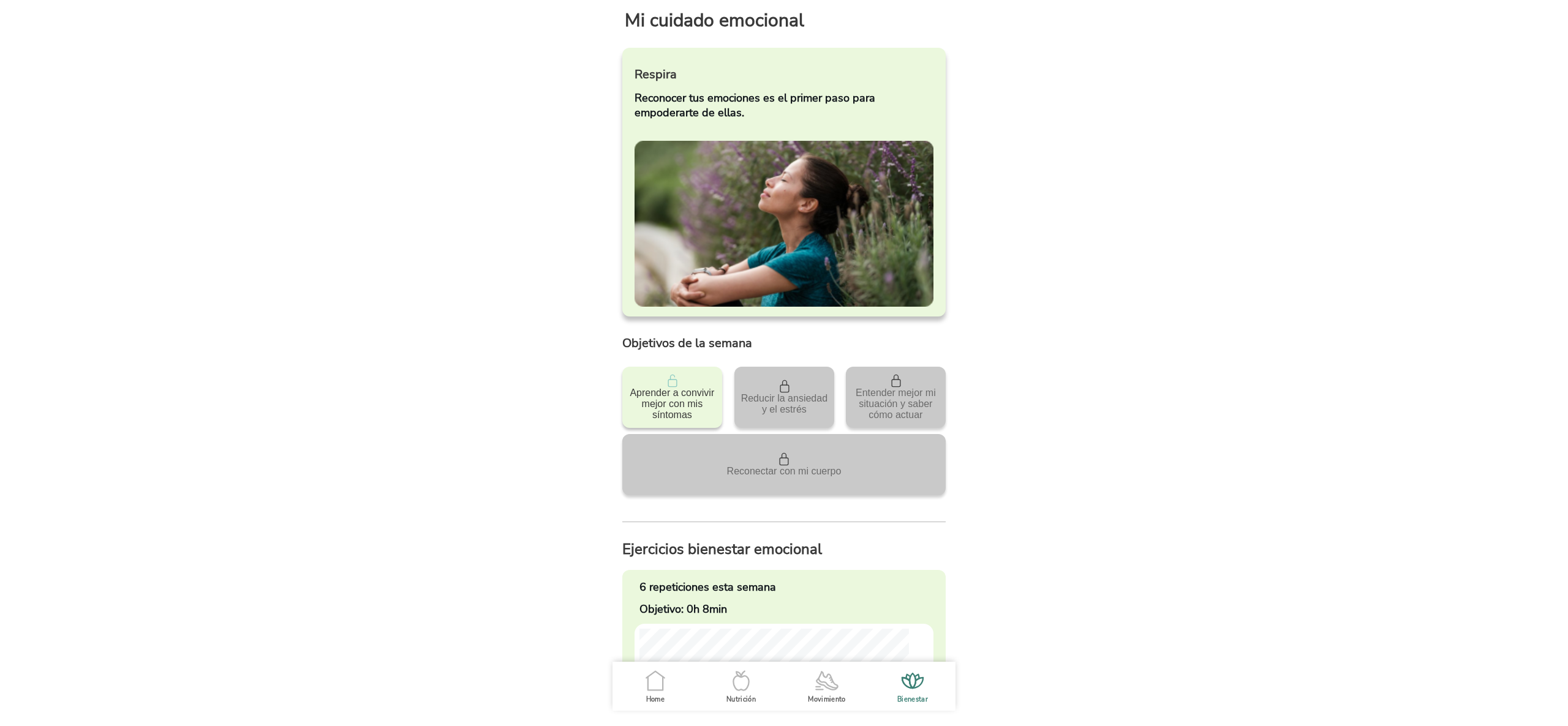
click at [829, 672] on icon ".cls-1 { stroke-width: 0px; } .cls-1, .cls-2 { fill: none; } .cls-2 { stroke-li…" at bounding box center [826, 680] width 25 height 25
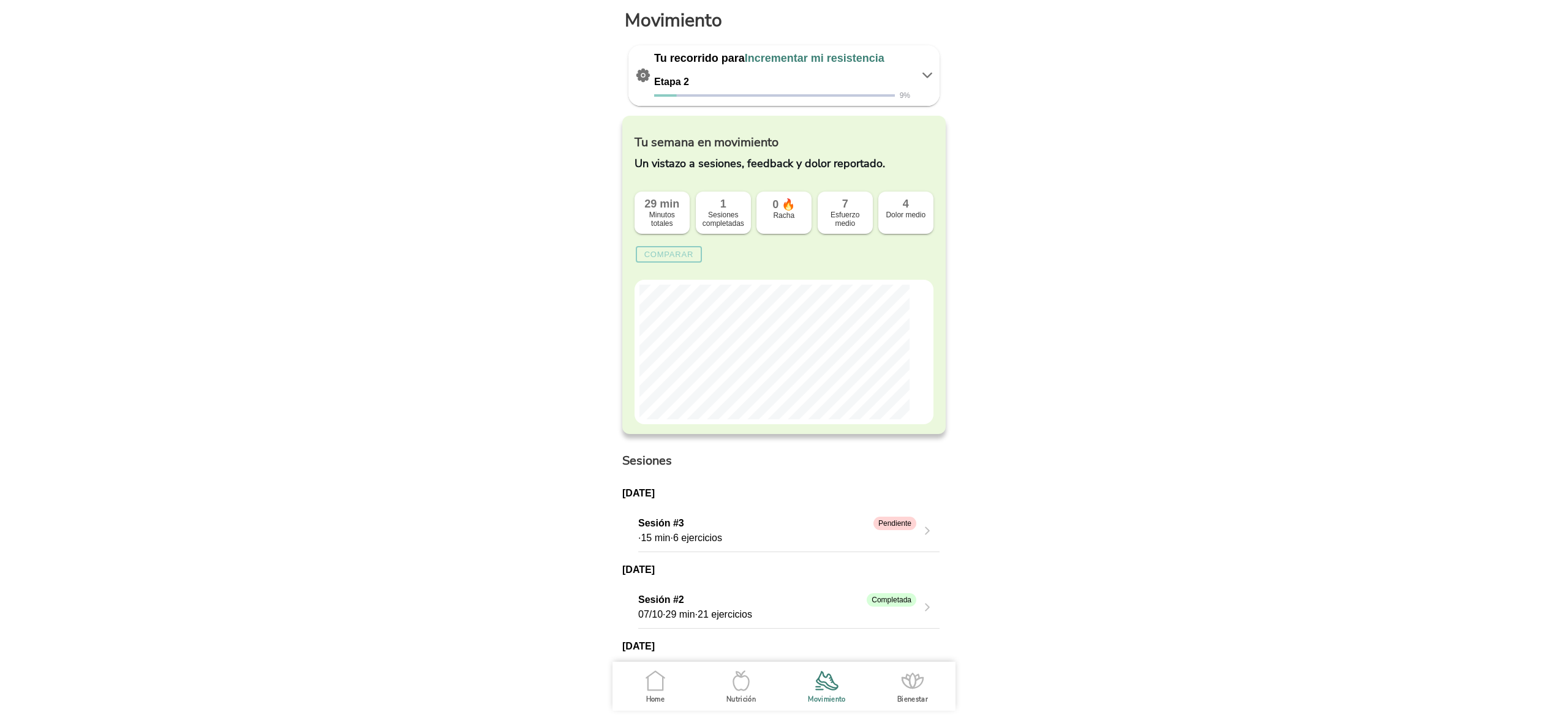
click at [920, 76] on icon at bounding box center [927, 75] width 15 height 15
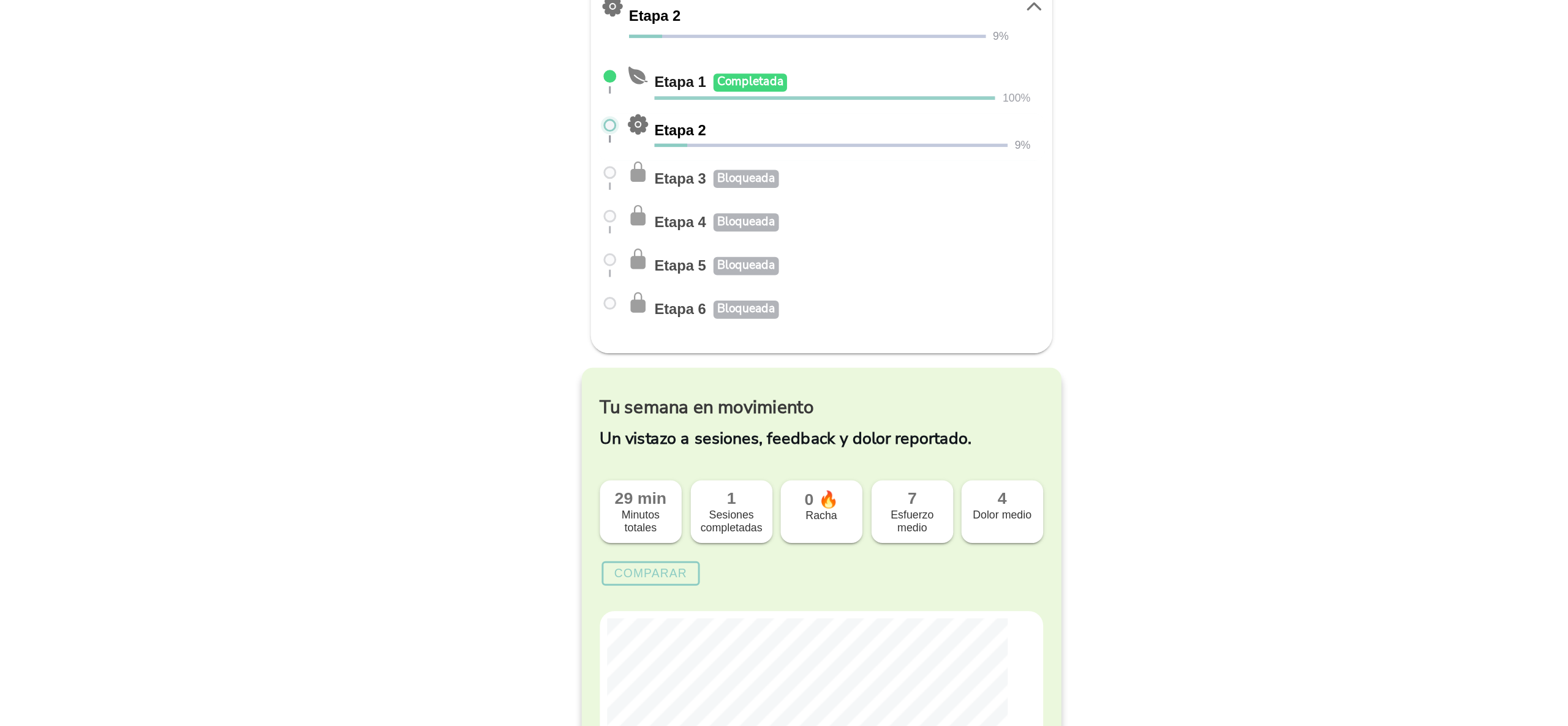
click at [920, 81] on icon at bounding box center [927, 75] width 15 height 15
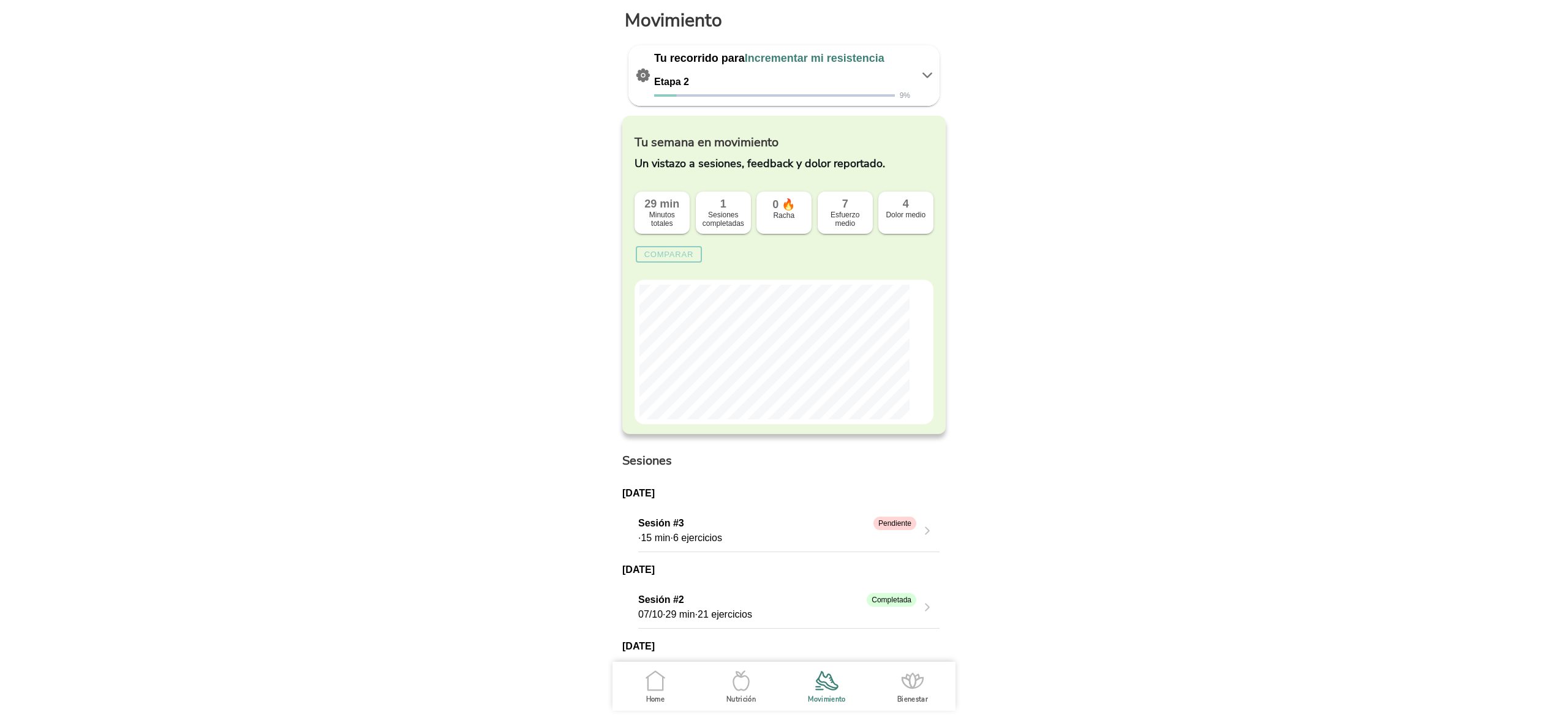
click at [0, 0] on span "Home" at bounding box center [0, 0] width 0 height 0
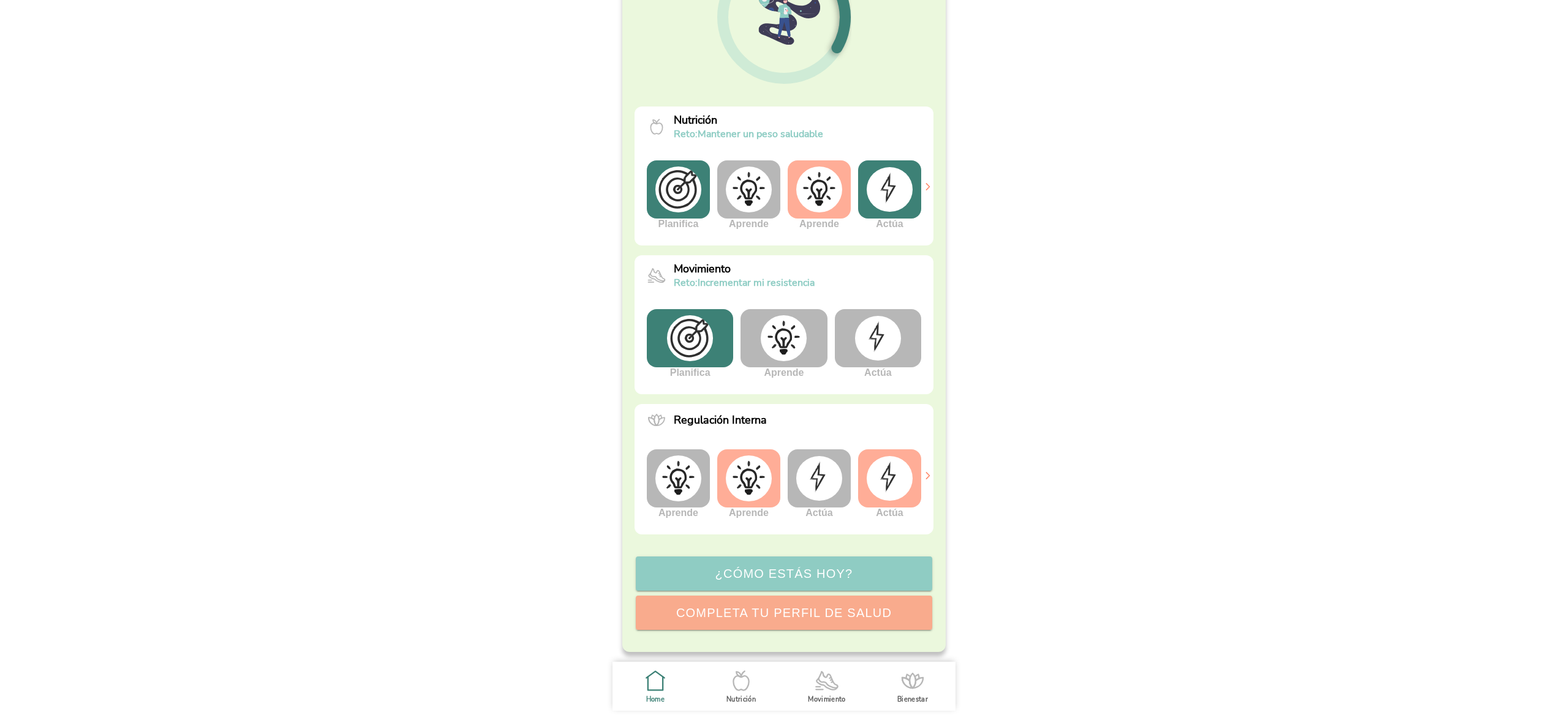
click at [792, 342] on img at bounding box center [783, 338] width 46 height 46
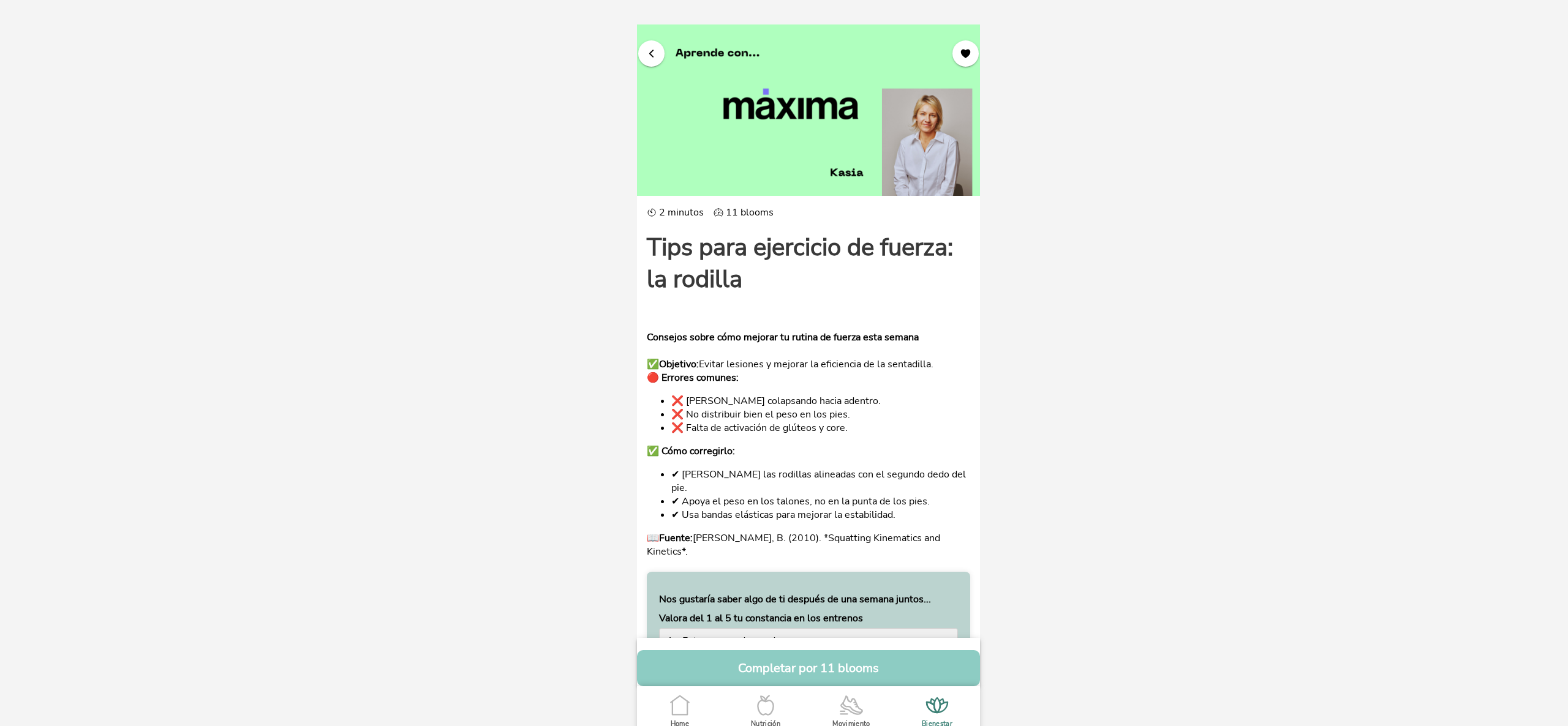
scroll to position [403, 0]
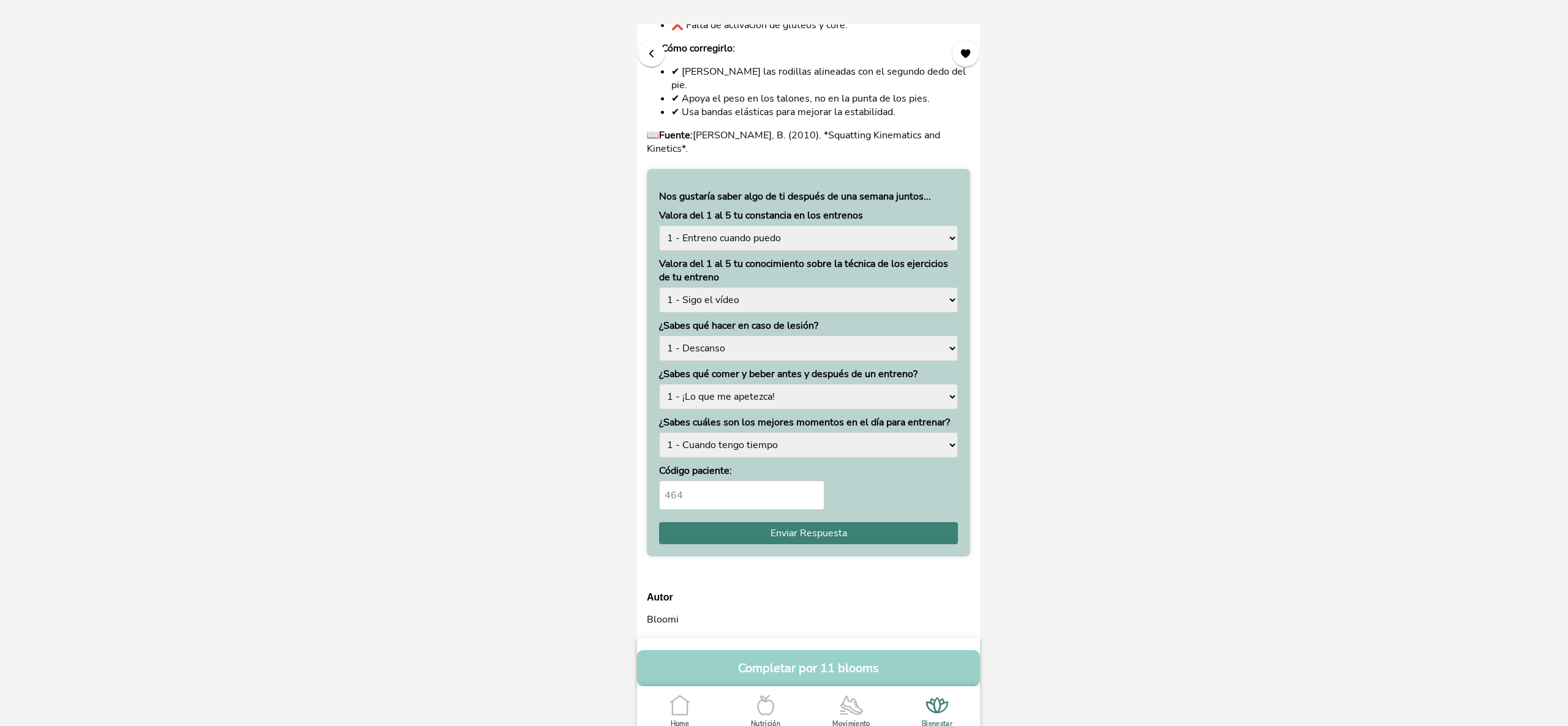
click at [778, 681] on button "Completar por 11 blooms" at bounding box center [808, 668] width 343 height 36
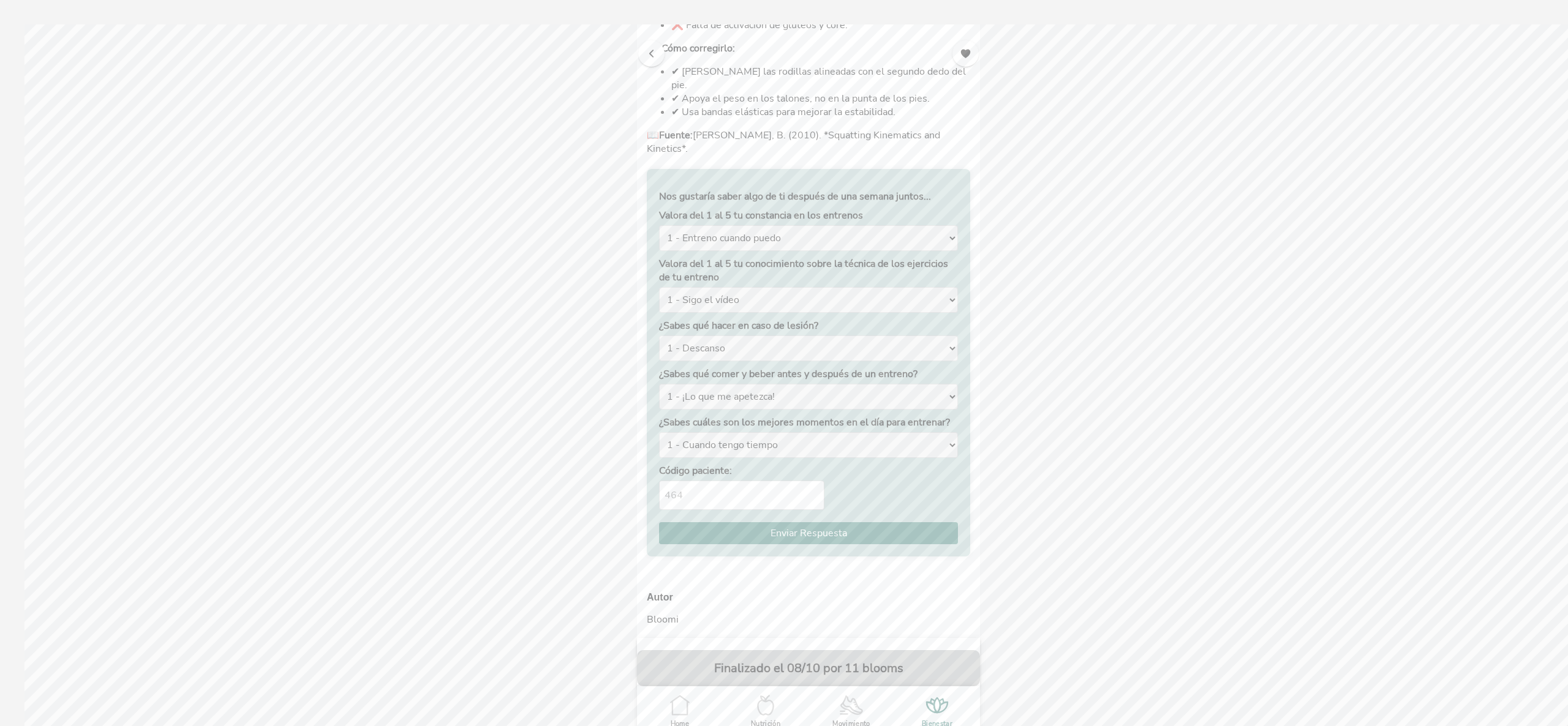
scroll to position [0, 0]
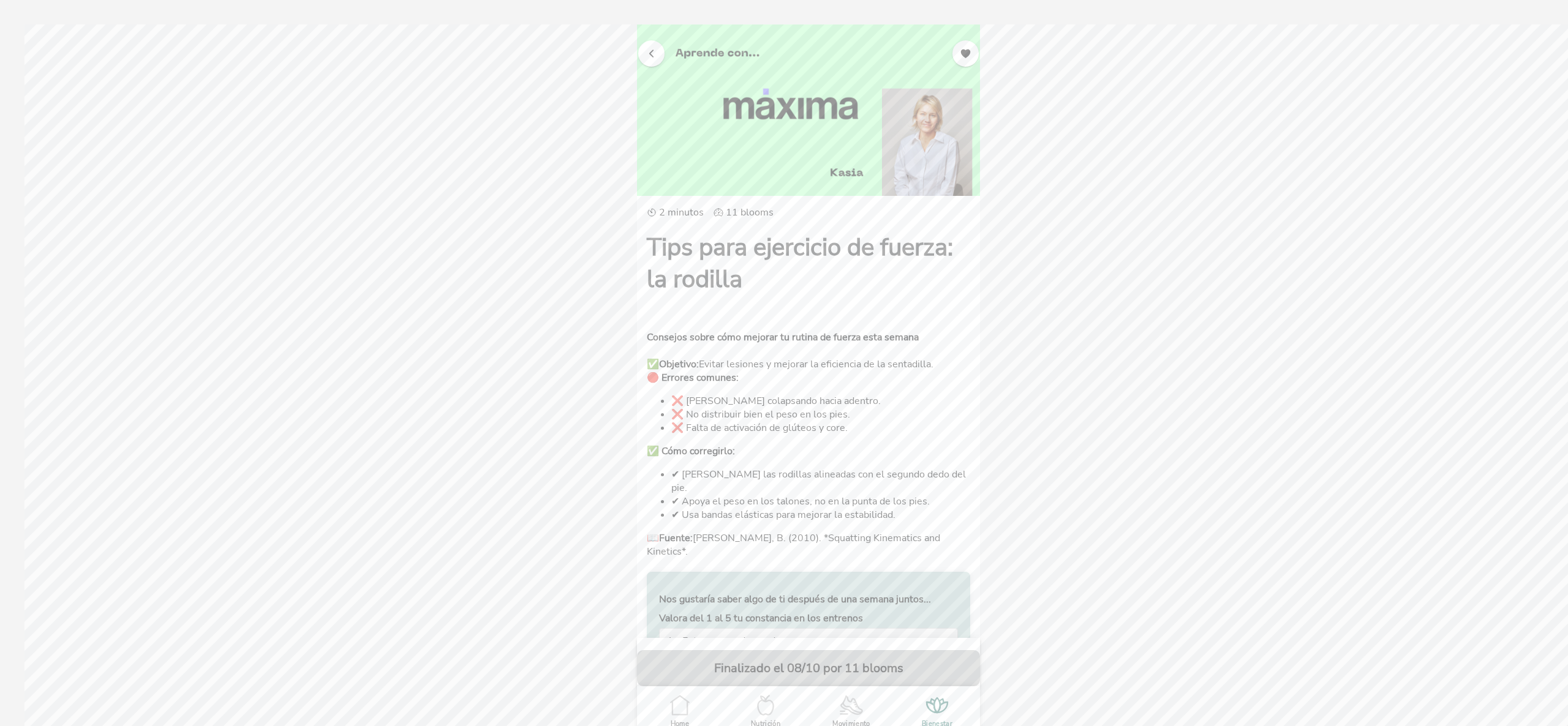
click at [640, 43] on button "button" at bounding box center [651, 54] width 26 height 26
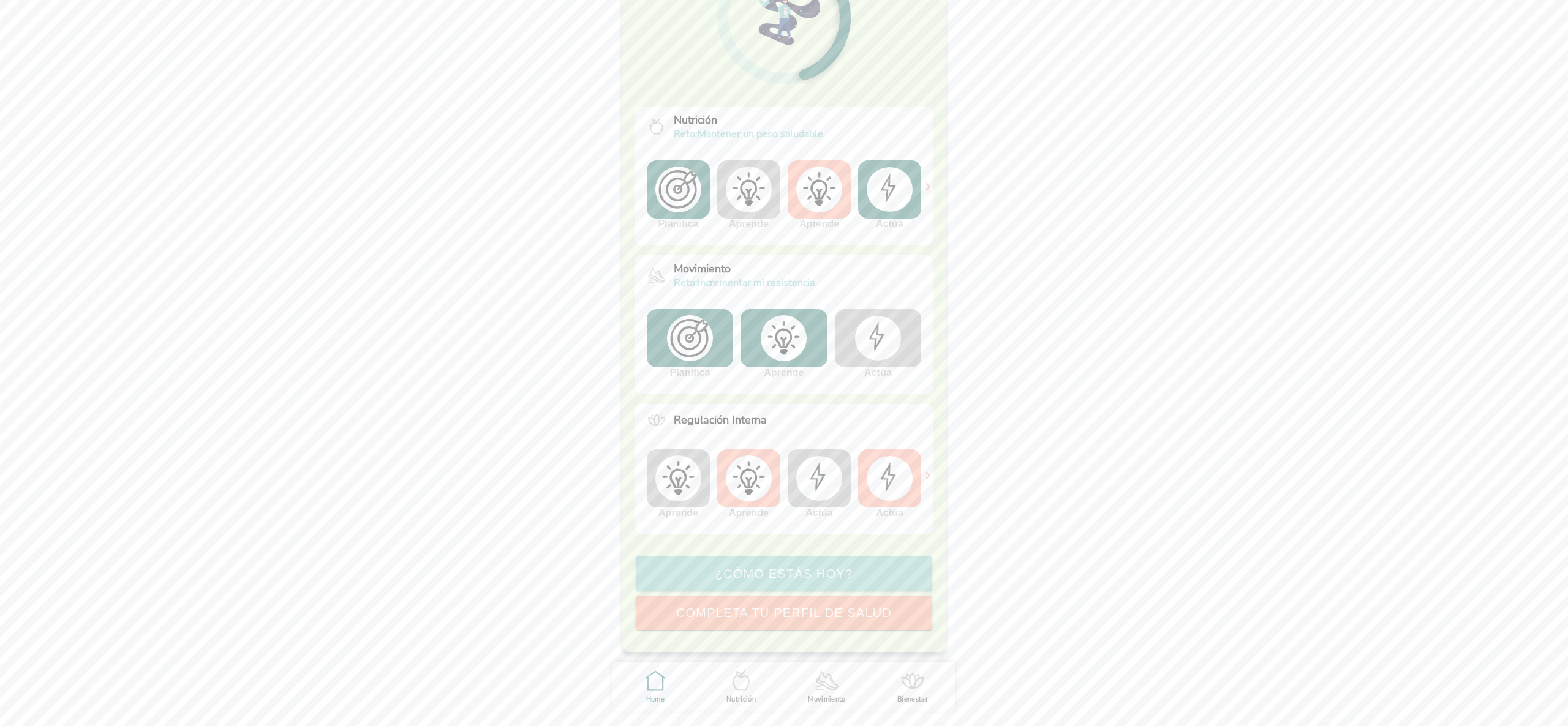
click at [817, 683] on icon ".cls-1 { stroke-width: 0px; } .cls-1, .cls-2 { fill: none; } .cls-2 { stroke-li…" at bounding box center [826, 680] width 25 height 25
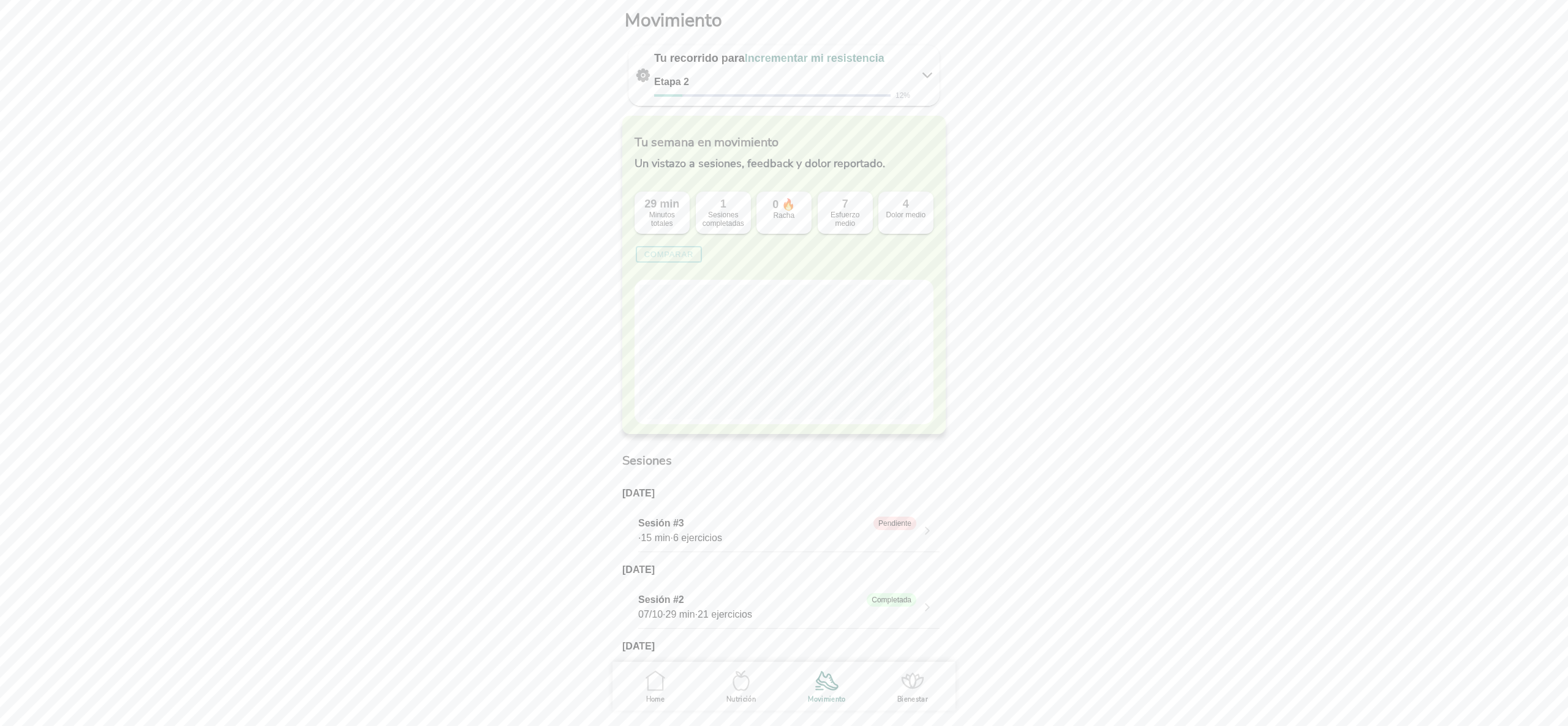
click at [745, 680] on icon ".cls-1 { stroke-width: 0px; } .cls-1, .cls-2 { fill: none; } .cls-2 { stroke-li…" at bounding box center [740, 680] width 25 height 25
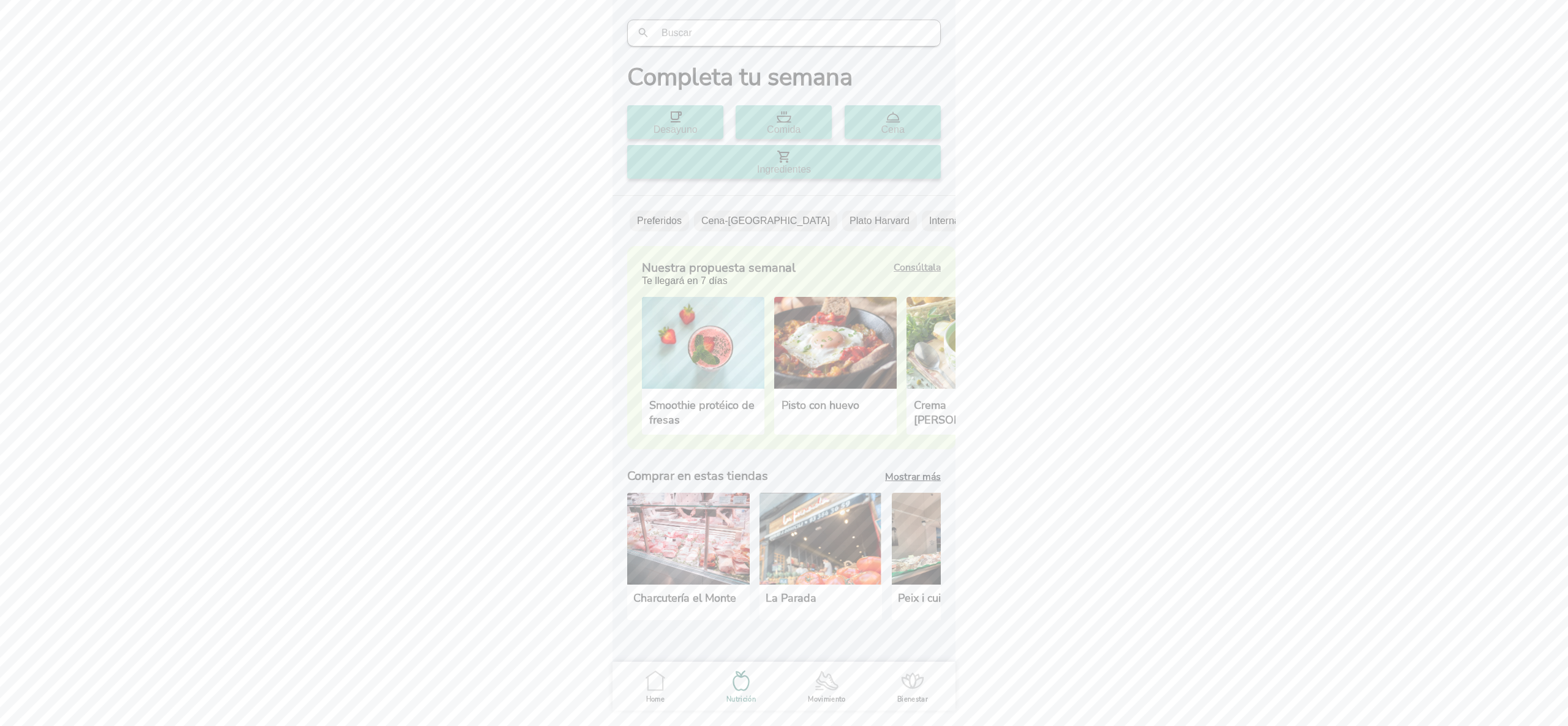
click at [0, 0] on span "Home" at bounding box center [0, 0] width 0 height 0
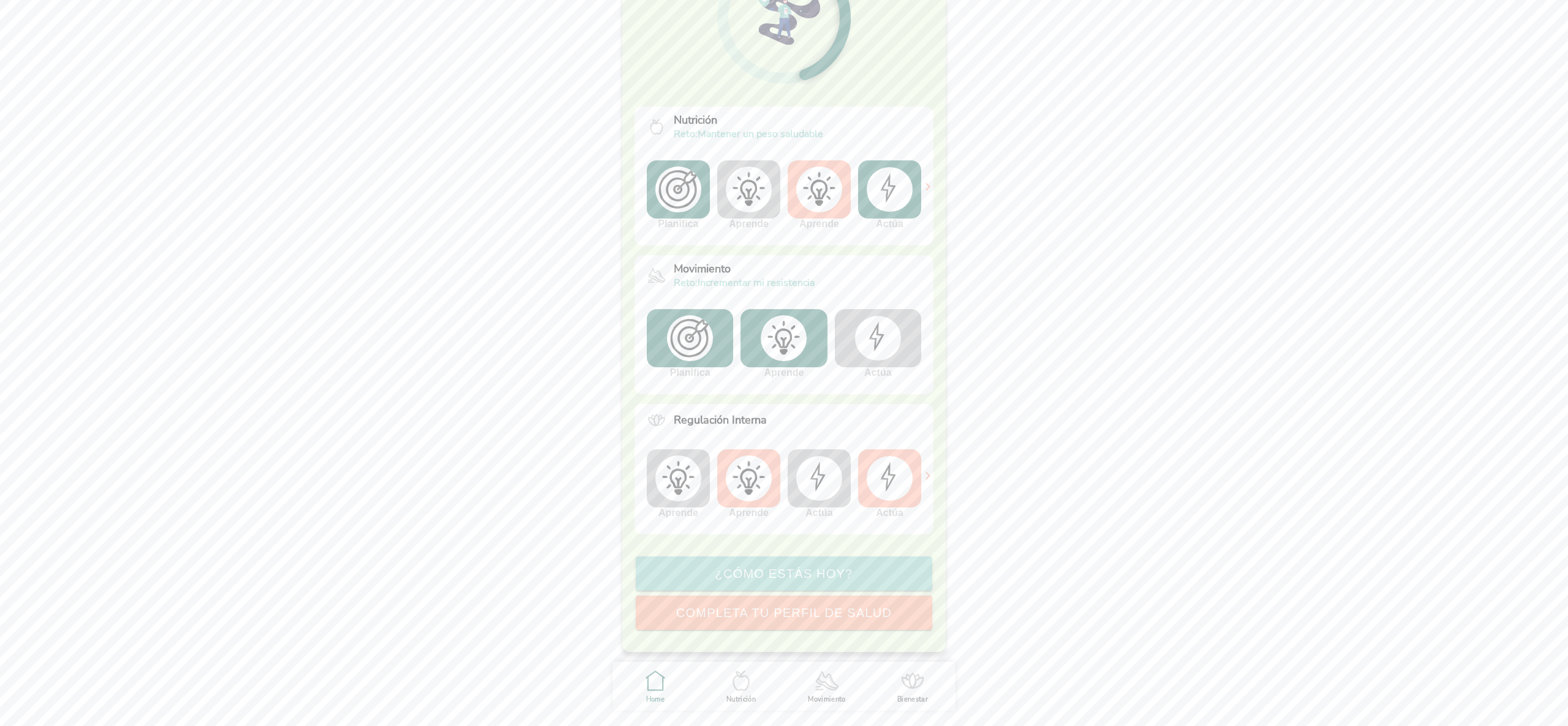
click at [936, 300] on div "Hola Maddalena Angeloni 👋 Tu esfuerzo es tu mejor medicina. ¡Estás más cerca de…" at bounding box center [783, 331] width 343 height 662
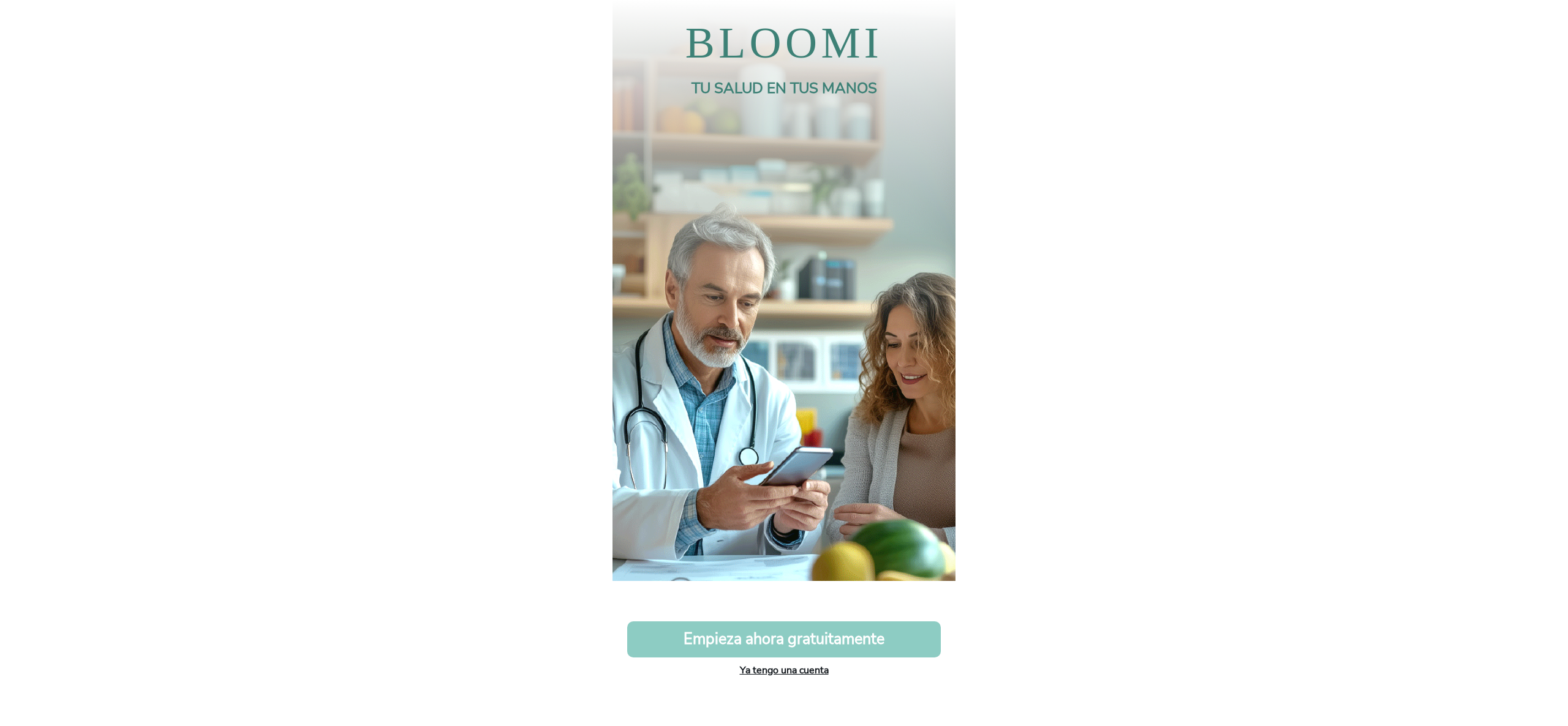
click at [809, 672] on link "Ya tengo una cuenta" at bounding box center [784, 670] width 89 height 14
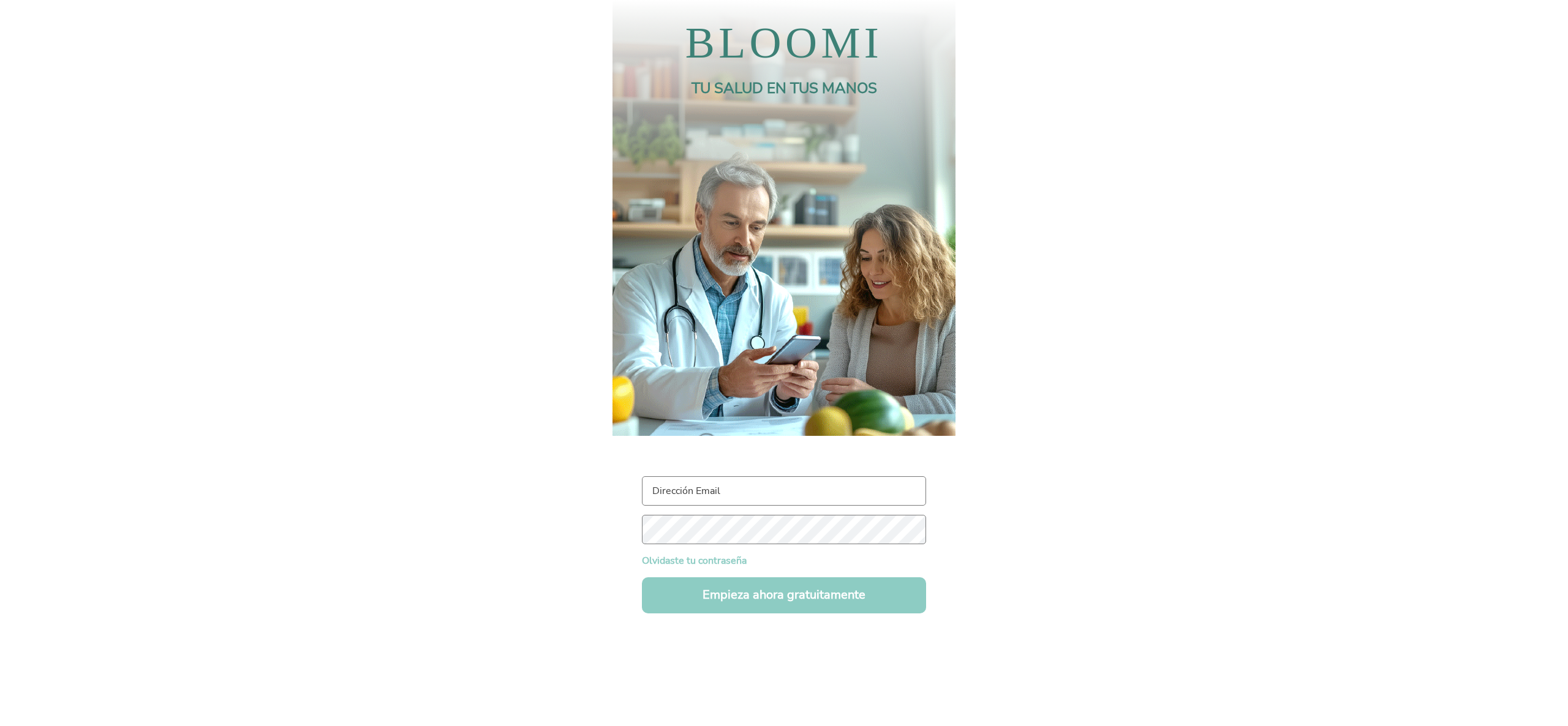
click at [780, 498] on input "text" at bounding box center [784, 490] width 284 height 29
click at [741, 496] on input "[PERSON_NAME][EMAIL_ADDRESS][PERSON_NAME][DOMAIN_NAME]" at bounding box center [784, 490] width 284 height 29
type input "[PERSON_NAME][EMAIL_ADDRESS][DOMAIN_NAME]"
click at [984, 515] on body "BLOOMI TU SALUD EN TUS MANOS [PERSON_NAME][EMAIL_ADDRESS][DOMAIN_NAME] Olvidast…" at bounding box center [784, 363] width 1568 height 726
click at [799, 603] on button "Empieza ahora gratuitamente" at bounding box center [784, 595] width 284 height 36
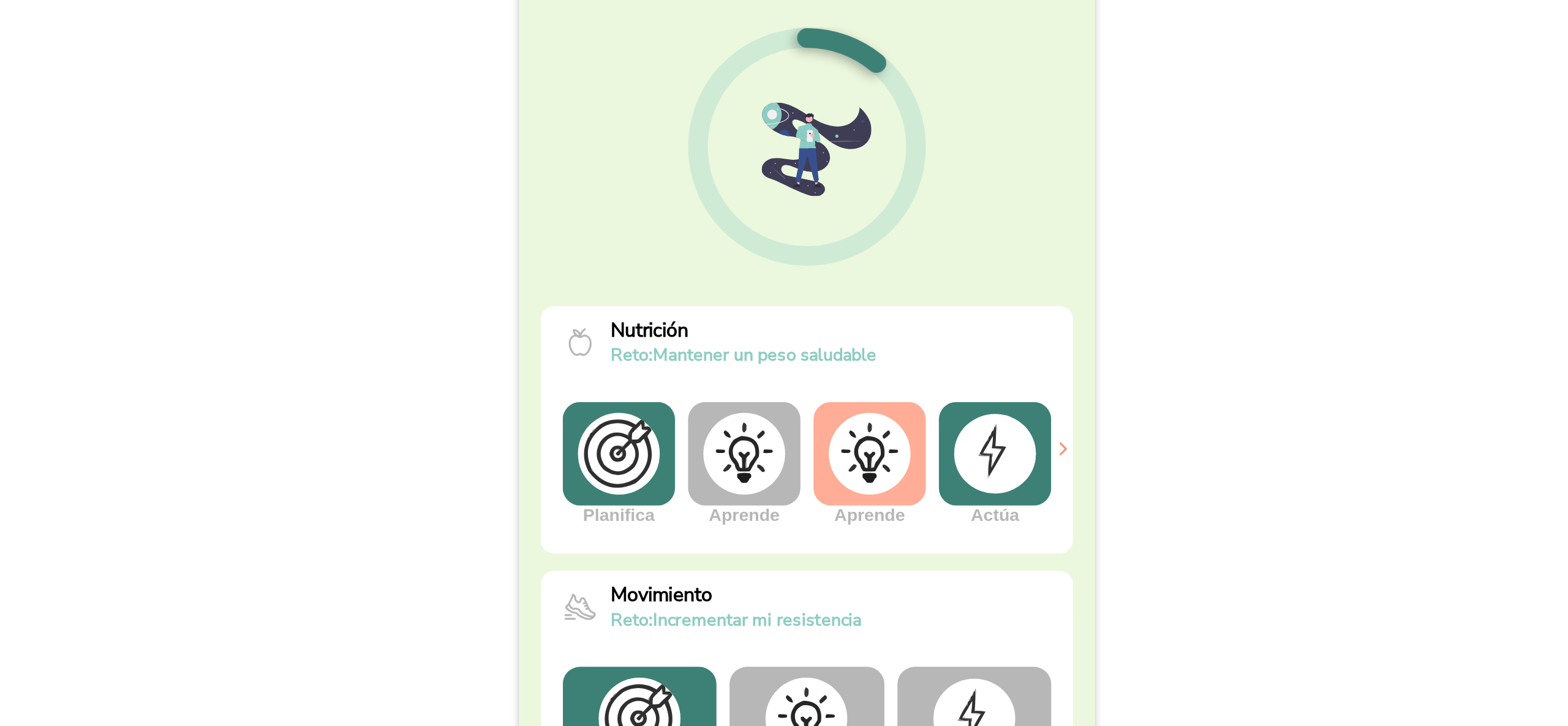
drag, startPoint x: 787, startPoint y: 172, endPoint x: 1043, endPoint y: 181, distance: 256.2
click at [1043, 181] on body "[PERSON_NAME] 👋 El inicio de cualquier cambio es el primer paso hacia la victor…" at bounding box center [784, 363] width 1568 height 726
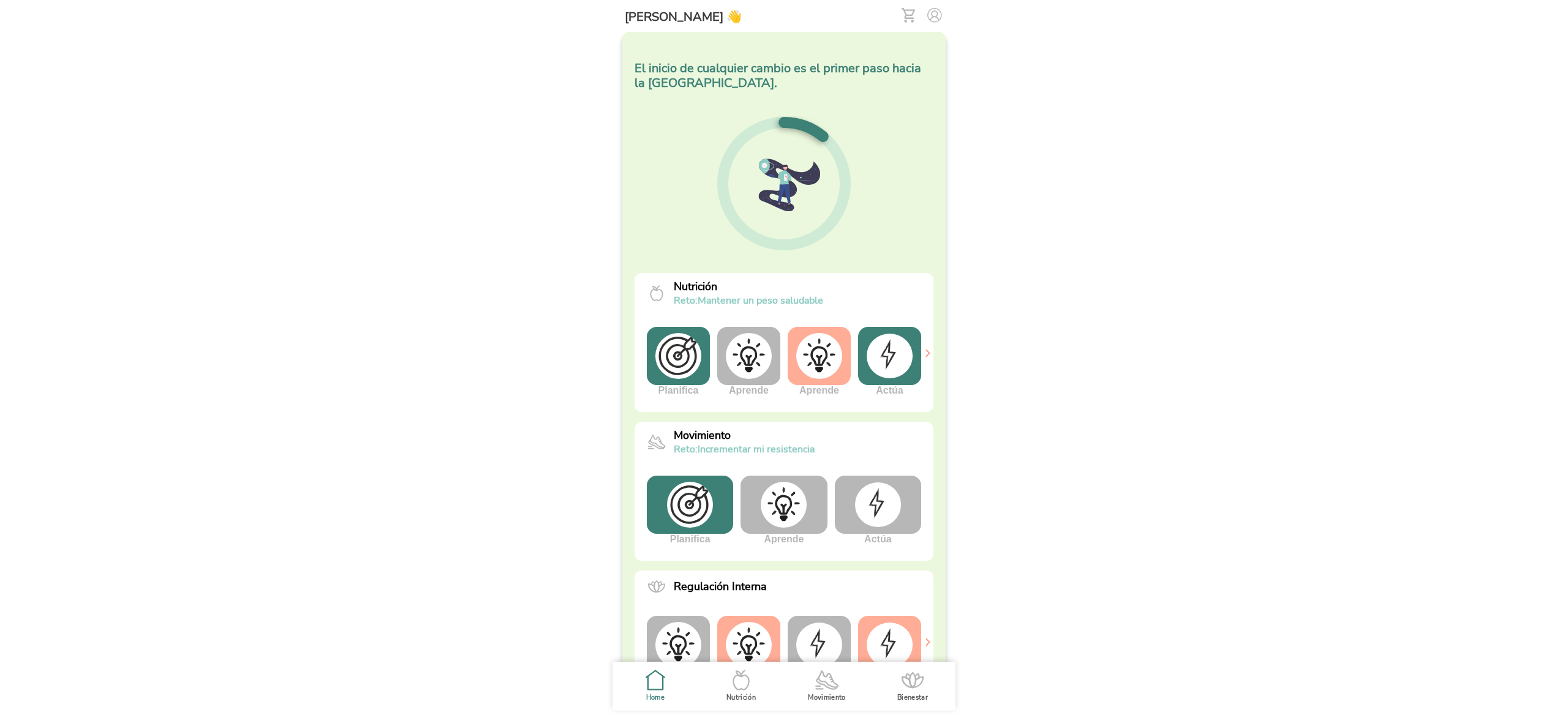
click at [871, 512] on img at bounding box center [878, 503] width 46 height 44
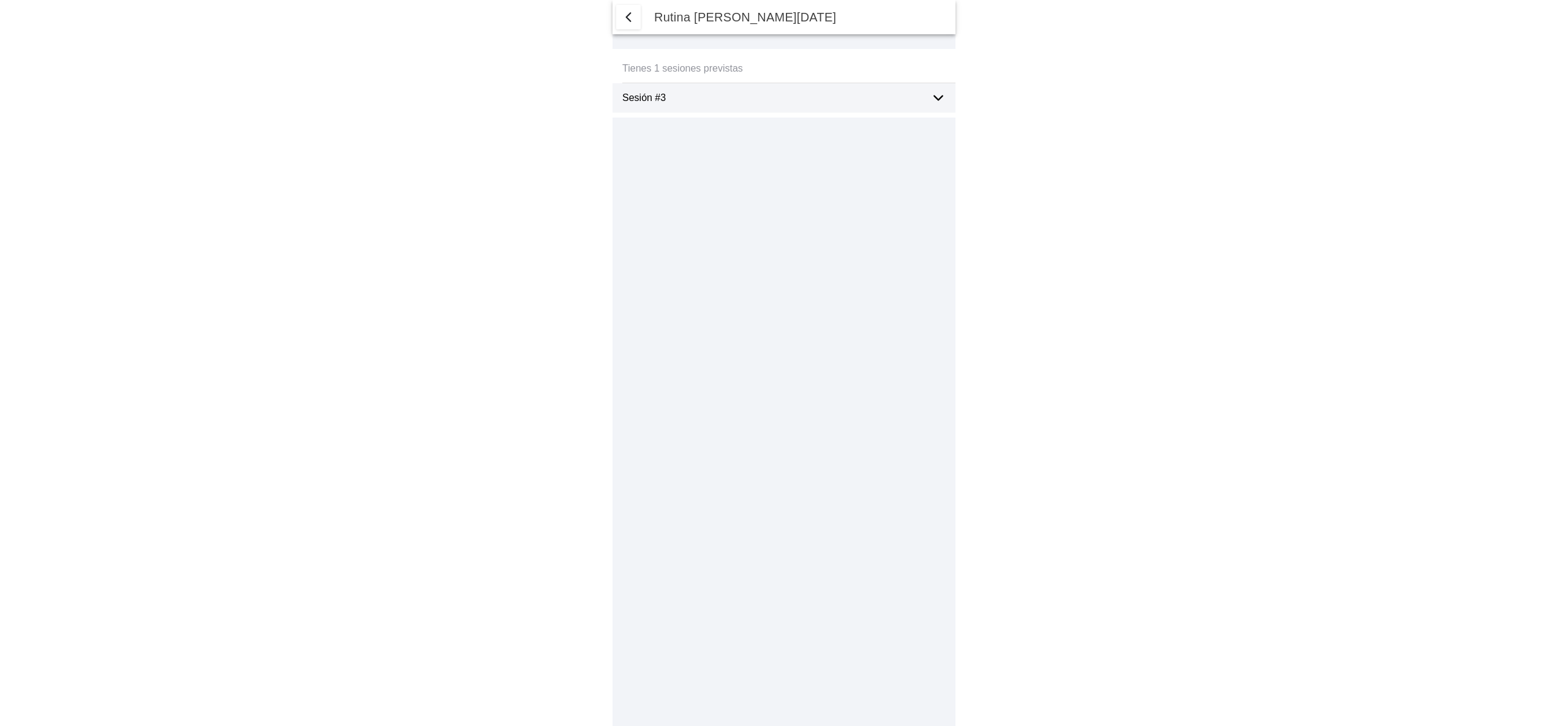
click at [898, 88] on div "Sesión #3" at bounding box center [771, 97] width 299 height 29
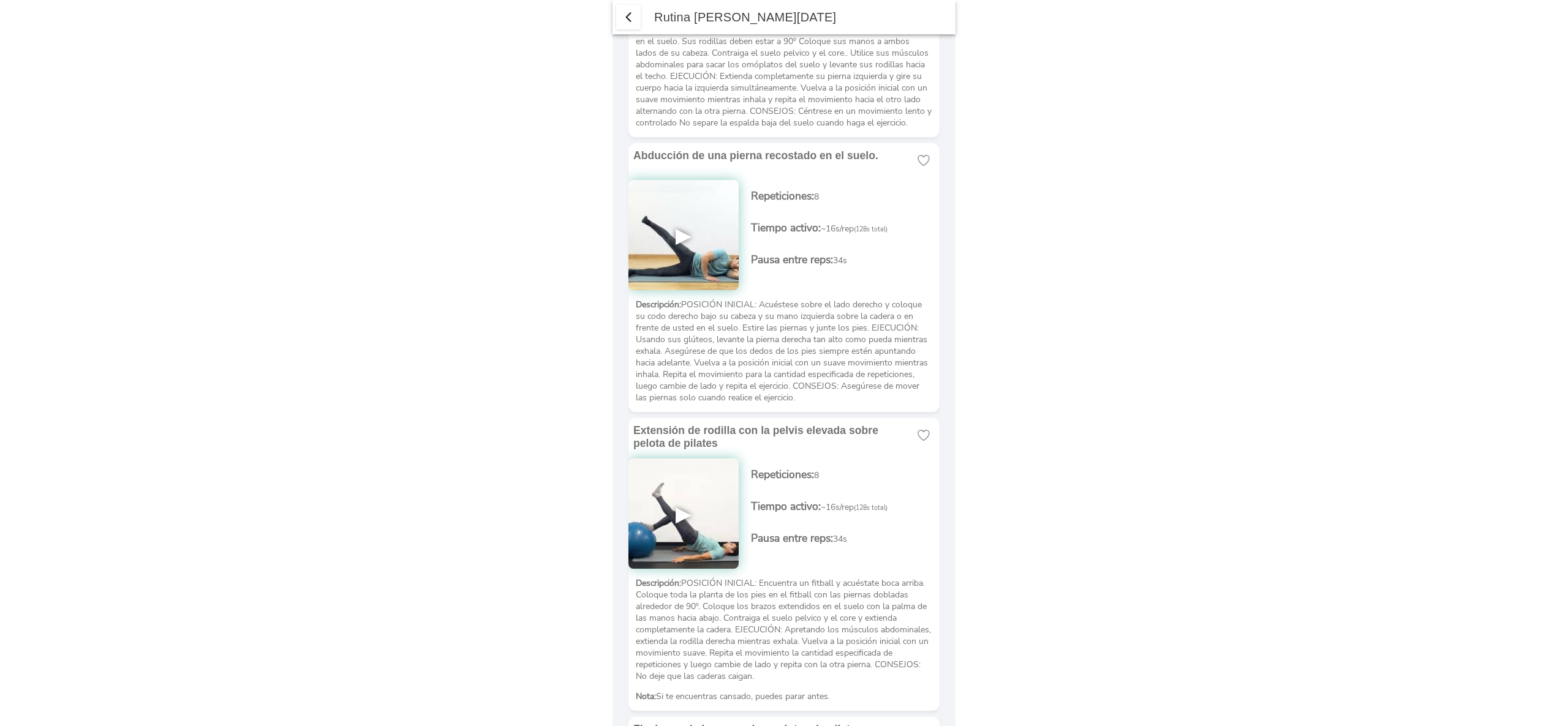
scroll to position [1249, 0]
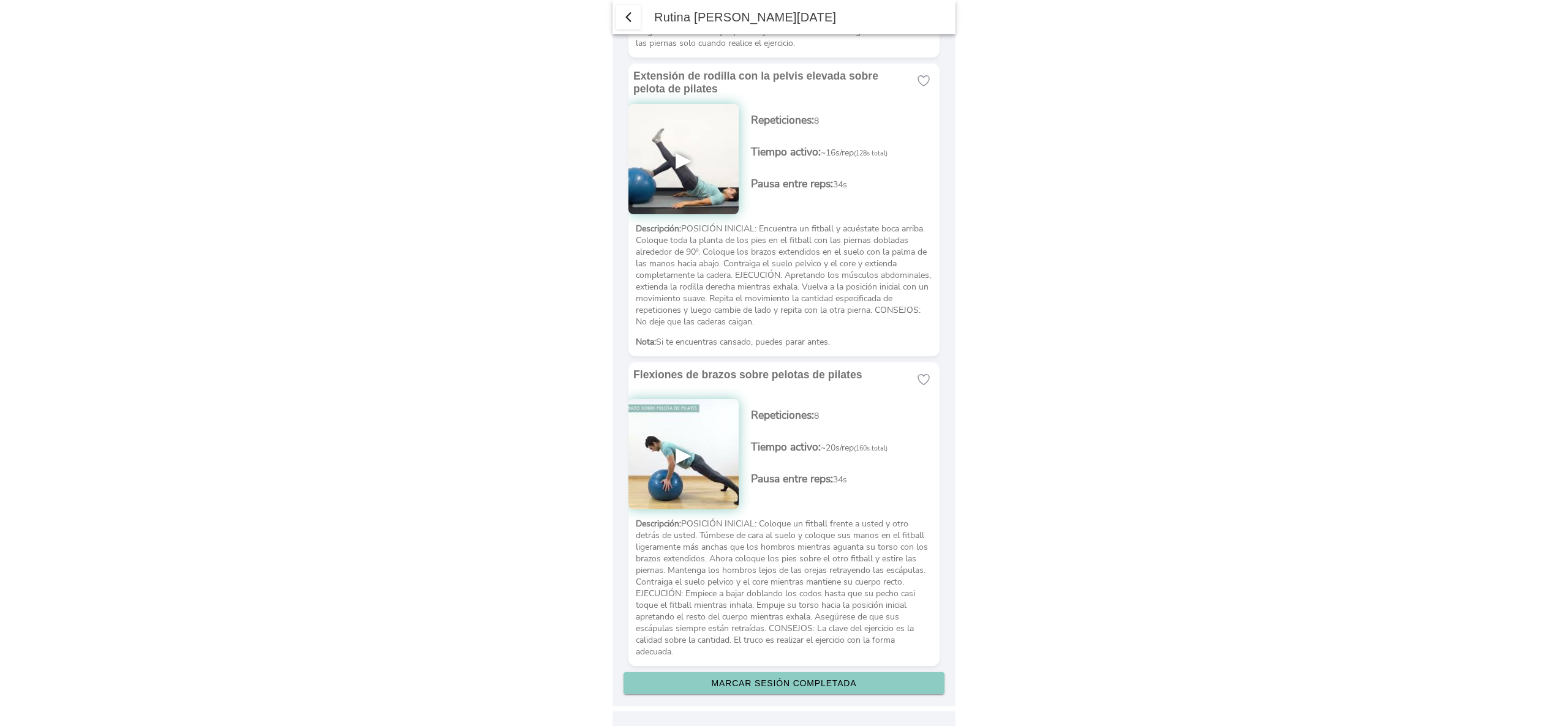
click at [0, 0] on slot "Marcar sesión completada" at bounding box center [0, 0] width 0 height 0
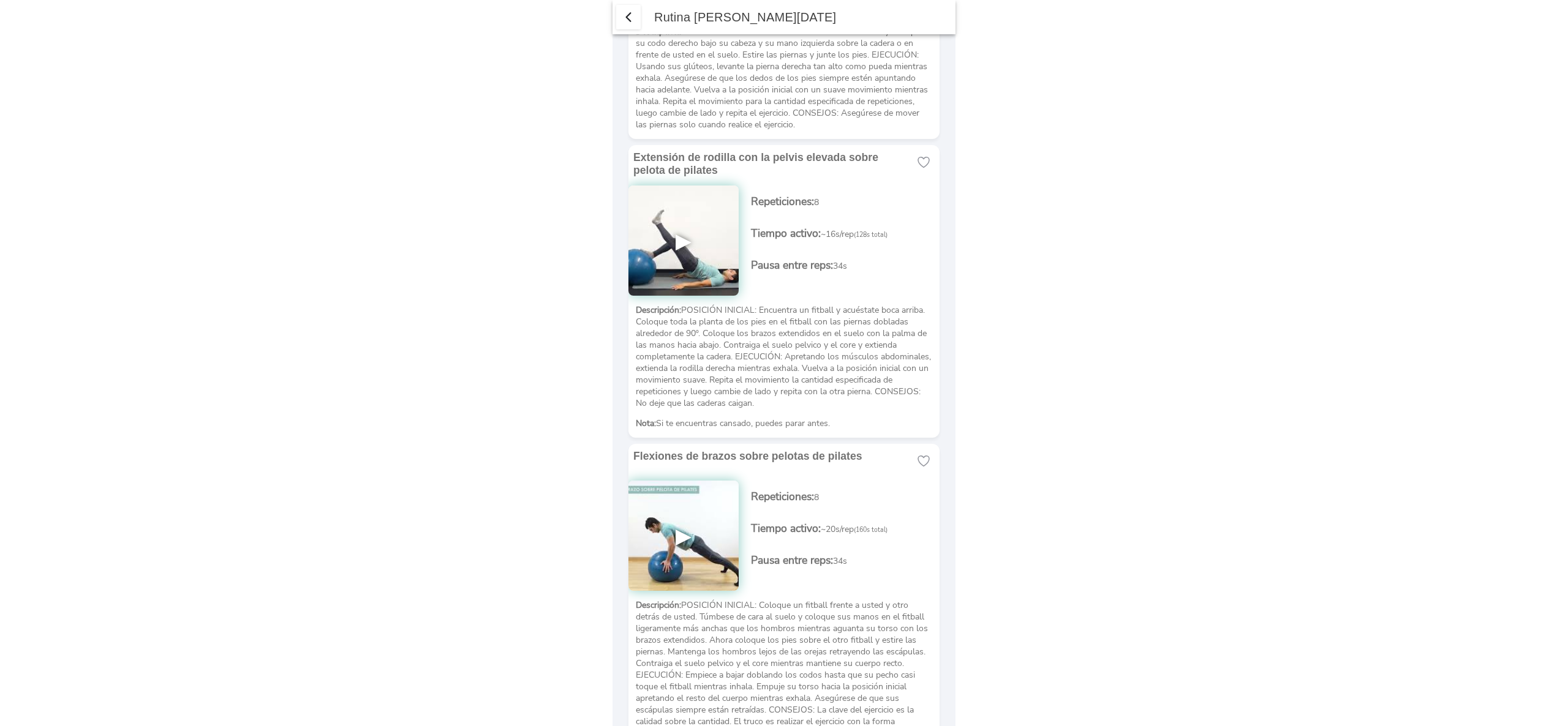
scroll to position [1563, 0]
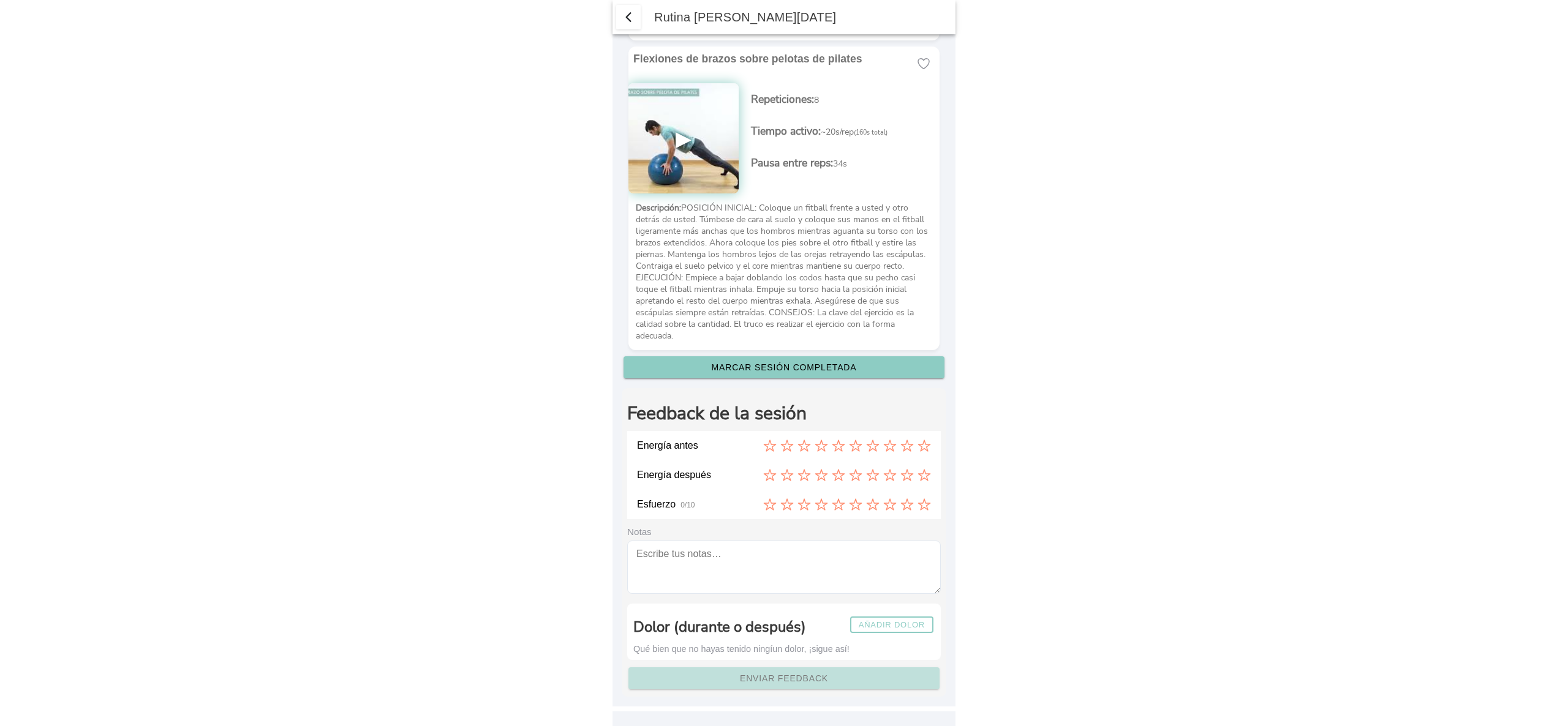
click at [0, 0] on slot "Añadir dolor" at bounding box center [0, 0] width 0 height 0
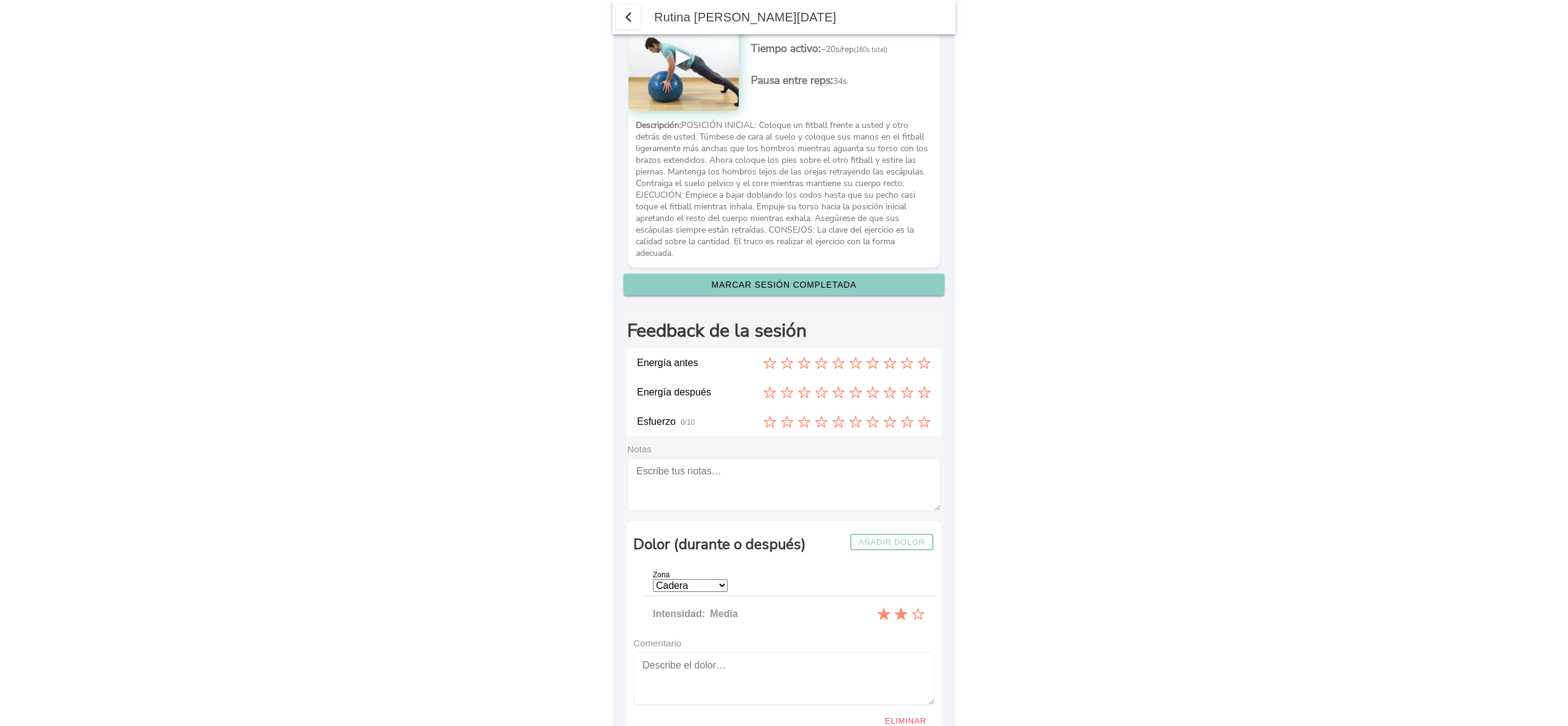
click at [727, 592] on select "Cadera Cervicales Codo/Muñeca Dorsales Hombro Lumbares Rodilla Tobillo/Pie" at bounding box center [690, 585] width 74 height 13
select select "3"
click at [653, 592] on select "Cadera Cervicales Codo/Muñeca Dorsales Hombro Lumbares Rodilla Tobillo/Pie" at bounding box center [690, 585] width 74 height 13
click at [894, 621] on icon "2 de 3" at bounding box center [901, 614] width 14 height 14
click at [911, 621] on icon "3 de 3" at bounding box center [918, 614] width 14 height 14
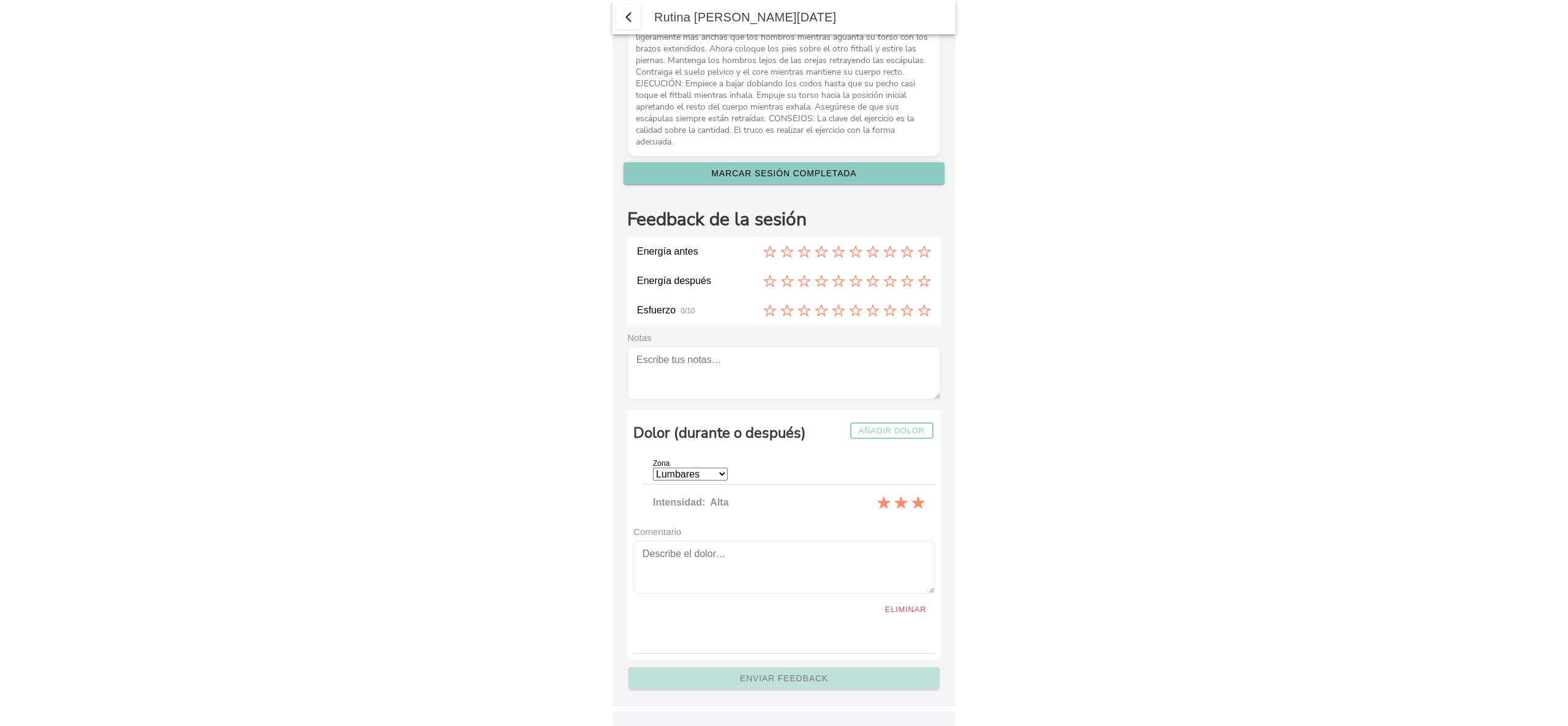
scroll to position [1757, 0]
click at [782, 557] on textarea at bounding box center [784, 566] width 301 height 53
click at [774, 642] on div at bounding box center [789, 639] width 292 height 29
click at [782, 688] on div "Feedback de la sesión Energía antes Energía después Esfuerzo 0/10 Notas Dolor (…" at bounding box center [783, 445] width 323 height 503
drag, startPoint x: 664, startPoint y: 557, endPoint x: 623, endPoint y: 553, distance: 41.2
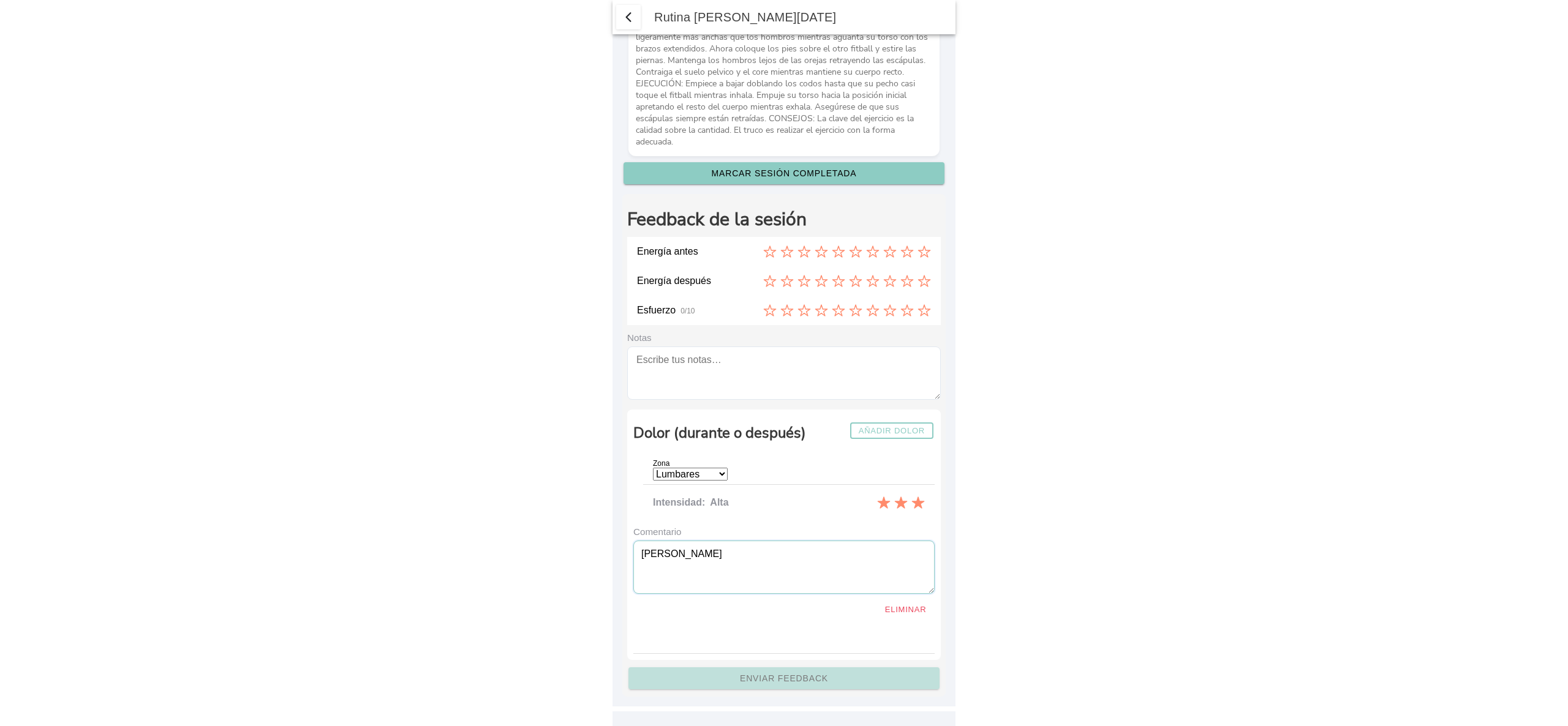
click at [623, 553] on div "Feedback de la sesión Energía antes Energía después Esfuerzo 0/10 Notas Dolor (…" at bounding box center [783, 445] width 323 height 503
type textarea "[PERSON_NAME]"
